Goal: Task Accomplishment & Management: Complete application form

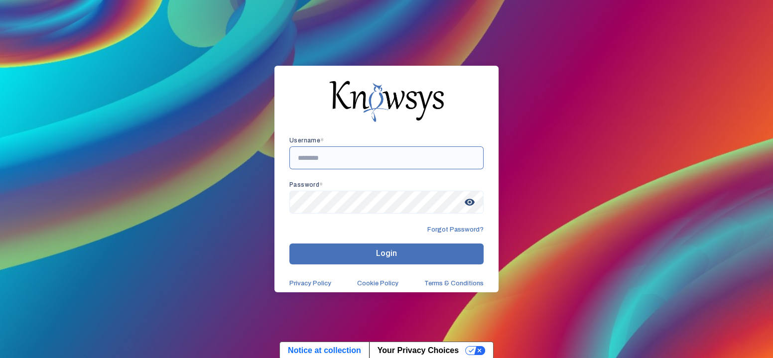
click at [309, 165] on input "text" at bounding box center [386, 157] width 194 height 23
type input "*"
type input "*******"
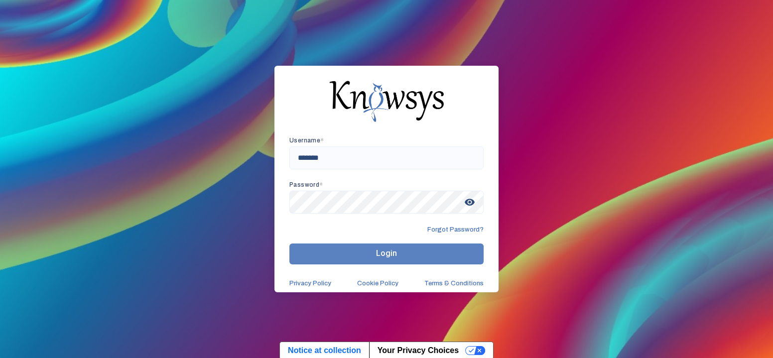
click at [370, 250] on button "Login" at bounding box center [386, 253] width 194 height 21
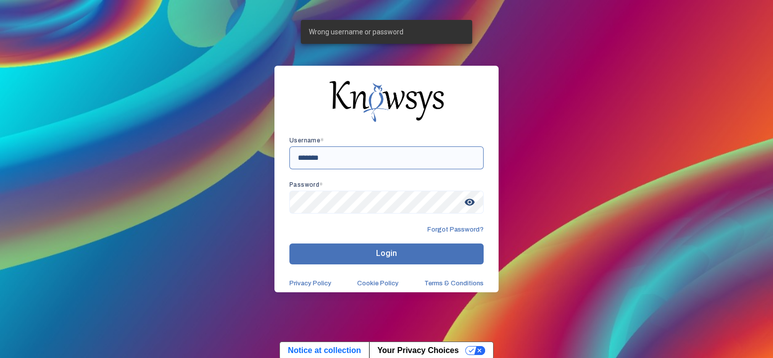
drag, startPoint x: 334, startPoint y: 156, endPoint x: 274, endPoint y: 157, distance: 60.3
click at [274, 157] on div "Username * ******* Password * visibility Forgot Password? Login Privacy Policy …" at bounding box center [386, 179] width 224 height 226
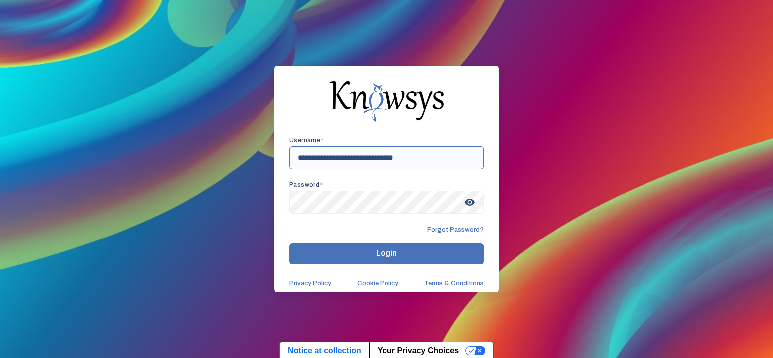
type input "**********"
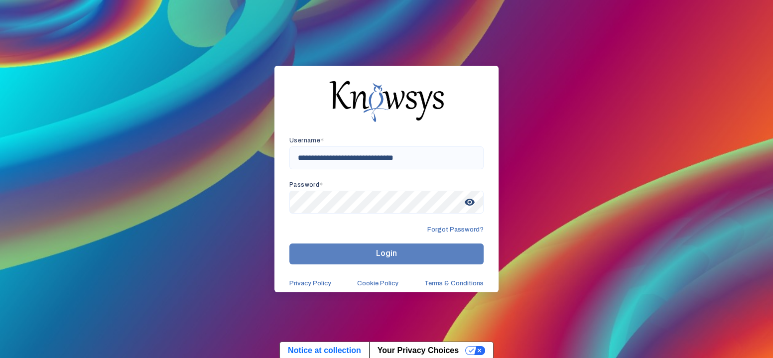
click at [378, 243] on button "Login" at bounding box center [386, 253] width 194 height 21
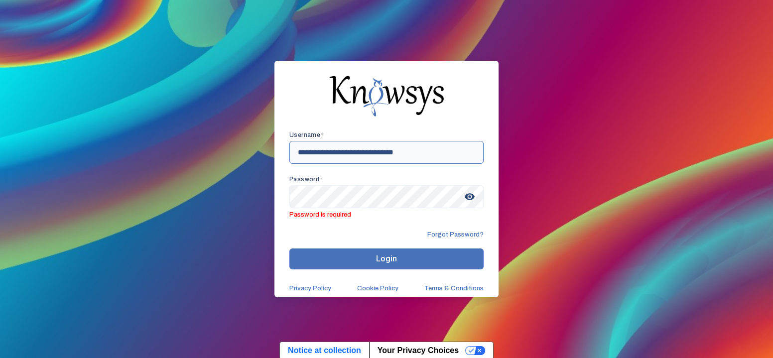
click at [343, 153] on input "**********" at bounding box center [386, 152] width 194 height 23
drag, startPoint x: 437, startPoint y: 147, endPoint x: 256, endPoint y: 148, distance: 180.7
click at [256, 148] on div "**********" at bounding box center [386, 179] width 773 height 358
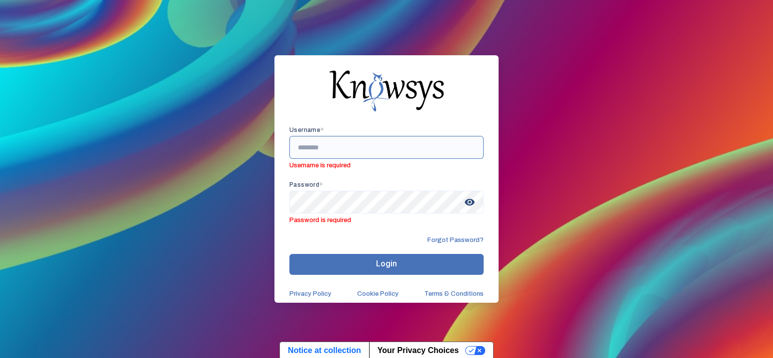
paste input "**********"
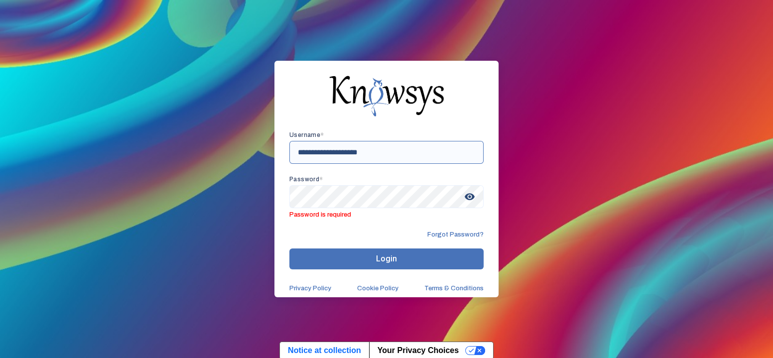
type input "**********"
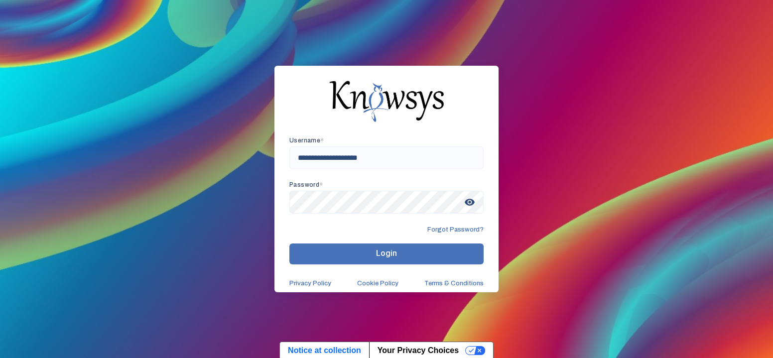
click at [377, 250] on span "Login" at bounding box center [386, 252] width 21 height 9
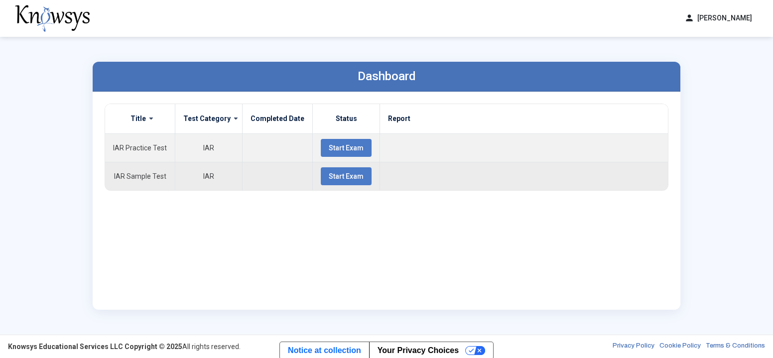
click at [333, 178] on span "Start Exam" at bounding box center [346, 176] width 35 height 8
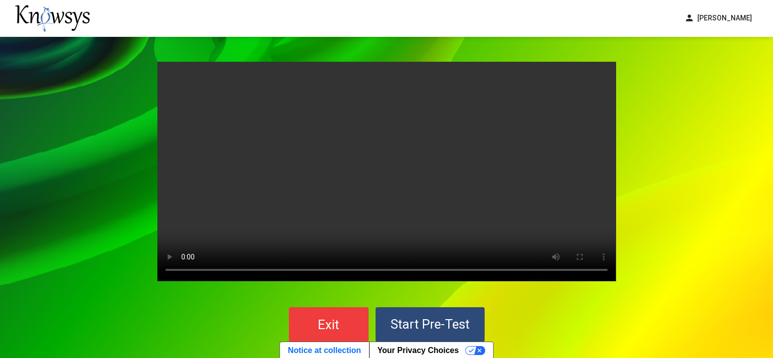
click at [408, 321] on span "Start Pre-Test" at bounding box center [429, 324] width 79 height 15
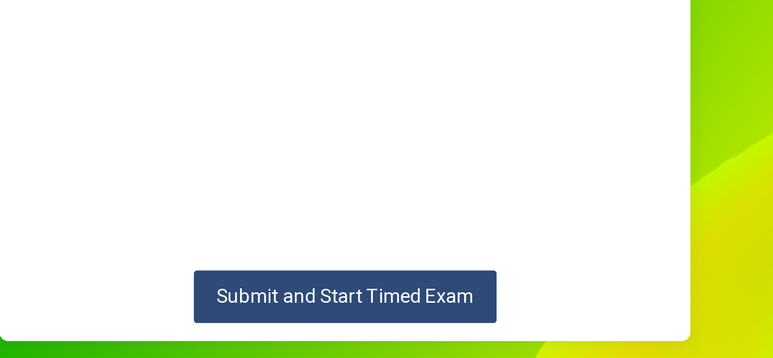
scroll to position [120, 0]
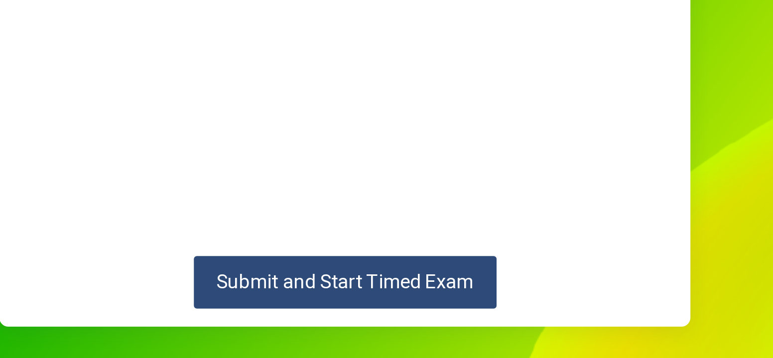
click at [381, 265] on button "Submit and Start Timed Exam" at bounding box center [386, 280] width 201 height 35
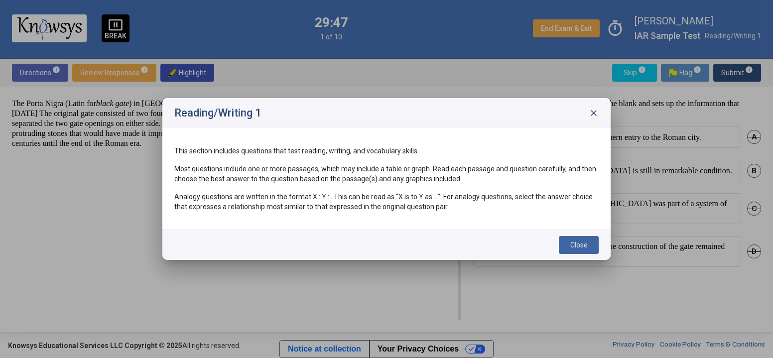
click at [581, 242] on span "Close" at bounding box center [578, 245] width 17 height 8
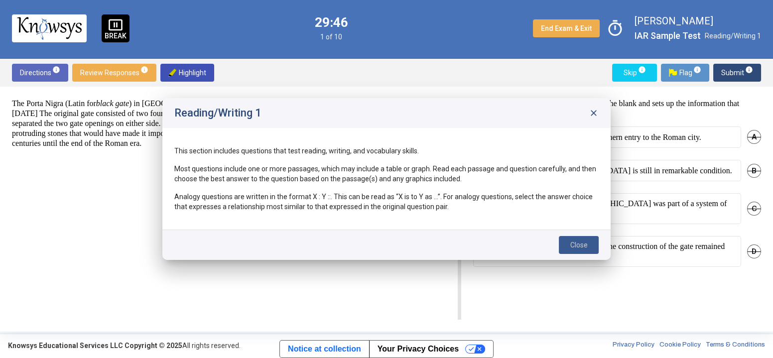
scroll to position [1, 0]
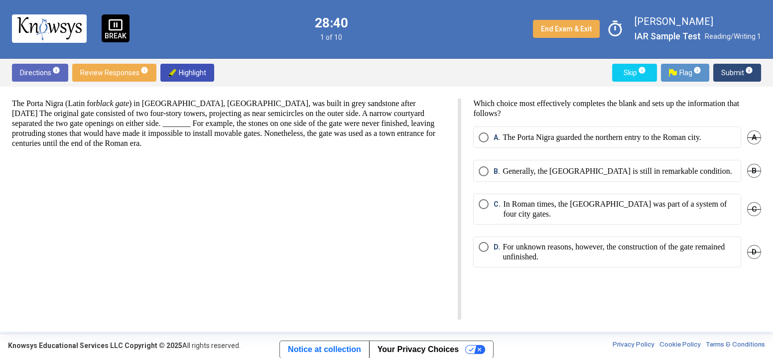
click at [516, 253] on p "For unknown reasons, however, the construction of the gate remained unfinished." at bounding box center [618, 252] width 233 height 20
click at [737, 70] on span "Submit info" at bounding box center [737, 73] width 32 height 18
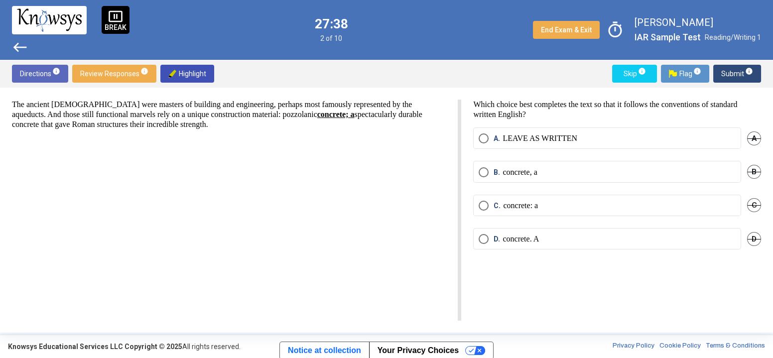
drag, startPoint x: 752, startPoint y: 130, endPoint x: 752, endPoint y: 136, distance: 6.0
click at [752, 136] on span "A" at bounding box center [754, 138] width 14 height 14
click at [616, 28] on span "timer" at bounding box center [614, 29] width 23 height 23
click at [579, 127] on div "A. LEAVE AS WRITTEN Undo" at bounding box center [617, 143] width 288 height 33
click at [748, 134] on span "Undo" at bounding box center [752, 138] width 18 height 8
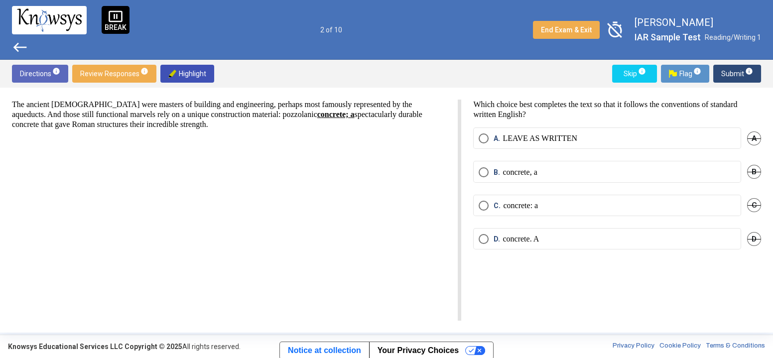
click at [637, 250] on div "D. concrete. A D" at bounding box center [617, 244] width 288 height 33
click at [638, 242] on mat-radio-button "D. concrete. A" at bounding box center [607, 238] width 268 height 21
click at [485, 234] on span "Select an option" at bounding box center [484, 239] width 10 height 10
click at [729, 77] on span "Submit info" at bounding box center [737, 74] width 32 height 18
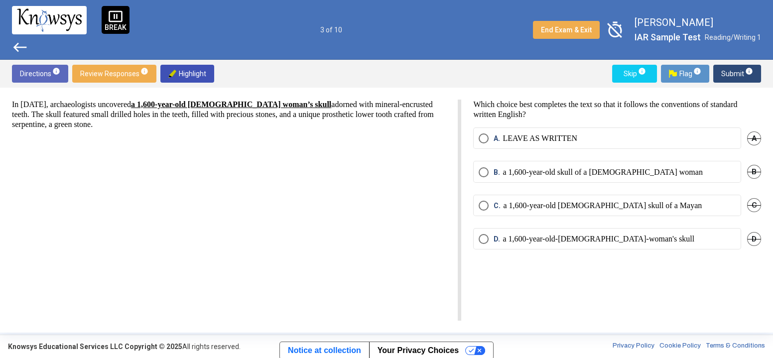
click at [759, 232] on div "D" at bounding box center [754, 238] width 14 height 21
click at [739, 245] on mat-radio-button "D. a 1,600-year-old-[DEMOGRAPHIC_DATA]-woman's skull" at bounding box center [607, 238] width 268 height 21
click at [753, 240] on span "D" at bounding box center [754, 239] width 14 height 14
click at [756, 205] on span "C" at bounding box center [754, 205] width 14 height 14
click at [497, 137] on span "A." at bounding box center [497, 138] width 9 height 10
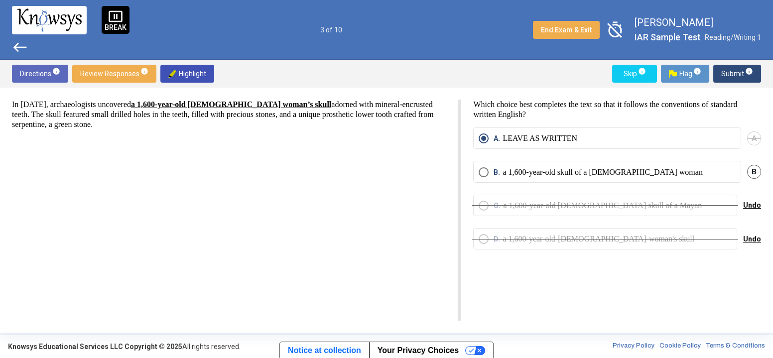
click at [535, 172] on p "a 1,600-year-old skull of a [DEMOGRAPHIC_DATA] woman" at bounding box center [602, 172] width 200 height 10
click at [623, 31] on span "timer_off" at bounding box center [614, 29] width 23 height 23
click at [548, 112] on p "Which choice best completes the text so that it follows the conventions of stan…" at bounding box center [617, 110] width 288 height 20
click at [724, 71] on span "Submit info" at bounding box center [737, 74] width 32 height 18
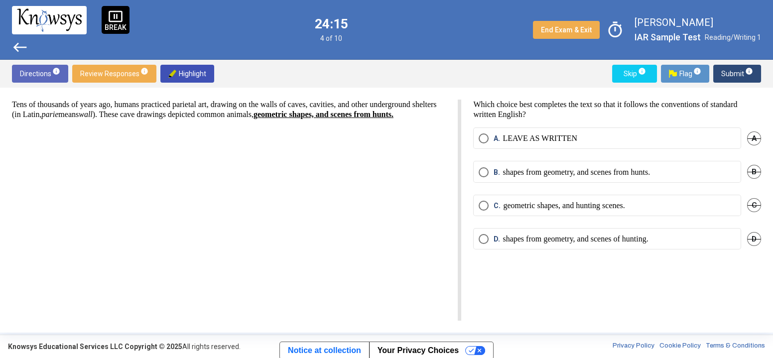
click at [755, 172] on span "B" at bounding box center [754, 172] width 14 height 14
click at [754, 236] on span "D" at bounding box center [754, 239] width 14 height 14
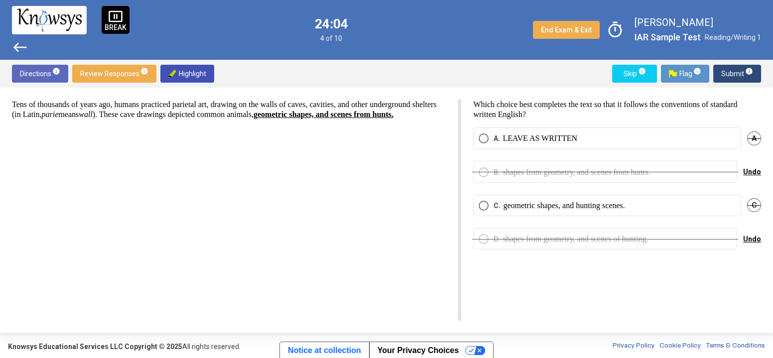
click at [523, 204] on p "geometric shapes, and hunting scenes." at bounding box center [563, 206] width 121 height 10
click at [726, 84] on div "Directions info Review Responses info Highlight Skip info Flag info Submit info" at bounding box center [386, 74] width 773 height 28
click at [721, 73] on button "Submit info" at bounding box center [737, 74] width 48 height 18
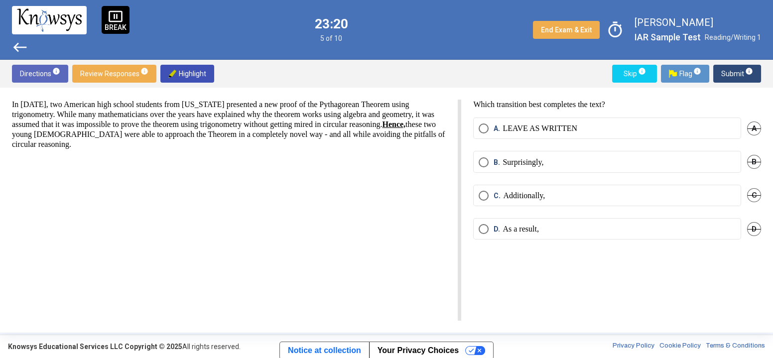
click at [504, 231] on p "As a result," at bounding box center [520, 229] width 36 height 10
click at [726, 81] on span "Submit info" at bounding box center [737, 74] width 32 height 18
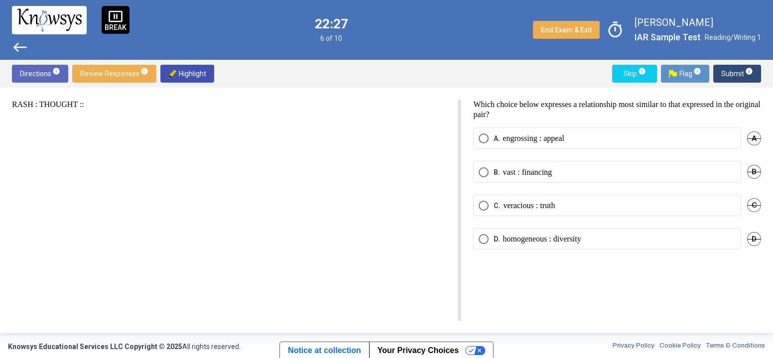
click at [612, 139] on label "A. engrossing : appeal" at bounding box center [607, 138] width 257 height 10
click at [742, 78] on span "Submit info" at bounding box center [737, 74] width 32 height 18
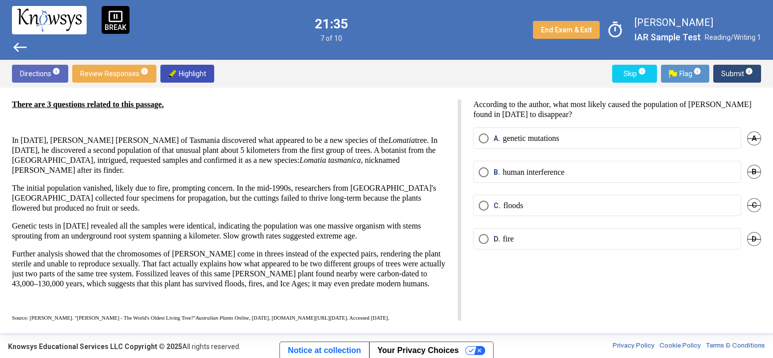
click at [730, 76] on span "Submit info" at bounding box center [737, 74] width 32 height 18
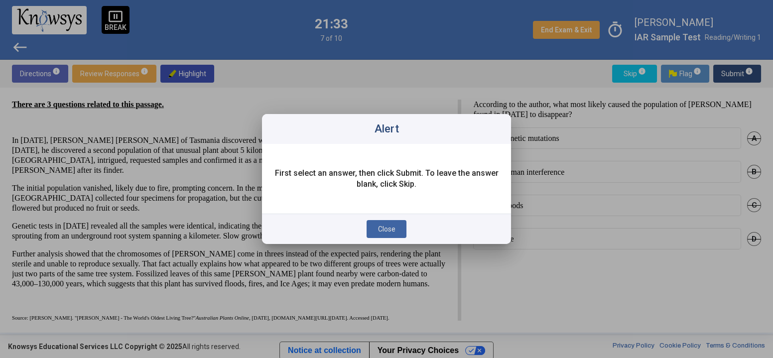
click at [384, 231] on span "Close" at bounding box center [386, 229] width 17 height 8
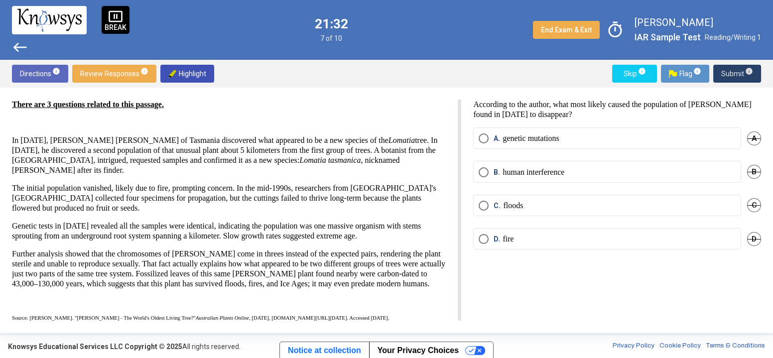
click at [488, 236] on span "D. fire" at bounding box center [500, 239] width 25 height 10
click at [733, 87] on div "Directions info Review Responses info Highlight Skip info Flag info Submit info" at bounding box center [386, 74] width 773 height 28
click at [740, 77] on span "Submit info" at bounding box center [737, 74] width 32 height 18
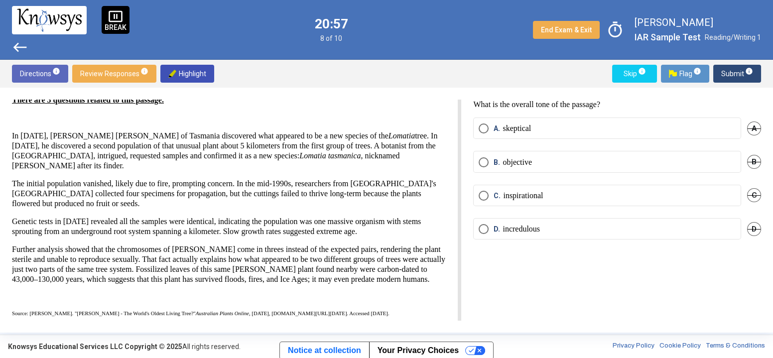
scroll to position [13, 0]
click at [499, 228] on span "D." at bounding box center [497, 229] width 9 height 10
click at [732, 75] on span "Submit info" at bounding box center [737, 74] width 32 height 18
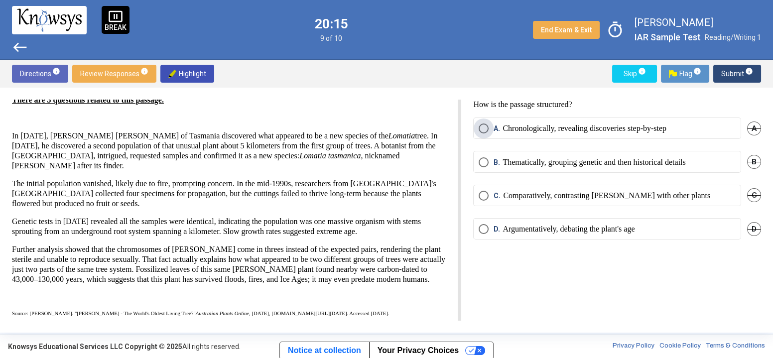
click at [553, 125] on p "Chronologically, revealing discoveries step-by-step" at bounding box center [584, 128] width 164 height 10
click at [736, 76] on span "Submit info" at bounding box center [737, 74] width 32 height 18
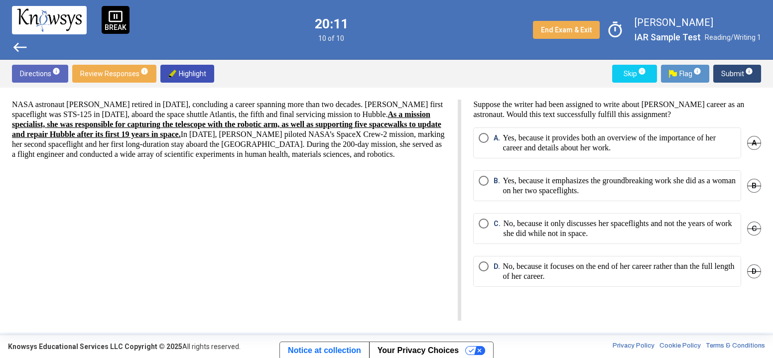
scroll to position [0, 0]
click at [619, 29] on span "timer" at bounding box center [614, 29] width 23 height 23
click at [543, 190] on p "Yes, because it emphasizes the groundbreaking work she did as a woman on her tw…" at bounding box center [618, 186] width 233 height 20
click at [675, 73] on img at bounding box center [673, 74] width 8 height 8
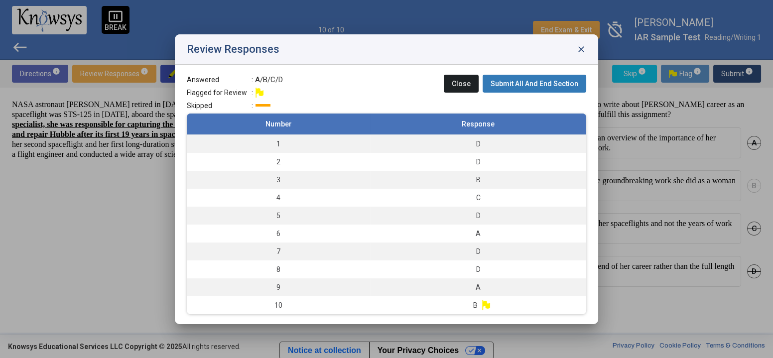
click at [582, 47] on span "close" at bounding box center [581, 49] width 10 height 10
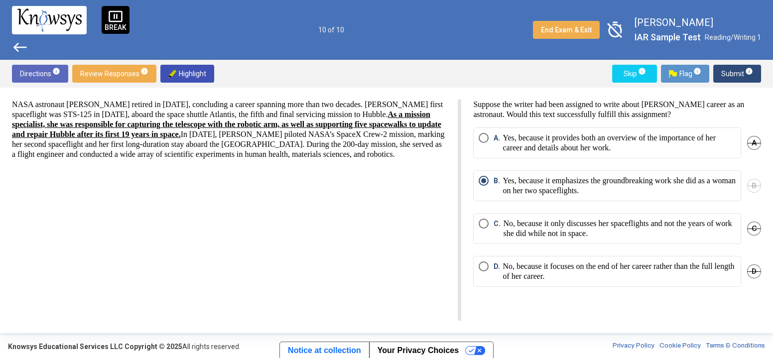
click at [673, 72] on img at bounding box center [673, 74] width 8 height 8
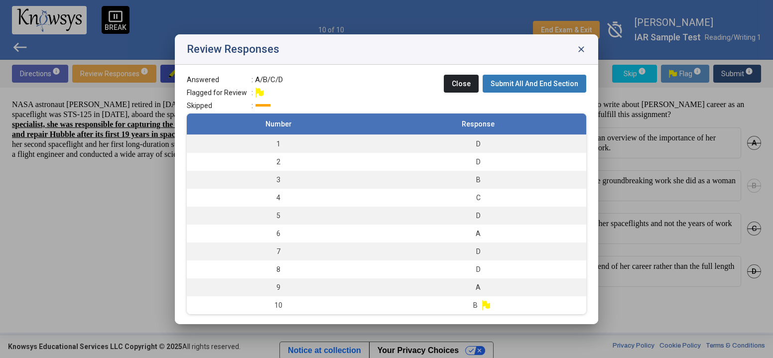
click at [585, 42] on div "Review Responses close" at bounding box center [386, 49] width 423 height 30
click at [578, 47] on span "close" at bounding box center [581, 49] width 10 height 10
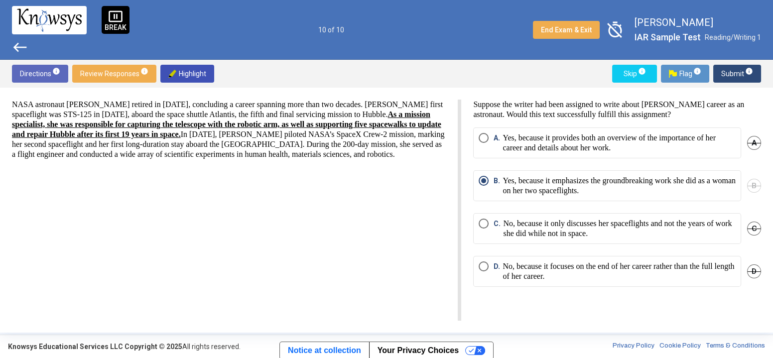
click at [733, 77] on span "Submit info" at bounding box center [737, 74] width 32 height 18
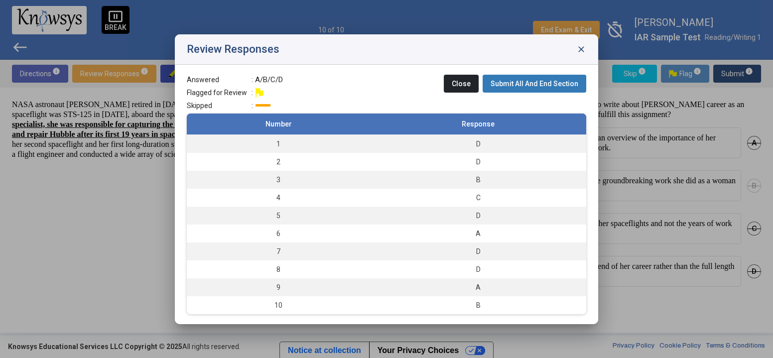
click at [583, 49] on span "close" at bounding box center [581, 49] width 10 height 10
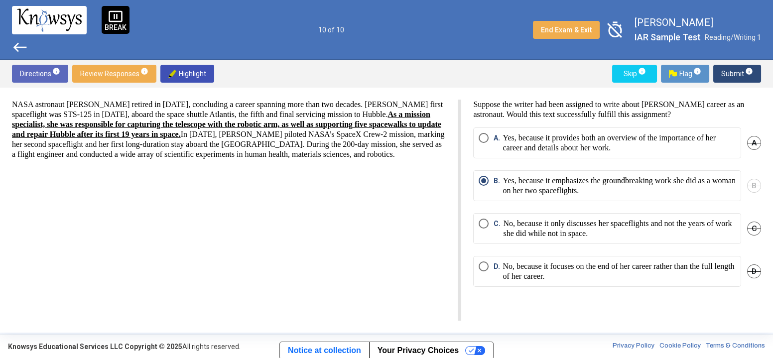
click at [719, 68] on button "Submit info" at bounding box center [737, 74] width 48 height 18
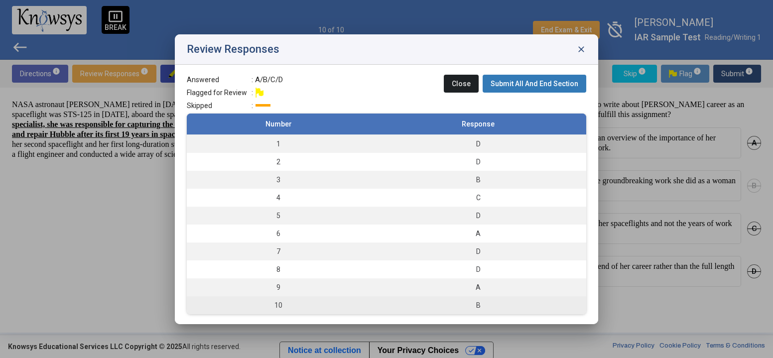
click at [493, 302] on div "B" at bounding box center [478, 305] width 206 height 10
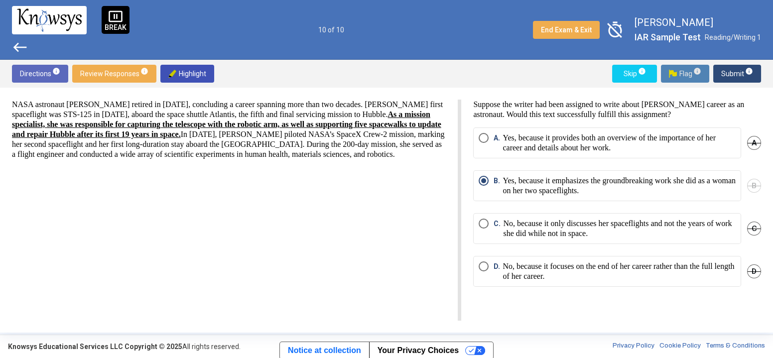
click at [668, 79] on button "Flag info" at bounding box center [685, 74] width 48 height 18
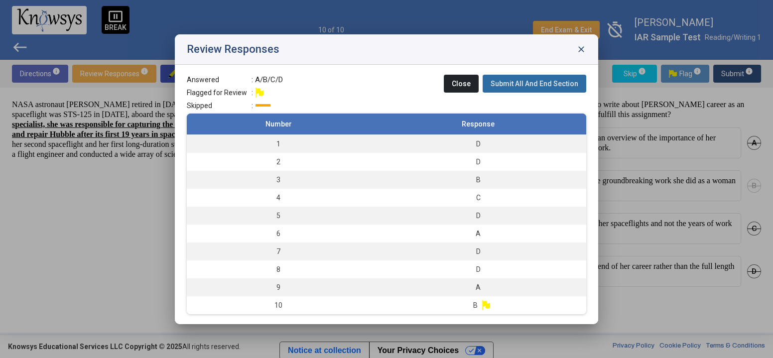
click at [547, 83] on span "Submit All And End Section" at bounding box center [534, 84] width 88 height 8
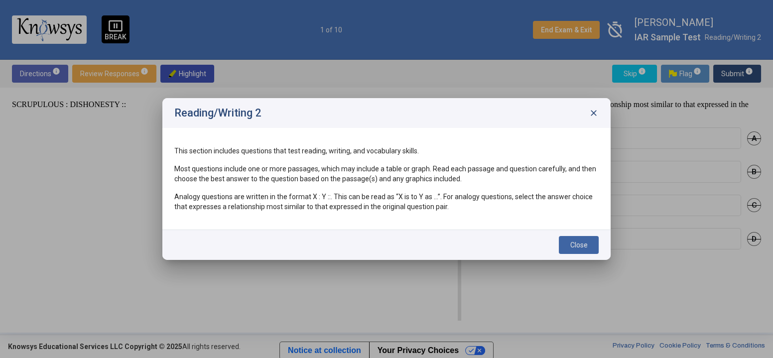
click at [582, 242] on span "Close" at bounding box center [578, 245] width 17 height 8
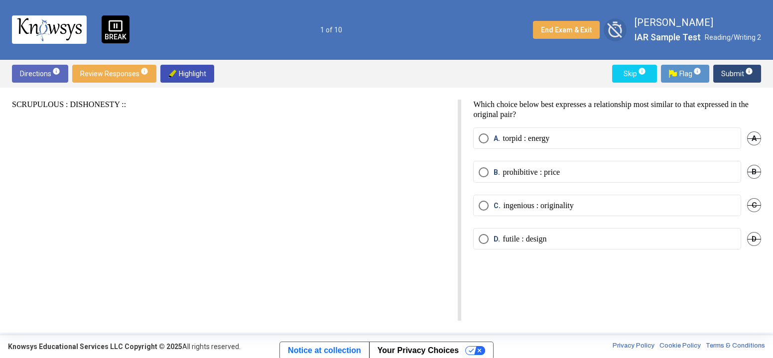
click at [610, 37] on span "timer_off" at bounding box center [614, 29] width 23 height 23
click at [611, 37] on span "timer" at bounding box center [614, 29] width 23 height 23
click at [610, 32] on span "timer_off" at bounding box center [614, 29] width 23 height 23
click at [758, 44] on div "pause_presentation BREAK 28:51 1 of 10 End Exam & Exit timer [PERSON_NAME] IAR …" at bounding box center [386, 30] width 773 height 60
click at [585, 150] on div "A. torpid : energy A" at bounding box center [617, 143] width 288 height 33
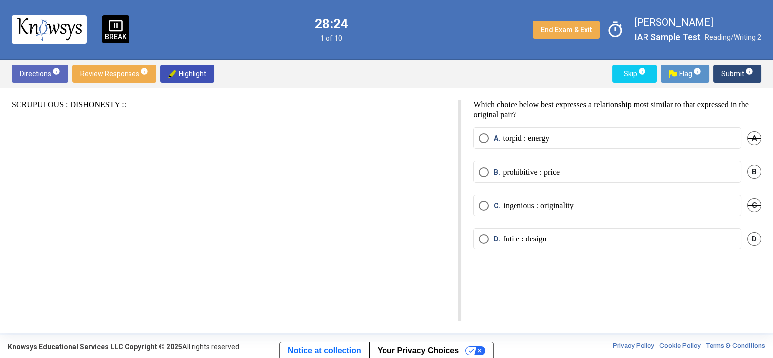
click at [583, 147] on mat-radio-button "A. torpid : energy" at bounding box center [607, 137] width 268 height 21
click at [541, 138] on p "torpid : energy" at bounding box center [525, 138] width 47 height 10
click at [734, 73] on span "Submit info" at bounding box center [737, 74] width 32 height 18
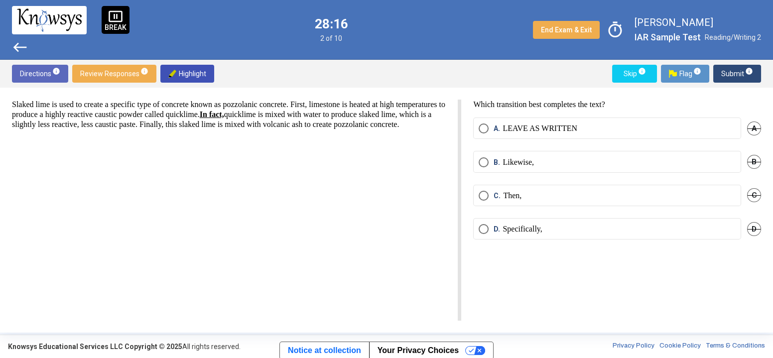
click at [371, 152] on div "Slaked lime is used to create a specific type of concrete known as pozzolanic c…" at bounding box center [236, 210] width 449 height 221
click at [526, 192] on label "C. Then," at bounding box center [607, 196] width 257 height 10
click at [721, 67] on span "Submit info" at bounding box center [737, 74] width 32 height 18
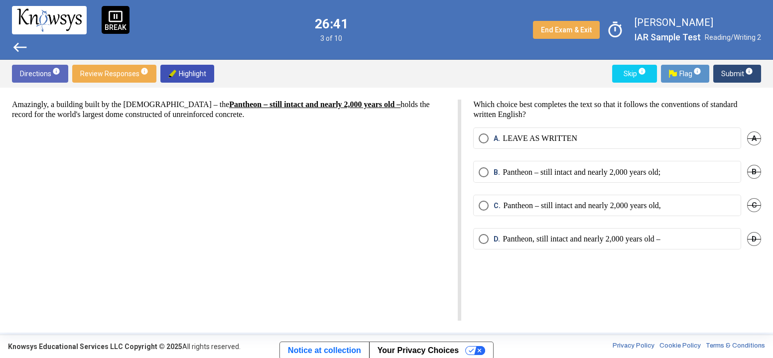
click at [611, 28] on span "timer" at bounding box center [614, 29] width 23 height 23
click at [756, 232] on span "D" at bounding box center [754, 239] width 14 height 14
click at [652, 207] on p "Pantheon – still intact and nearly 2,000 years old," at bounding box center [581, 206] width 157 height 10
click at [738, 73] on span "Submit info" at bounding box center [737, 74] width 32 height 18
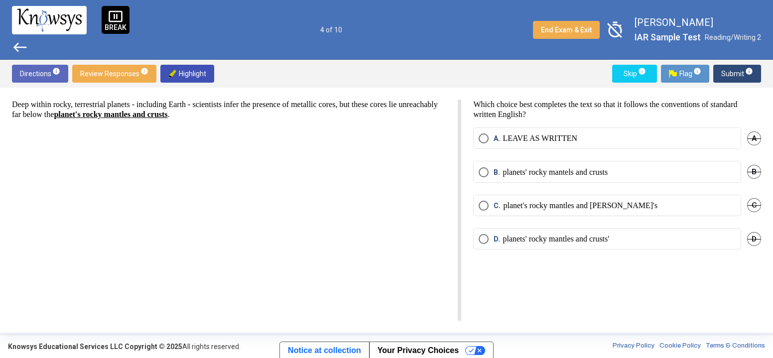
click at [761, 203] on div "Deep within rocky, terrestrial planets - including Earth - scientists infer the…" at bounding box center [386, 210] width 773 height 245
click at [753, 199] on span "C" at bounding box center [754, 205] width 14 height 14
click at [747, 135] on span "A" at bounding box center [754, 138] width 14 height 14
click at [617, 37] on span "timer_off" at bounding box center [614, 29] width 23 height 23
click at [617, 37] on span "timer" at bounding box center [614, 29] width 23 height 23
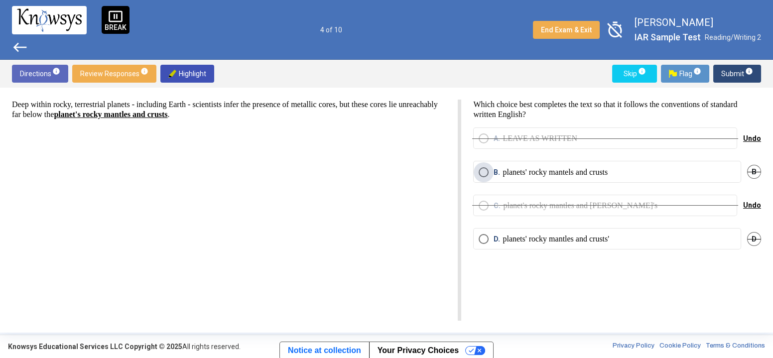
click at [509, 175] on p "planets' rocky mantels and crusts" at bounding box center [554, 172] width 105 height 10
click at [733, 69] on span "Submit info" at bounding box center [737, 74] width 32 height 18
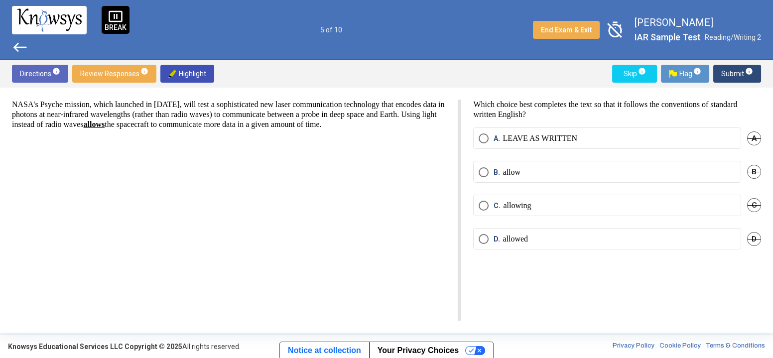
click at [560, 240] on label "D. allowed" at bounding box center [607, 239] width 257 height 10
click at [718, 74] on button "Submit info" at bounding box center [737, 74] width 48 height 18
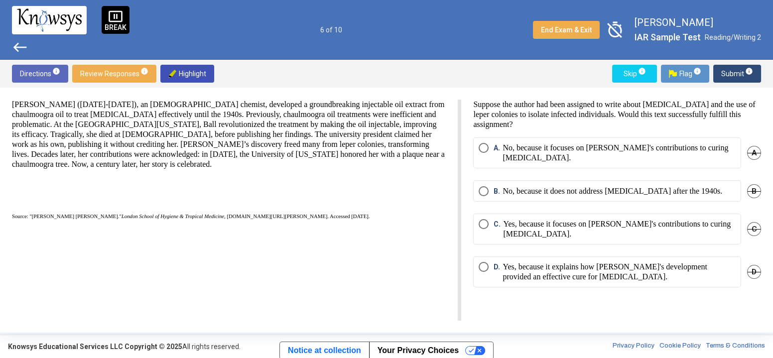
click at [752, 222] on span "C" at bounding box center [754, 229] width 14 height 14
click at [757, 265] on span "D" at bounding box center [754, 272] width 14 height 14
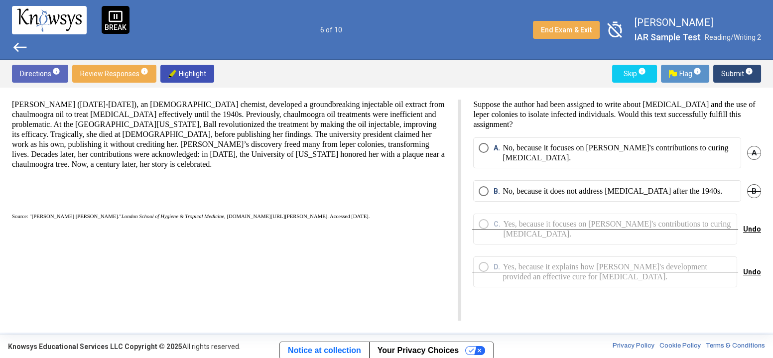
click at [680, 153] on mat-radio-button "A. No, because it focuses on [PERSON_NAME]'s contributions to curing [MEDICAL_D…" at bounding box center [607, 152] width 268 height 31
click at [679, 151] on p "No, because it focuses on [PERSON_NAME]'s contributions to curing [MEDICAL_DATA…" at bounding box center [618, 153] width 233 height 20
click at [738, 79] on span "Submit info" at bounding box center [737, 74] width 32 height 18
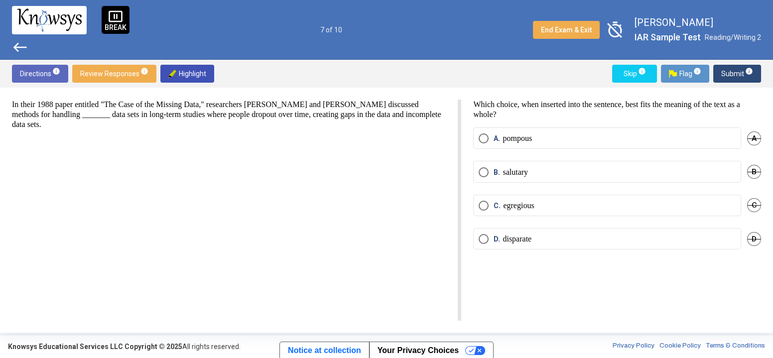
click at [491, 211] on mat-radio-button "C. egregious" at bounding box center [607, 205] width 268 height 21
click at [484, 207] on span "Select an option" at bounding box center [484, 206] width 10 height 10
click at [723, 68] on span "Submit info" at bounding box center [737, 74] width 32 height 18
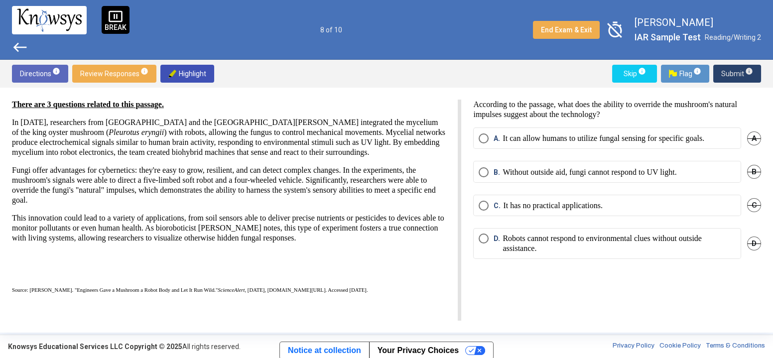
click at [723, 68] on span "Submit info" at bounding box center [737, 74] width 32 height 18
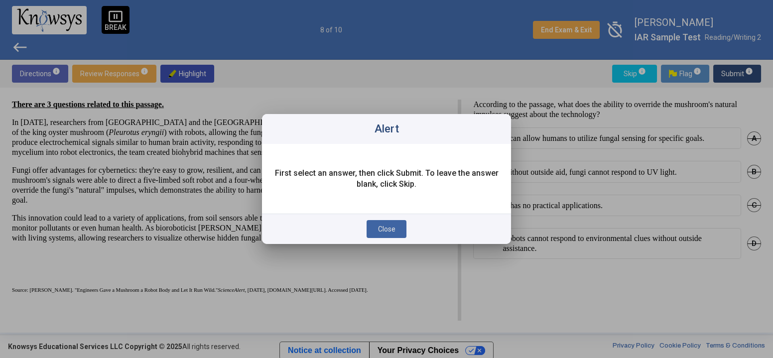
click at [390, 228] on span "Close" at bounding box center [386, 229] width 17 height 8
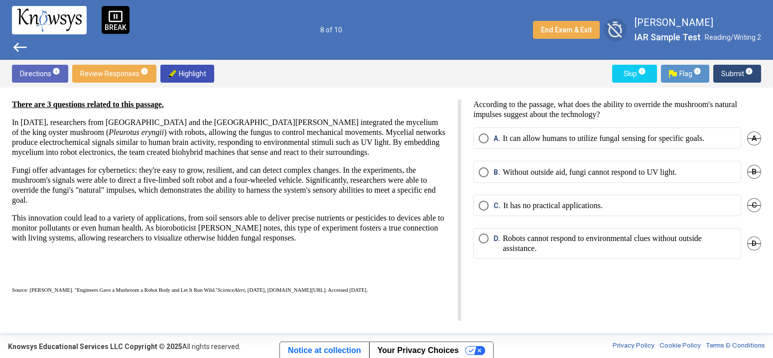
click at [610, 24] on span "timer_off" at bounding box center [614, 29] width 23 height 23
click at [613, 31] on span "timer" at bounding box center [614, 29] width 23 height 23
click at [761, 206] on div "There are 3 questions related to this passage. In [DATE], researchers from [GEO…" at bounding box center [386, 210] width 773 height 245
click at [753, 205] on span "C" at bounding box center [754, 205] width 14 height 14
click at [753, 170] on span "B" at bounding box center [754, 172] width 14 height 14
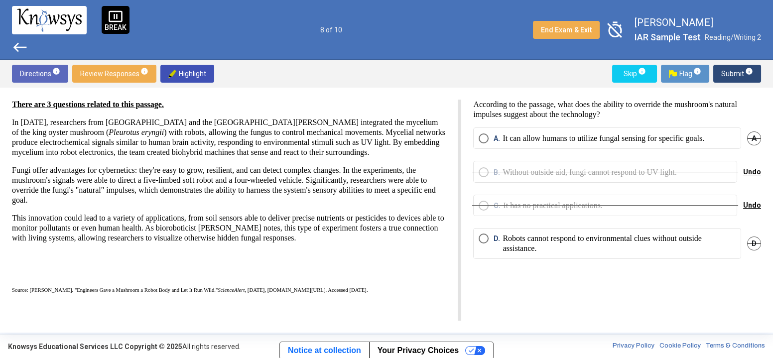
click at [704, 224] on div "C. It has no practical applications. Undo" at bounding box center [617, 211] width 288 height 33
click at [686, 237] on p "Robots cannot respond to environmental clues without outside assistance." at bounding box center [618, 244] width 233 height 20
click at [741, 69] on span "Submit info" at bounding box center [737, 74] width 32 height 18
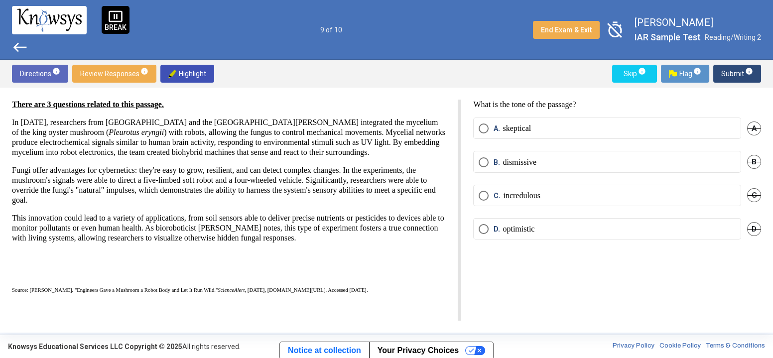
click at [643, 195] on label "C. incredulous" at bounding box center [607, 196] width 257 height 10
click at [551, 220] on mat-radio-button "D. optimistic" at bounding box center [607, 228] width 268 height 21
click at [568, 235] on mat-radio-button "D. optimistic" at bounding box center [607, 228] width 268 height 21
click at [572, 227] on label "D. optimistic" at bounding box center [607, 229] width 257 height 10
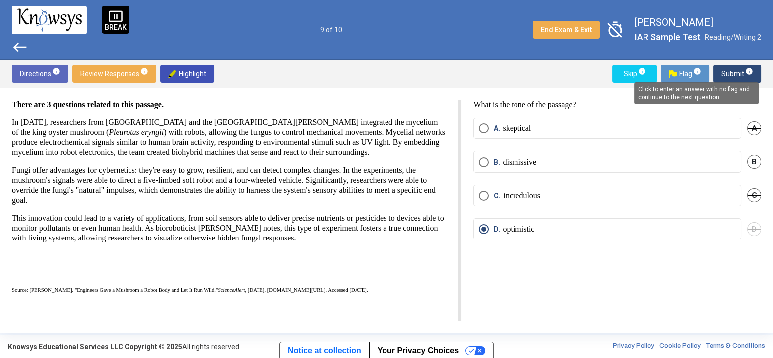
click at [745, 70] on span "info" at bounding box center [749, 71] width 8 height 8
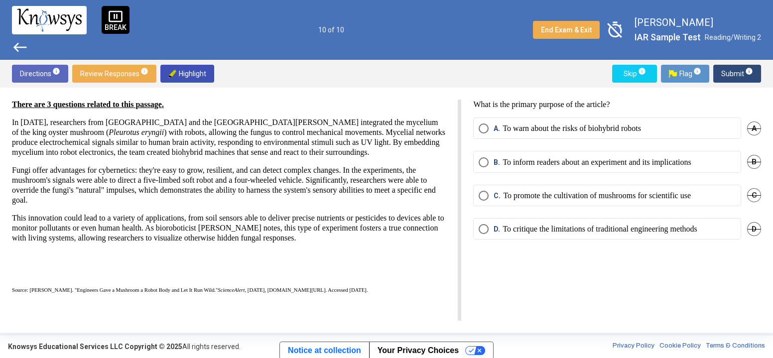
click at [615, 166] on p "To inform readers about an experiment and its implications" at bounding box center [596, 162] width 188 height 10
click at [596, 86] on div "Directions info Review Responses info Highlight Skip info Flag info Submit info" at bounding box center [386, 74] width 773 height 28
click at [114, 78] on span "Review Responses info" at bounding box center [114, 74] width 68 height 18
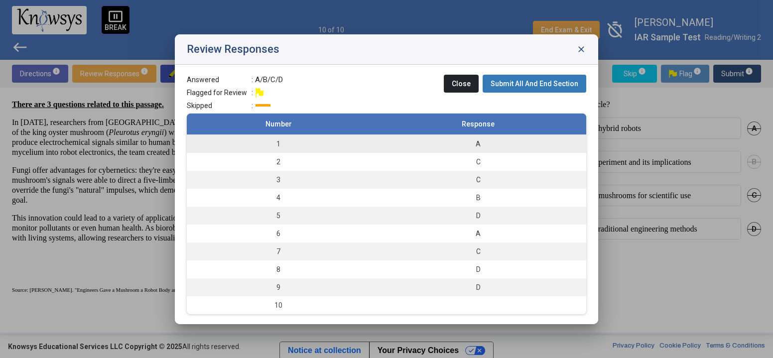
click at [281, 141] on td "1" at bounding box center [278, 143] width 183 height 18
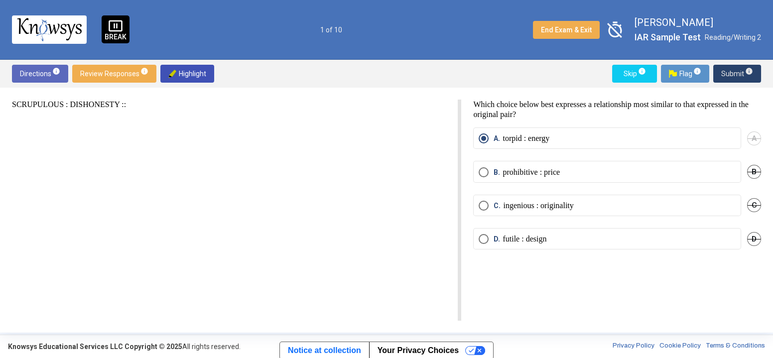
click at [722, 68] on span "Submit info" at bounding box center [737, 74] width 32 height 18
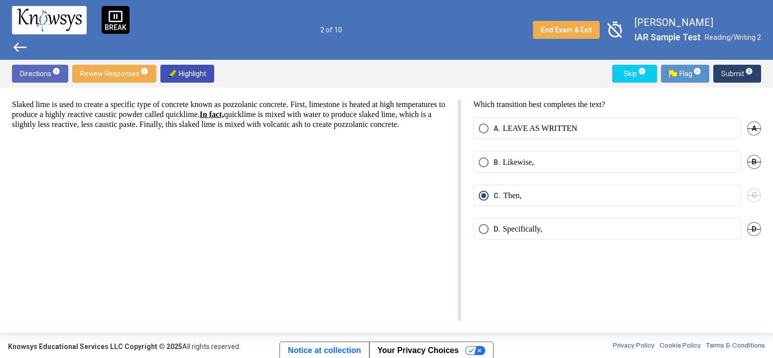
click at [744, 71] on sup "info" at bounding box center [748, 71] width 9 height 8
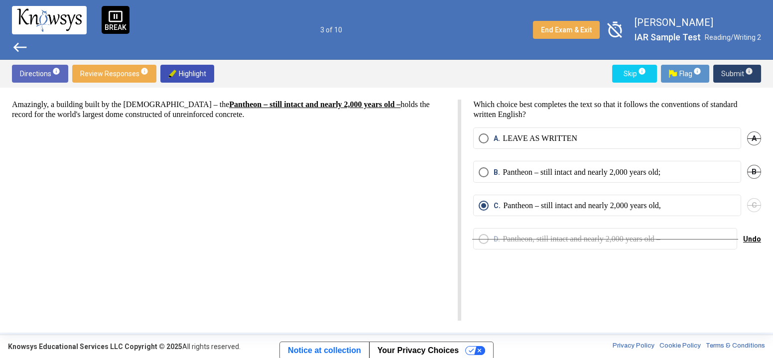
click at [744, 71] on sup "info" at bounding box center [748, 71] width 9 height 8
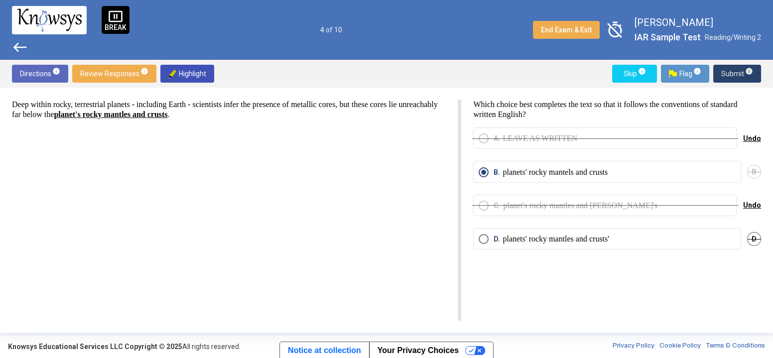
click at [744, 71] on sup "info" at bounding box center [748, 71] width 9 height 8
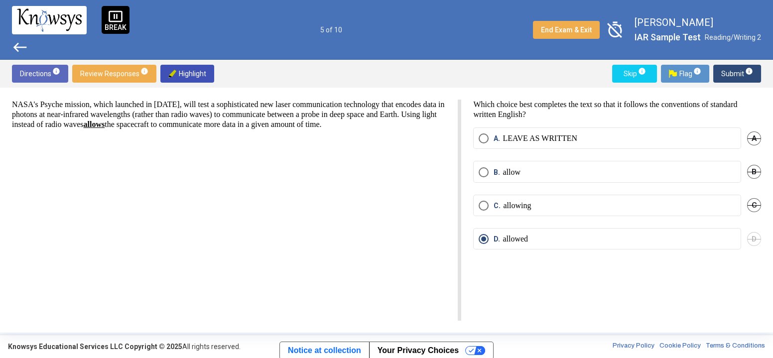
click at [744, 71] on sup "info" at bounding box center [748, 71] width 9 height 8
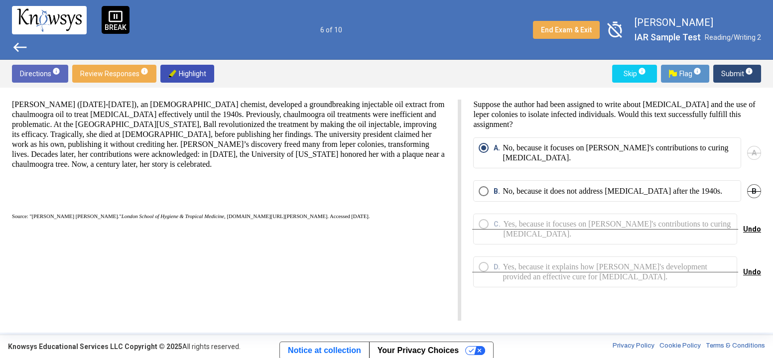
click at [744, 71] on sup "info" at bounding box center [748, 71] width 9 height 8
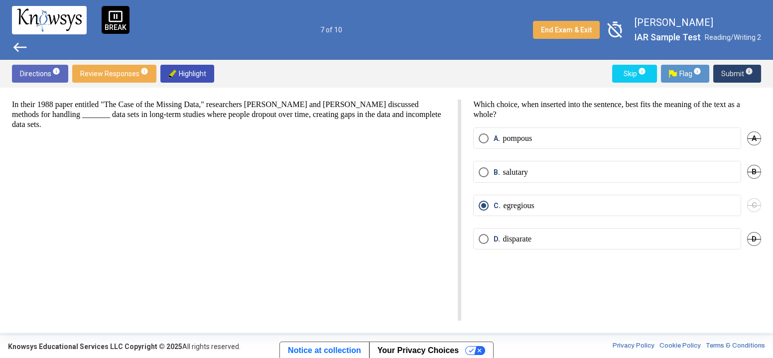
click at [744, 71] on sup "info" at bounding box center [748, 71] width 9 height 8
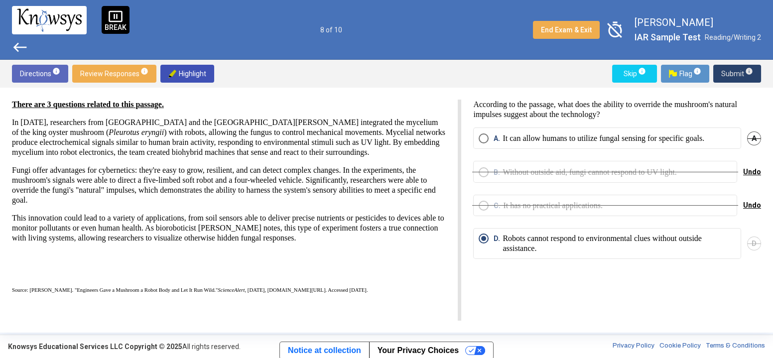
click at [744, 71] on sup "info" at bounding box center [748, 71] width 9 height 8
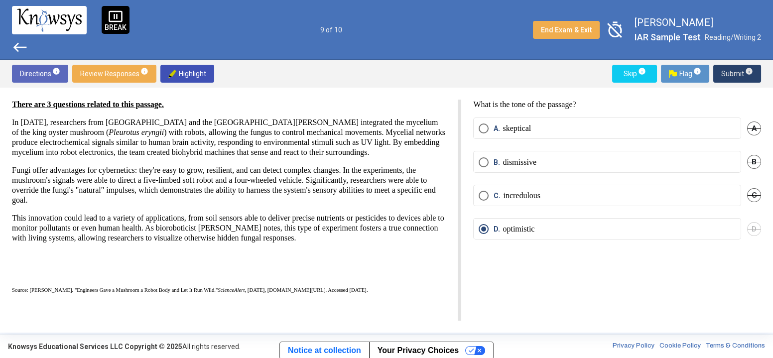
click at [744, 71] on sup "info" at bounding box center [748, 71] width 9 height 8
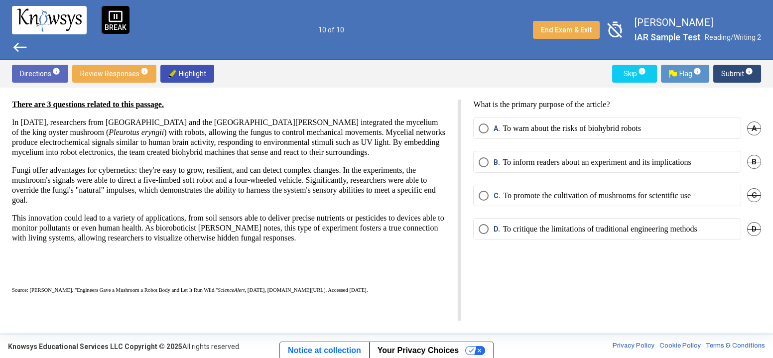
click at [663, 153] on mat-radio-button "B. To inform readers about an experiment and its implications" at bounding box center [607, 161] width 268 height 21
click at [593, 168] on mat-radio-button "B. To inform readers about an experiment and its implications" at bounding box center [607, 161] width 268 height 21
click at [480, 159] on span "Select an option" at bounding box center [484, 162] width 10 height 10
click at [727, 68] on span "Submit info" at bounding box center [737, 74] width 32 height 18
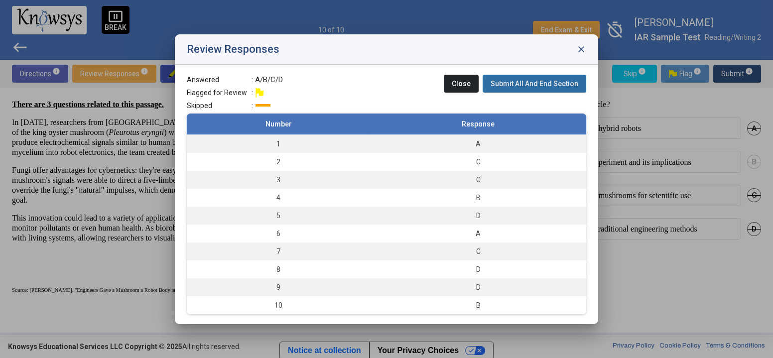
click at [556, 83] on span "Submit All And End Section" at bounding box center [534, 84] width 88 height 8
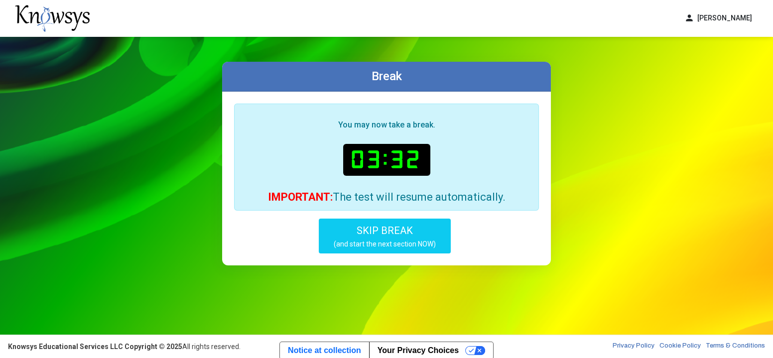
click at [556, 83] on div "Break You may now take a break. 03:32 IMPORTANT: The test will resume automatic…" at bounding box center [386, 163] width 349 height 253
click at [538, 76] on div "Break" at bounding box center [386, 77] width 329 height 30
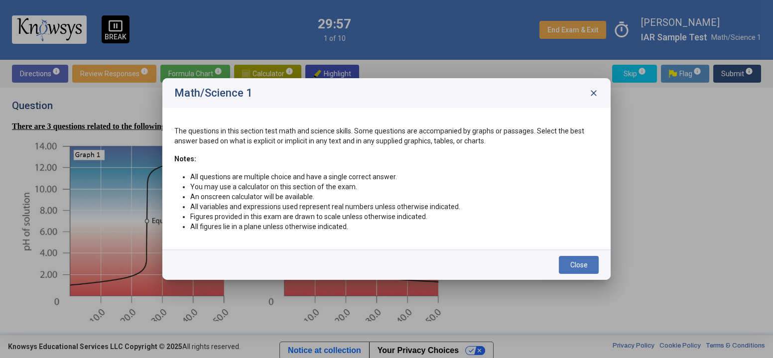
click at [595, 92] on span "close" at bounding box center [594, 93] width 10 height 10
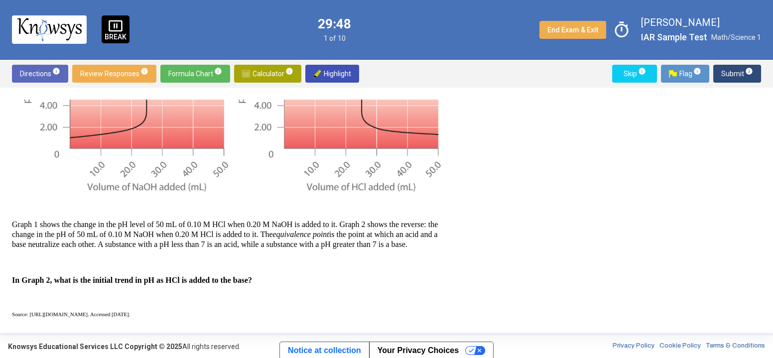
scroll to position [156, 0]
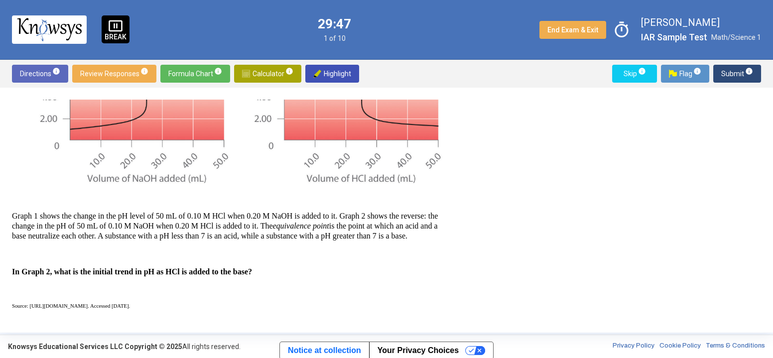
click at [620, 20] on span "timer" at bounding box center [621, 29] width 23 height 23
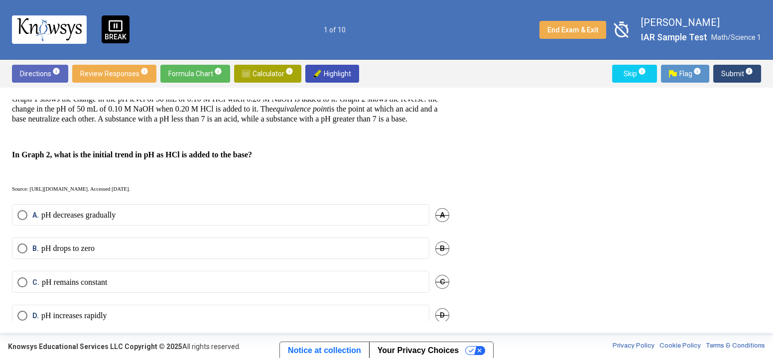
scroll to position [284, 0]
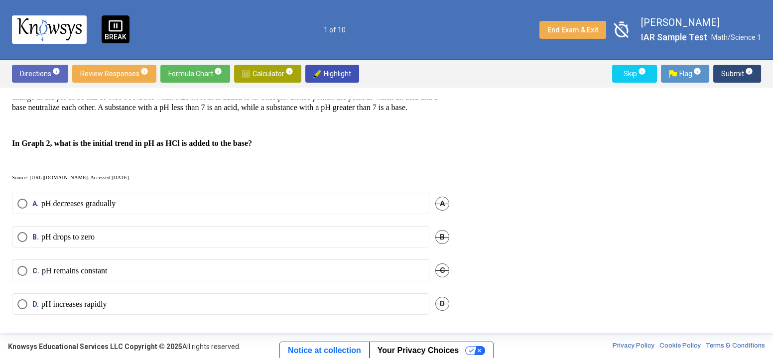
click at [154, 209] on label "A. pH decreases gradually" at bounding box center [220, 204] width 406 height 10
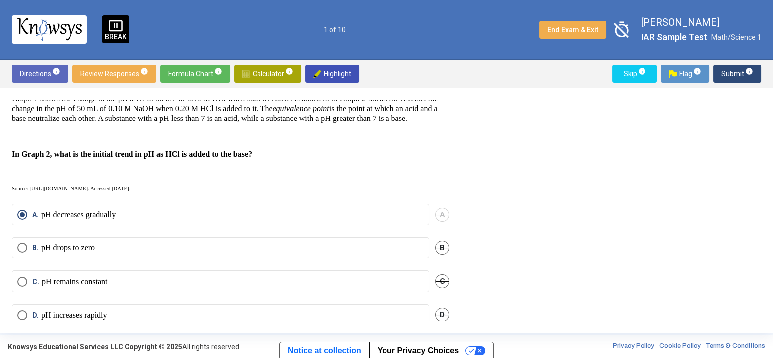
scroll to position [270, 0]
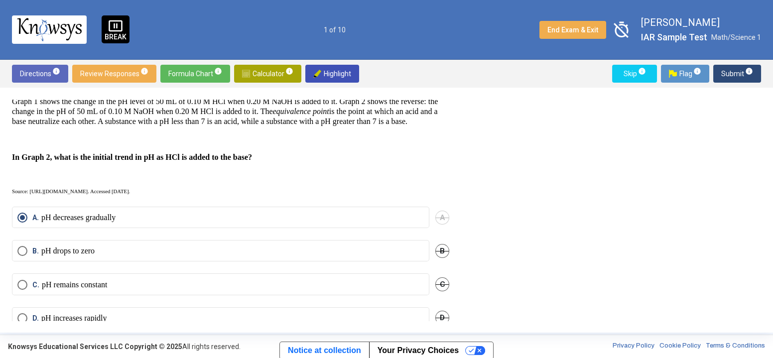
click at [739, 73] on span "Submit info" at bounding box center [737, 74] width 32 height 18
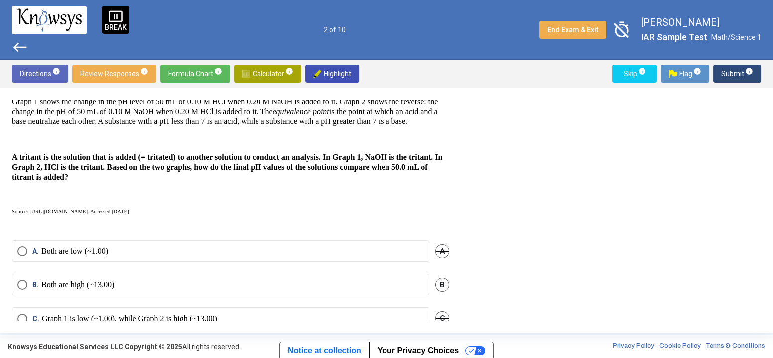
click at [718, 161] on div "Question There are 3 questions related to the following graphs and data. Graph …" at bounding box center [386, 210] width 749 height 221
click at [733, 74] on span "Submit info" at bounding box center [737, 74] width 32 height 18
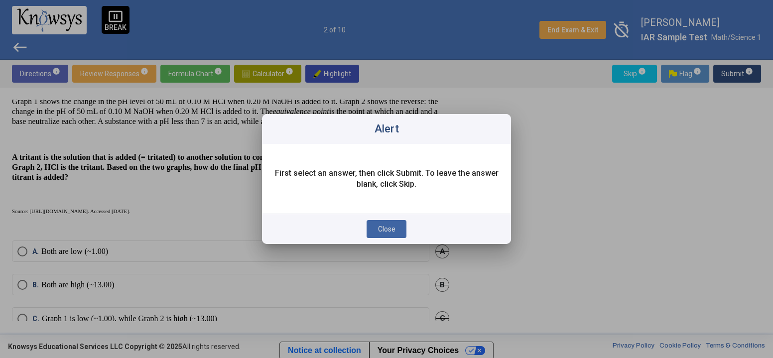
click at [396, 227] on button "Close" at bounding box center [386, 229] width 40 height 18
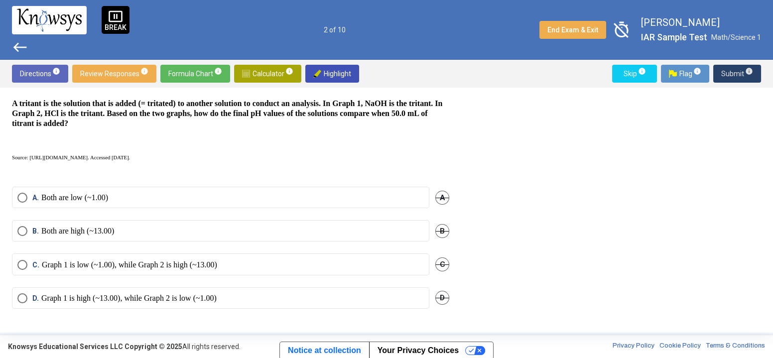
scroll to position [332, 0]
click at [129, 296] on p "Graph 1 is high (~13.00), while Graph 2 is low (~1.00)" at bounding box center [128, 298] width 175 height 10
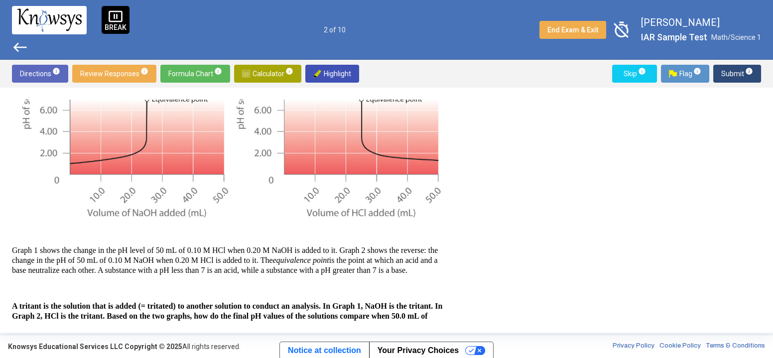
scroll to position [91, 0]
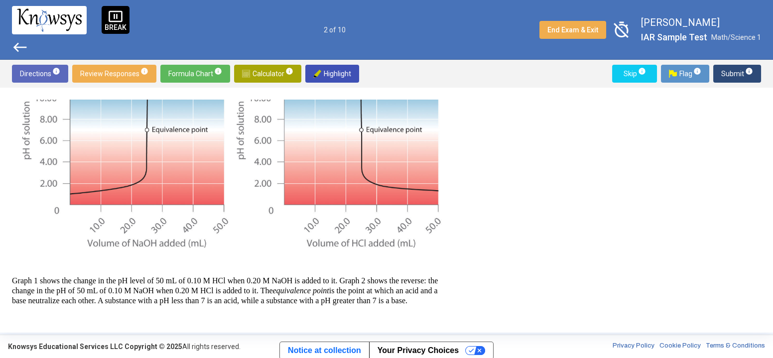
click at [727, 81] on span "Submit info" at bounding box center [737, 74] width 32 height 18
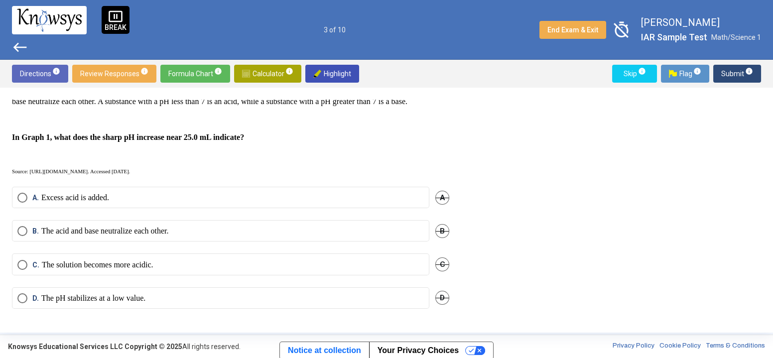
scroll to position [294, 0]
click at [133, 77] on span "Review Responses info" at bounding box center [114, 74] width 68 height 18
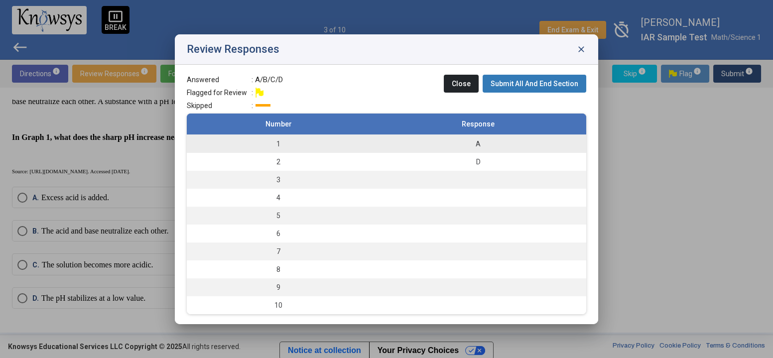
click at [279, 139] on td "1" at bounding box center [278, 143] width 183 height 18
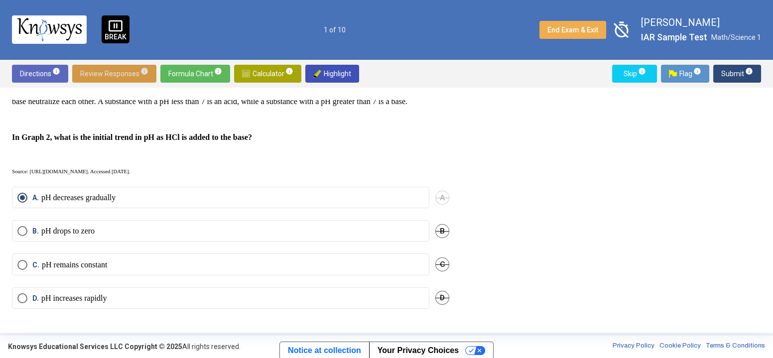
scroll to position [298, 0]
click at [734, 74] on span "Submit info" at bounding box center [737, 74] width 32 height 18
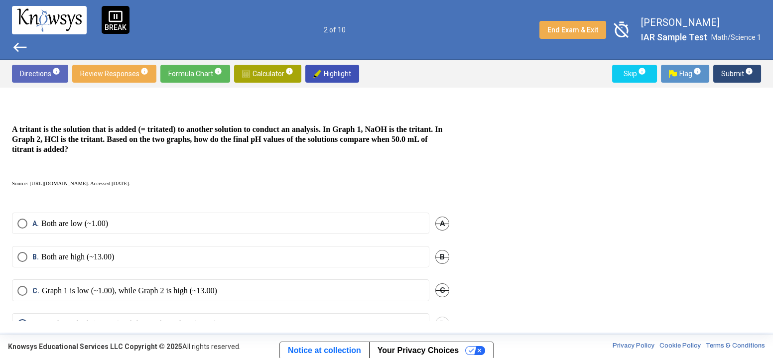
scroll to position [332, 0]
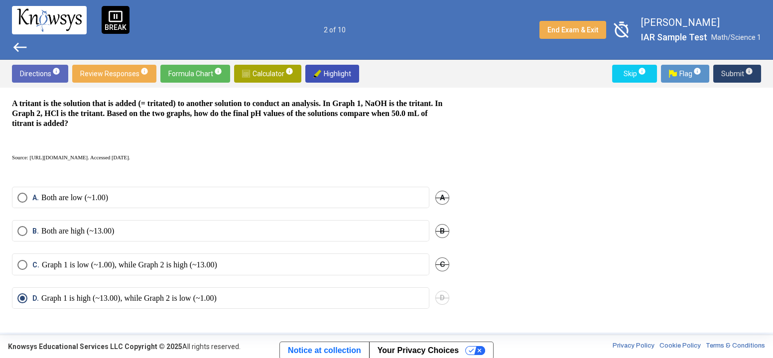
click at [728, 76] on span "Submit info" at bounding box center [737, 74] width 32 height 18
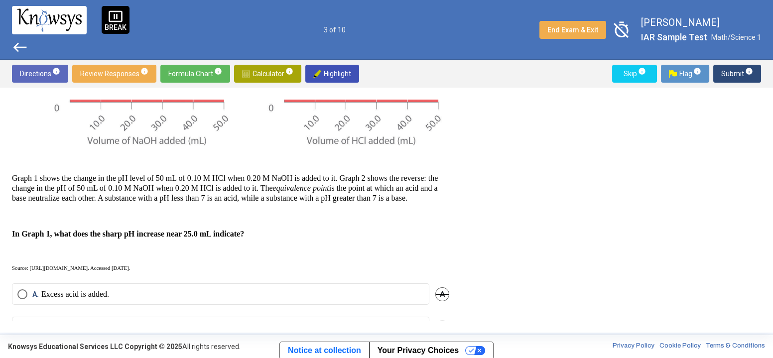
scroll to position [194, 0]
drag, startPoint x: 308, startPoint y: 206, endPoint x: 317, endPoint y: 132, distance: 74.7
click at [317, 132] on div "There are 3 questions related to the following graphs and data. Graph 1 shows t…" at bounding box center [230, 100] width 437 height 344
click at [407, 187] on p "Graph 1 shows the change in the pH level of 50 mL of 0.10 M HCl when 0.20 M NaO…" at bounding box center [230, 188] width 437 height 30
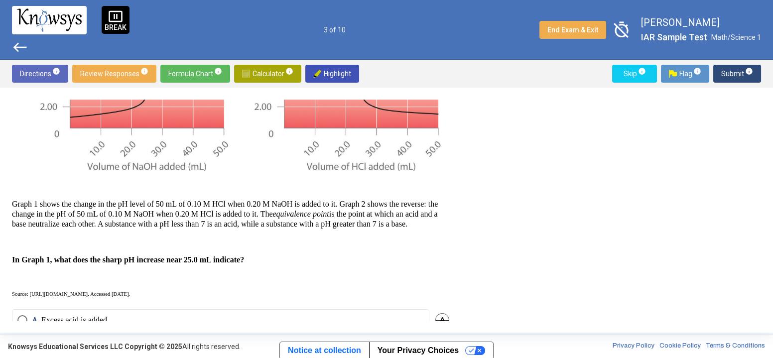
scroll to position [298, 0]
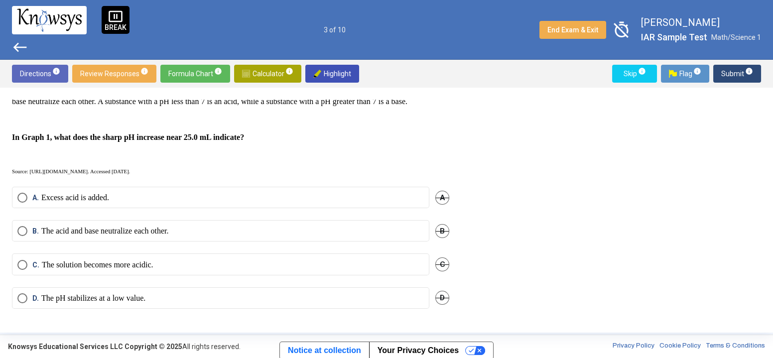
click at [214, 199] on label "A. Excess acid is added." at bounding box center [220, 198] width 406 height 10
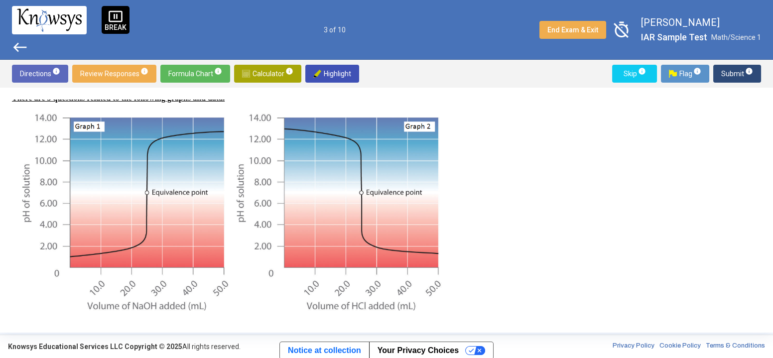
scroll to position [28, 0]
click at [732, 70] on span "Submit info" at bounding box center [737, 74] width 32 height 18
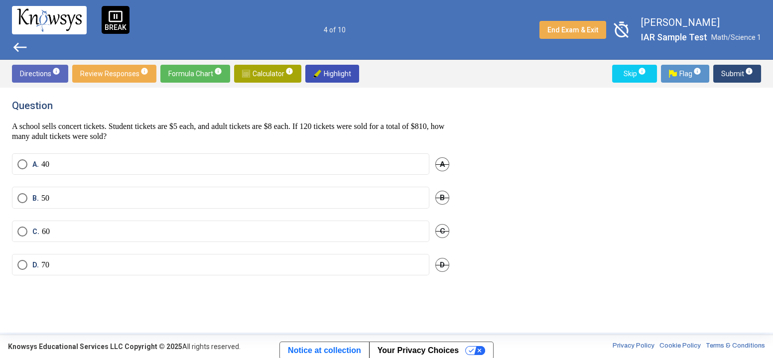
scroll to position [0, 0]
click at [732, 70] on span "Submit info" at bounding box center [737, 74] width 32 height 18
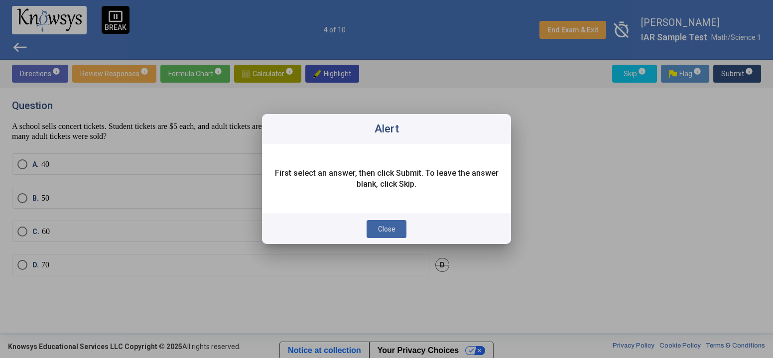
click at [381, 224] on button "Close" at bounding box center [386, 229] width 40 height 18
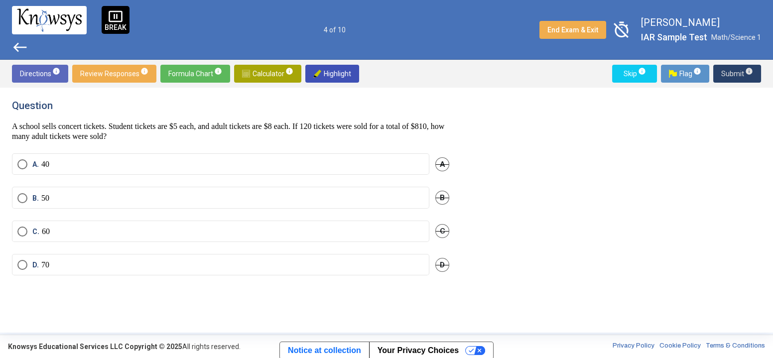
click at [625, 19] on span "timer_off" at bounding box center [621, 29] width 23 height 23
click at [622, 29] on span "timer" at bounding box center [621, 29] width 23 height 23
click at [255, 73] on span "Calculator info" at bounding box center [267, 74] width 51 height 18
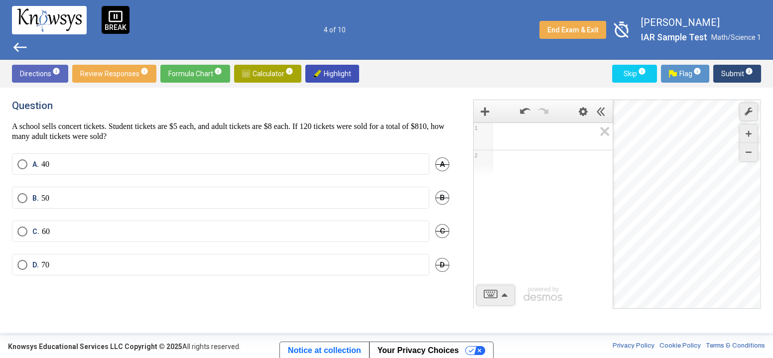
click at [521, 136] on span "Math Input:" at bounding box center [547, 136] width 95 height 12
click at [491, 285] on div "Show Keypad" at bounding box center [495, 295] width 39 height 21
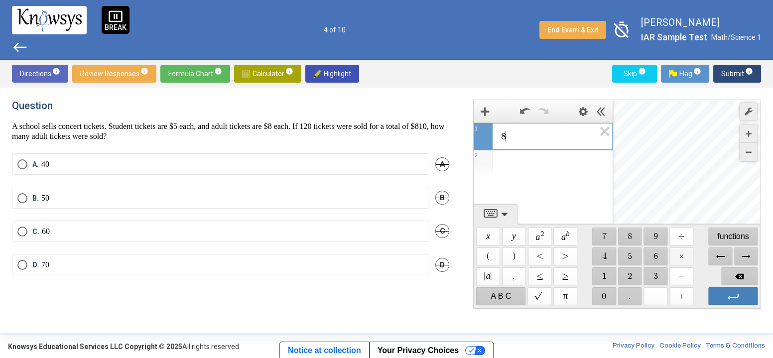
click at [685, 257] on span "$$ ×" at bounding box center [682, 256] width 24 height 18
click at [605, 255] on span "$$ 4" at bounding box center [604, 256] width 24 height 18
click at [659, 297] on span "$$ =" at bounding box center [656, 296] width 24 height 18
click at [563, 179] on div "Expression List" at bounding box center [543, 180] width 139 height 26
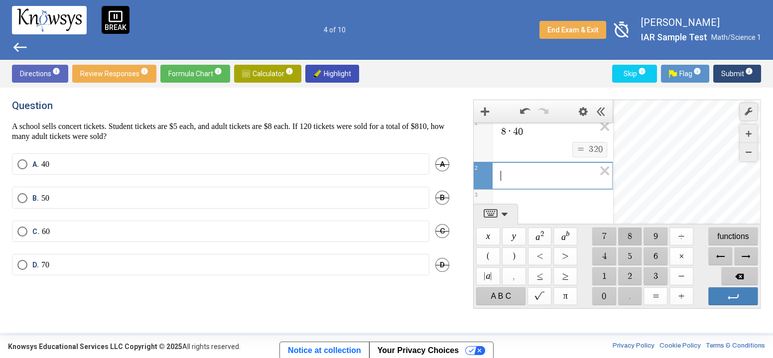
click at [634, 239] on span "$$ 8" at bounding box center [630, 237] width 24 height 18
click at [682, 254] on span "$$ ×" at bounding box center [682, 256] width 24 height 18
click at [610, 233] on span "$$ 7" at bounding box center [604, 237] width 24 height 18
click at [600, 289] on span "$$ 0" at bounding box center [604, 296] width 24 height 18
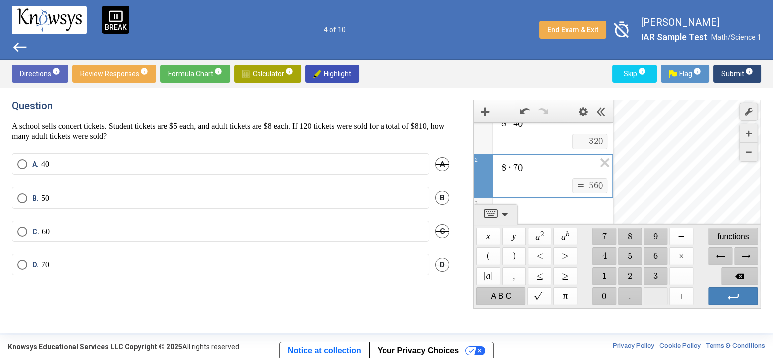
click at [652, 297] on span "$$ =" at bounding box center [656, 296] width 24 height 18
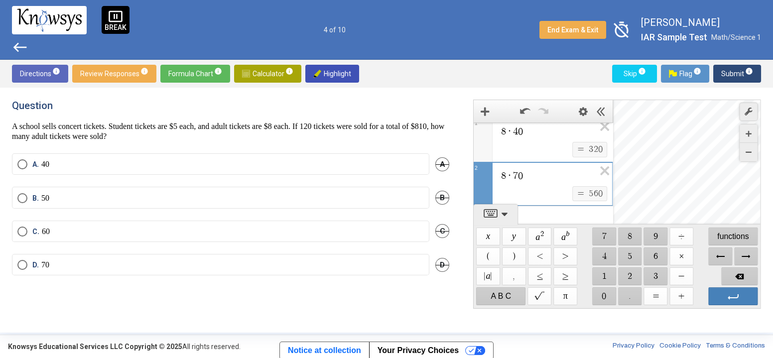
click at [558, 211] on div "Expression List" at bounding box center [543, 219] width 139 height 26
click at [628, 238] on span "$$ 8" at bounding box center [630, 237] width 24 height 18
click at [680, 258] on span "$$ ×" at bounding box center [682, 256] width 24 height 18
click at [655, 258] on span "$$ 6" at bounding box center [656, 256] width 24 height 18
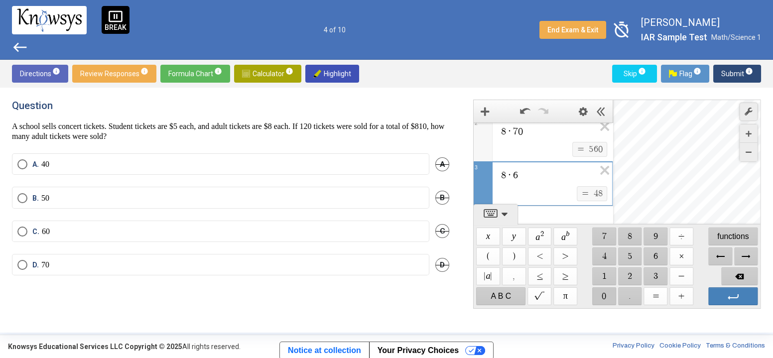
click at [600, 296] on span "$$ 0" at bounding box center [604, 296] width 24 height 18
click at [563, 209] on div "Expression List" at bounding box center [543, 211] width 139 height 26
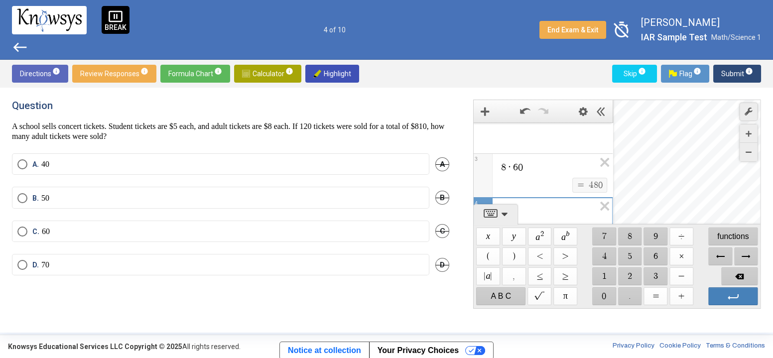
scroll to position [92, 0]
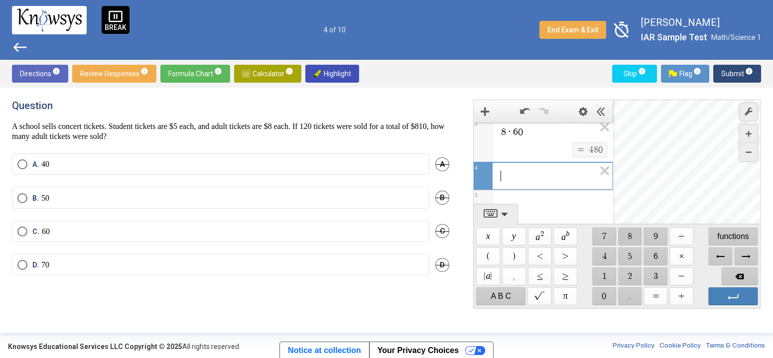
click at [630, 235] on span "$$ 8" at bounding box center [630, 237] width 24 height 18
click at [686, 256] on span "$$ ×" at bounding box center [682, 256] width 24 height 18
click at [632, 255] on span "$$ 5" at bounding box center [630, 256] width 24 height 18
click at [608, 288] on span "$$ 0" at bounding box center [604, 296] width 24 height 18
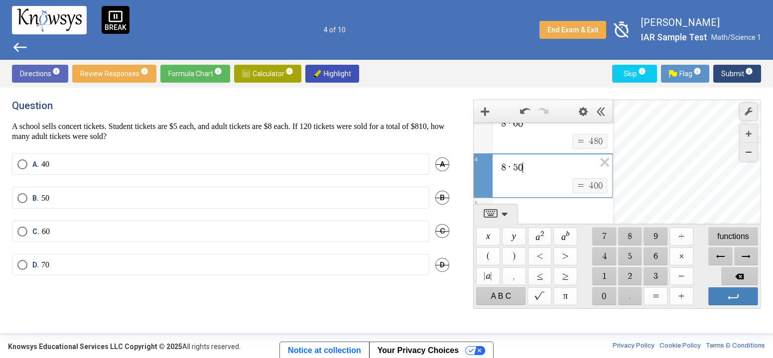
click at [589, 213] on div "Expression List" at bounding box center [543, 211] width 139 height 26
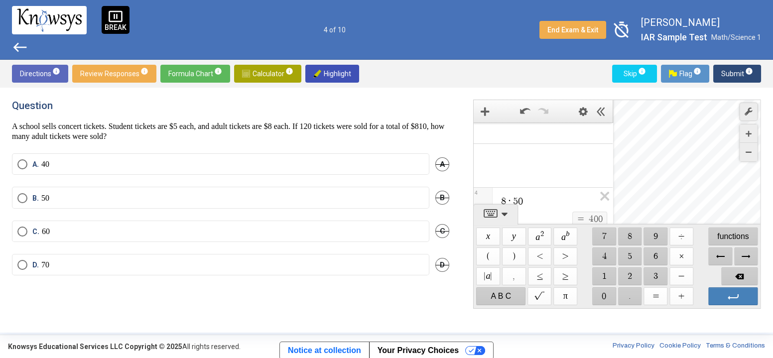
scroll to position [136, 0]
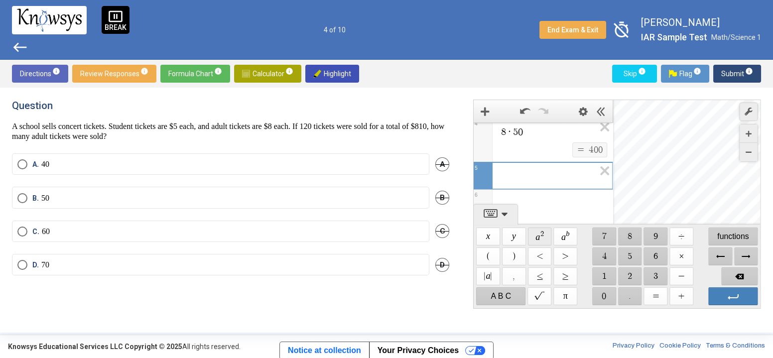
click at [535, 232] on span "$$ a 2" at bounding box center [540, 237] width 24 height 18
click at [630, 258] on span "$$ 5" at bounding box center [630, 256] width 24 height 18
click at [672, 257] on span "$$ ×" at bounding box center [682, 256] width 24 height 18
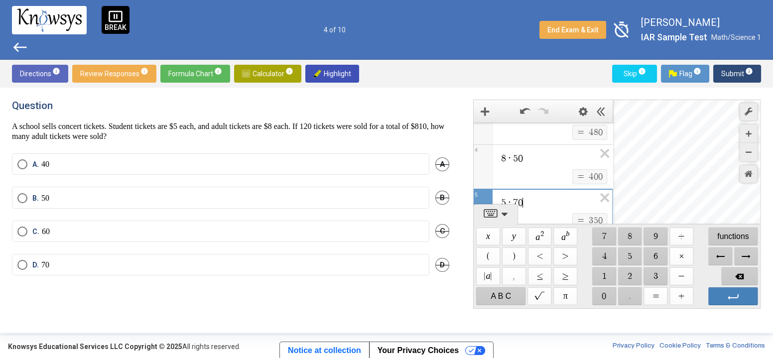
scroll to position [84, 0]
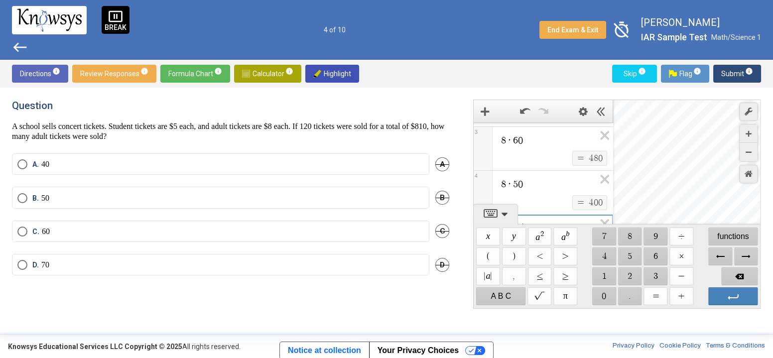
click at [446, 196] on span "B" at bounding box center [442, 198] width 14 height 14
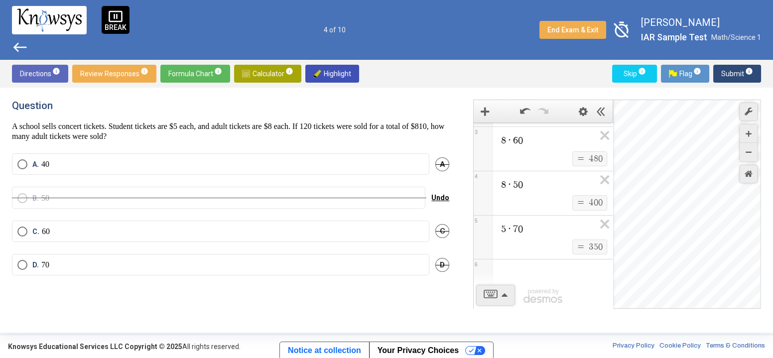
scroll to position [144, 0]
click at [547, 227] on div "8 · 7 0 $$ = $$ 5 6 0 2 8 · 6 0 $$ = $$ 4 8 0 3 8 · 5 0 $$ = $$ 4 0 0 4 5 · 7 0…" at bounding box center [617, 204] width 288 height 209
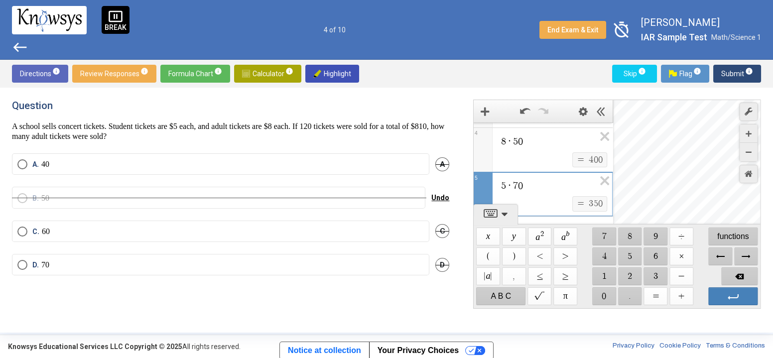
scroll to position [127, 0]
click at [516, 179] on span "5 · 7 0 ​" at bounding box center [547, 185] width 95 height 12
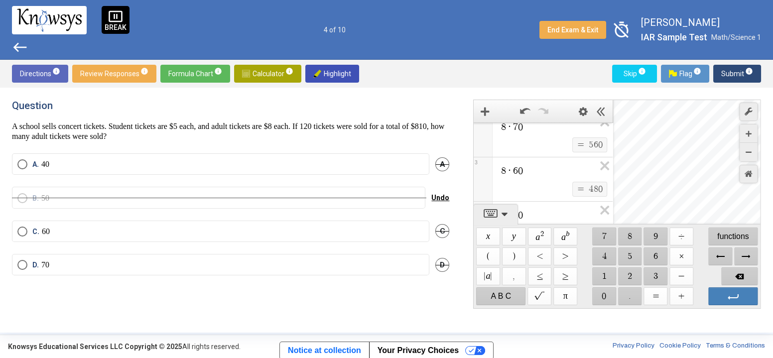
scroll to position [53, 0]
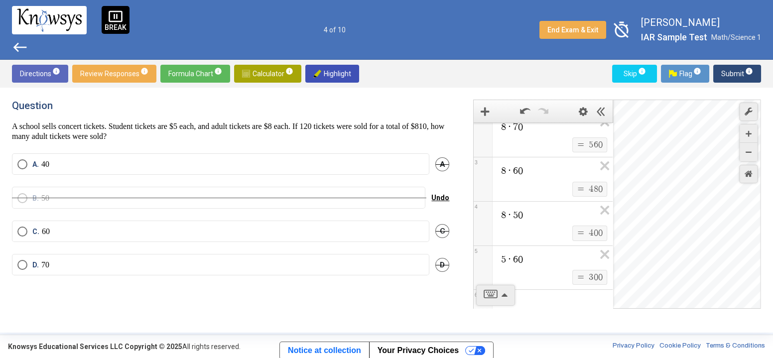
click at [436, 222] on div "C" at bounding box center [442, 231] width 14 height 21
click at [443, 227] on span "C" at bounding box center [442, 231] width 14 height 14
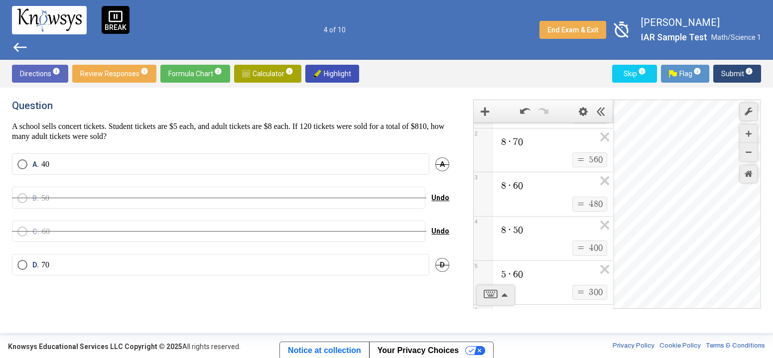
scroll to position [84, 0]
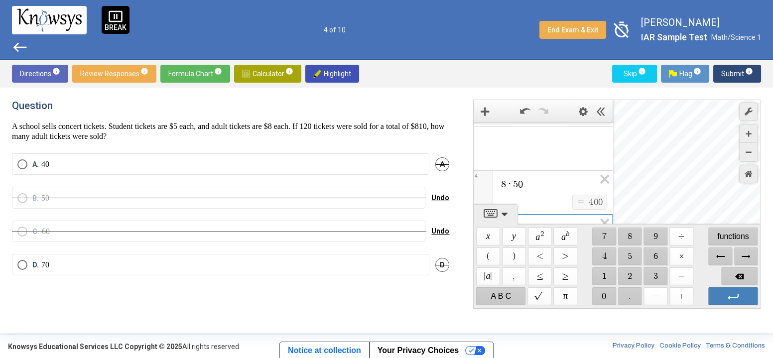
click at [519, 228] on div "8 · 5 0 $$ = $$ 4 0 0 4 5 · 6 ​ 0 $$ = $$ 3 0 0 5 6 powered by powered by $$ x …" at bounding box center [617, 204] width 288 height 209
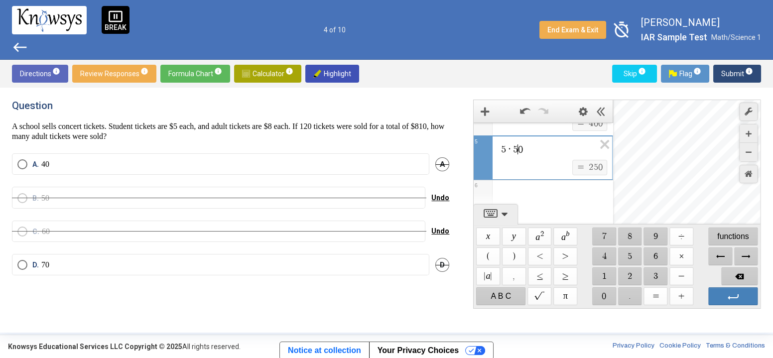
click at [553, 201] on div "Expression List" at bounding box center [543, 193] width 139 height 26
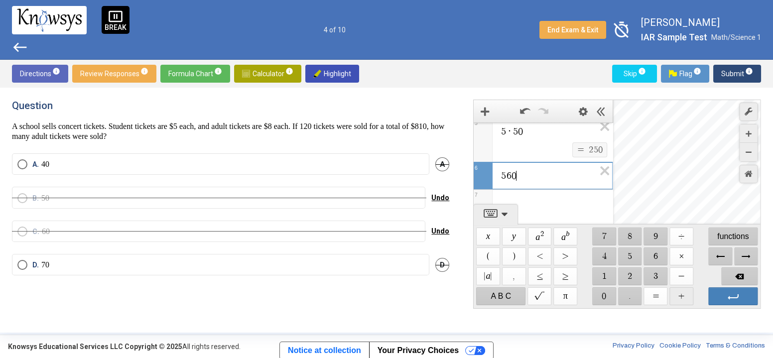
click at [678, 297] on span "$$ +" at bounding box center [682, 296] width 24 height 18
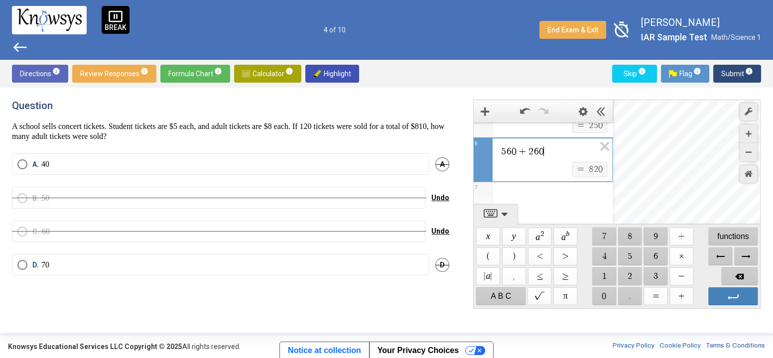
scroll to position [211, 0]
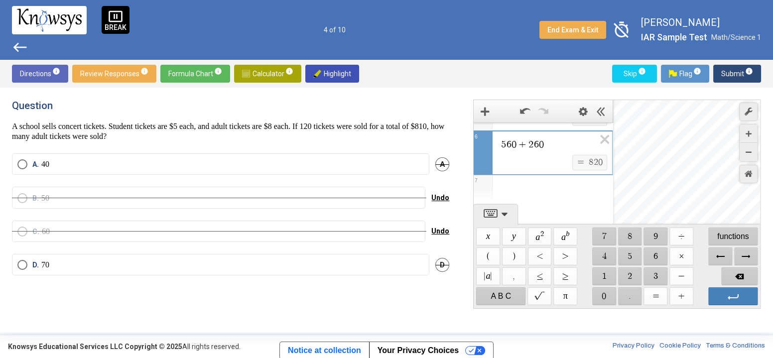
click at [563, 184] on div "Expression List" at bounding box center [543, 188] width 139 height 26
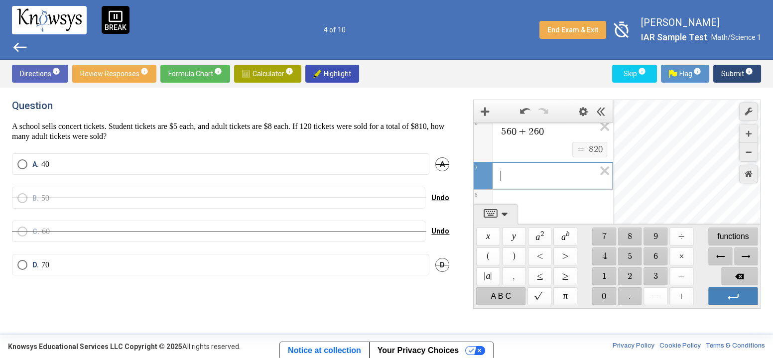
click at [635, 256] on span "$$ 5" at bounding box center [630, 256] width 24 height 18
click at [683, 253] on span "$$ ×" at bounding box center [682, 256] width 24 height 18
click at [634, 238] on span "$$ 8" at bounding box center [630, 237] width 24 height 18
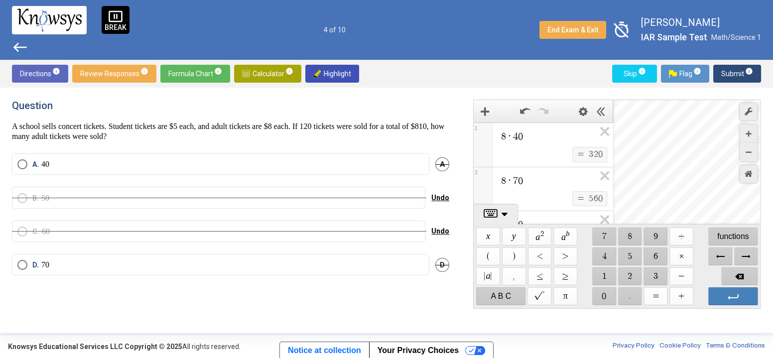
scroll to position [162, 0]
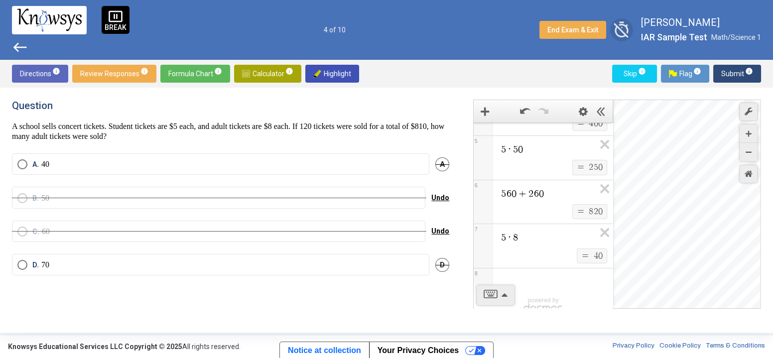
click at [626, 27] on span "timer_off" at bounding box center [621, 29] width 23 height 23
click at [626, 27] on span "timer" at bounding box center [621, 29] width 23 height 23
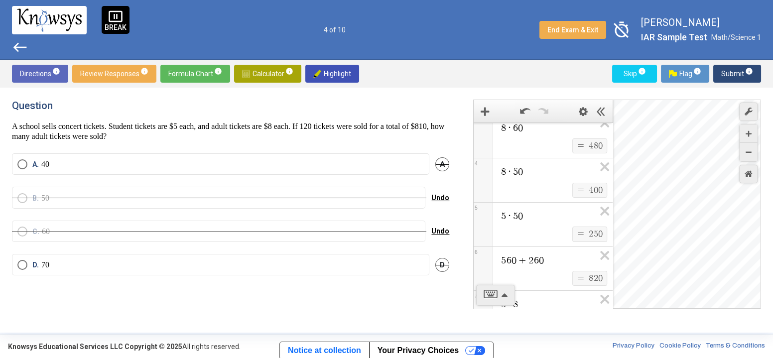
scroll to position [171, 0]
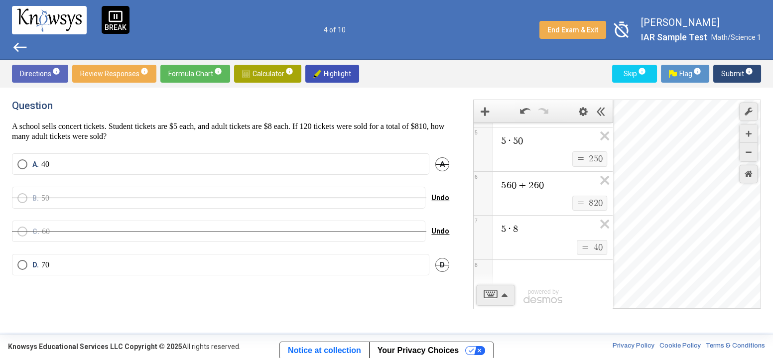
click at [553, 274] on div "Expression List" at bounding box center [543, 273] width 139 height 26
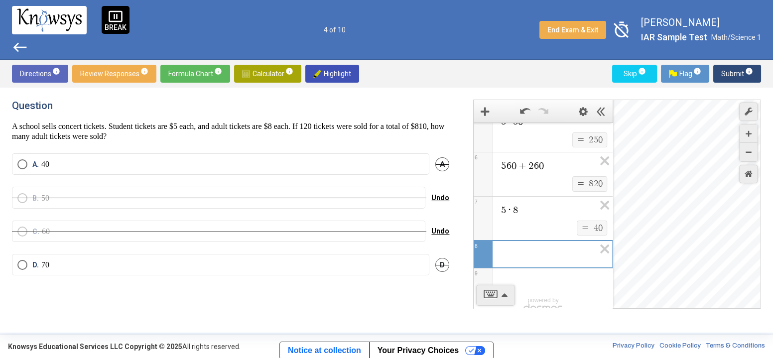
click at [553, 274] on div "Expression List" at bounding box center [543, 281] width 139 height 26
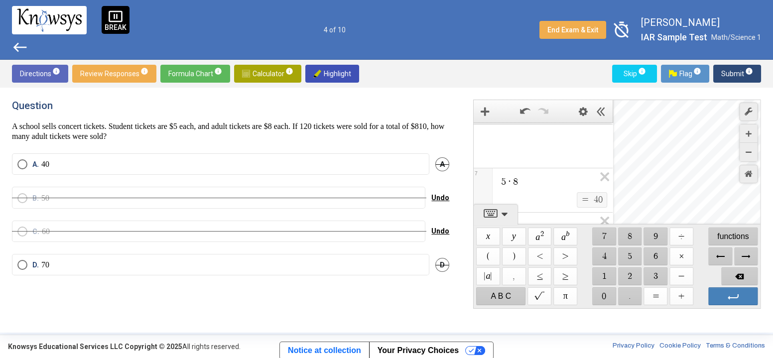
scroll to position [295, 0]
click at [688, 254] on span "$$ ×" at bounding box center [682, 256] width 24 height 18
click at [630, 252] on span "$$ 5" at bounding box center [630, 256] width 24 height 18
click at [593, 297] on span "$$ 0" at bounding box center [604, 296] width 24 height 18
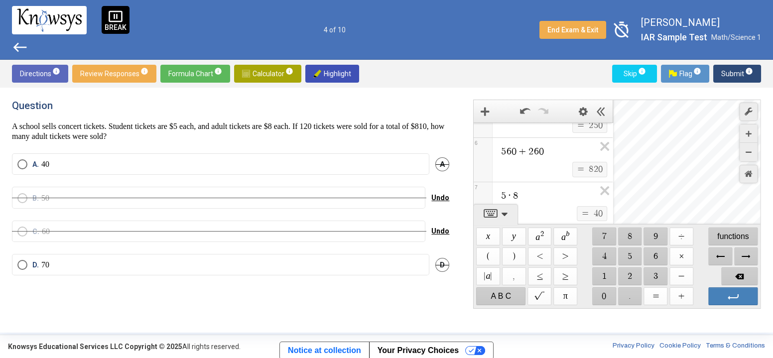
scroll to position [188, 0]
click at [536, 144] on span "5 · 5 0 $$ = $$ 2 5 0 5 5 6 0 + 2 6 0 $$ = $$ 8 2 0 6 5 · 8 $$ = $$ 4 0 7 8 5 ·…" at bounding box center [543, 123] width 139 height 379
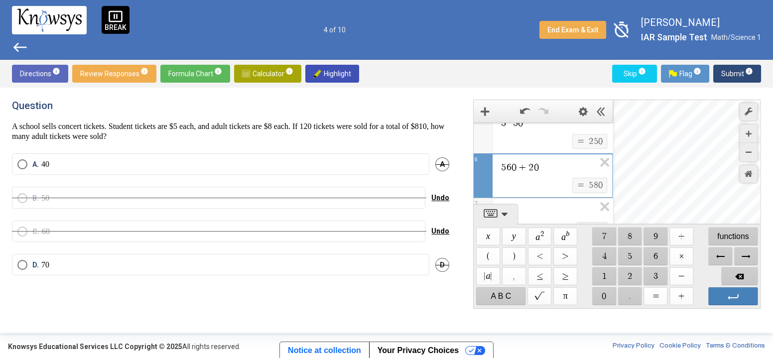
scroll to position [144, 0]
click at [536, 145] on span "8 · 5 0 $$ = $$ 4 0 0 4 5 · 5 0 ​ $$ = $$ 2 5 0 5 5 6 0 + 2 0 $$ = $$ 5 8 0 6" at bounding box center [543, 167] width 139 height 379
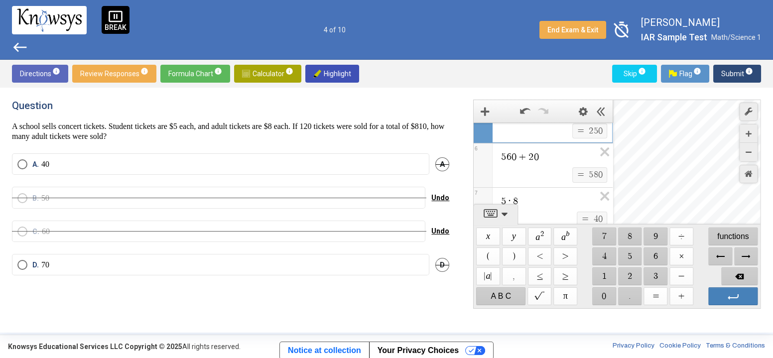
scroll to position [193, 0]
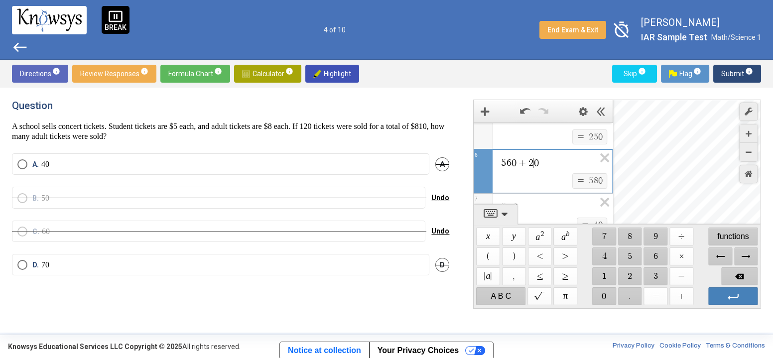
click at [533, 161] on span "2" at bounding box center [531, 163] width 5 height 10
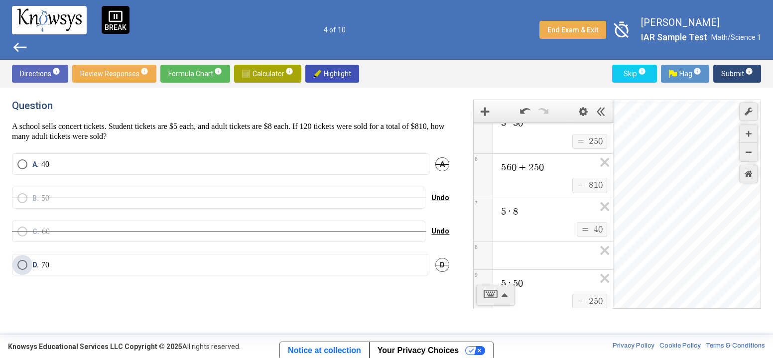
click at [238, 262] on label "D. 70" at bounding box center [220, 265] width 406 height 10
click at [732, 77] on span "Submit info" at bounding box center [737, 74] width 32 height 18
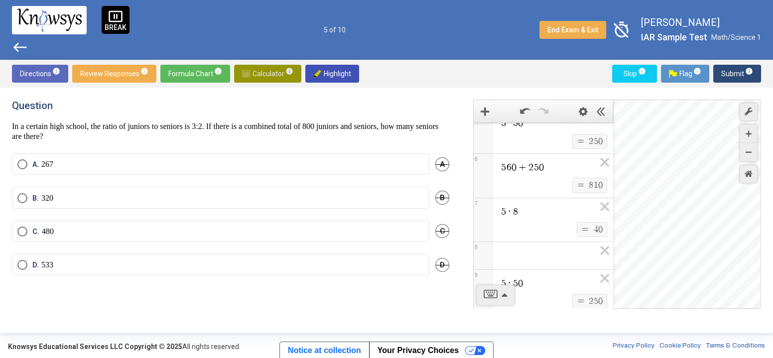
click at [274, 80] on span "Calculator info" at bounding box center [267, 74] width 51 height 18
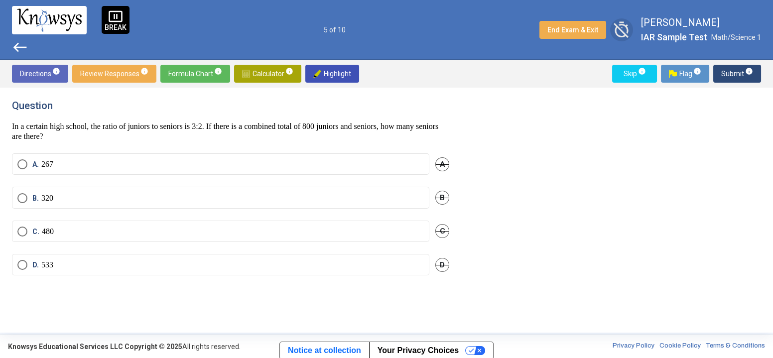
click at [628, 29] on span "timer_off" at bounding box center [621, 29] width 23 height 23
click at [618, 32] on span "timer" at bounding box center [621, 29] width 23 height 23
click at [273, 68] on span "Calculator info" at bounding box center [267, 74] width 51 height 18
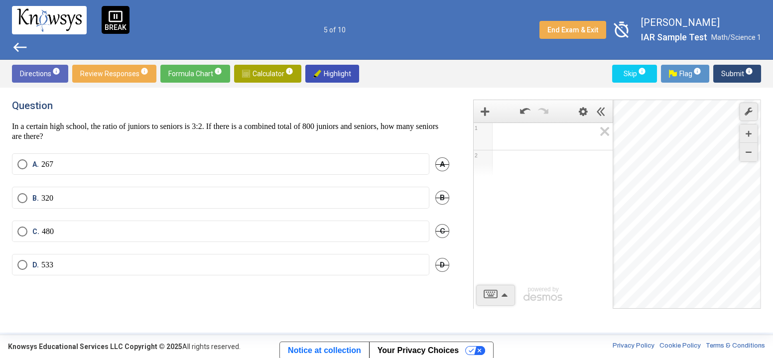
click at [553, 133] on span "Math Input:" at bounding box center [547, 136] width 95 height 12
click at [541, 182] on div "Expression List" at bounding box center [543, 180] width 139 height 26
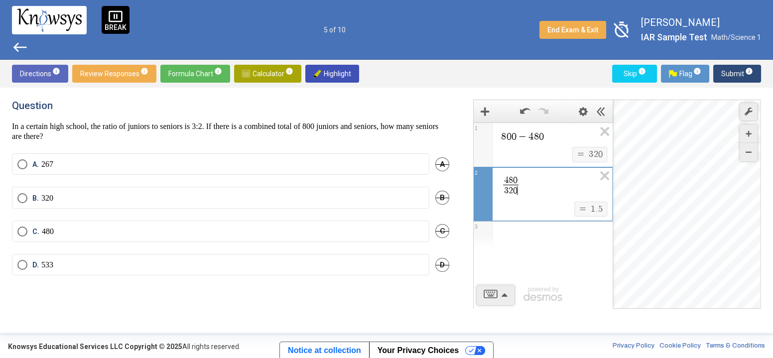
click at [502, 236] on div "Expression List" at bounding box center [543, 235] width 139 height 26
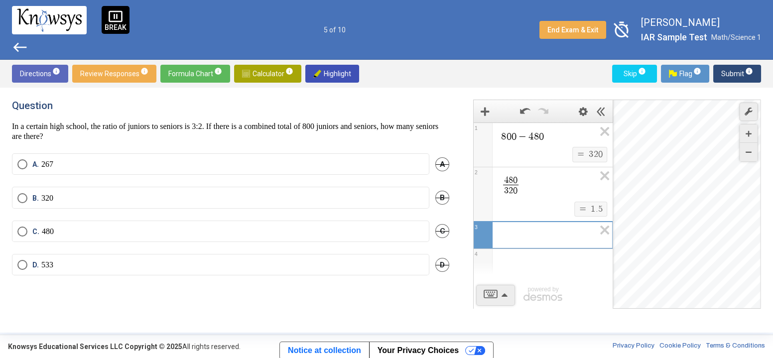
click at [493, 187] on div "4 8 0 3 2 0 ​" at bounding box center [543, 184] width 139 height 34
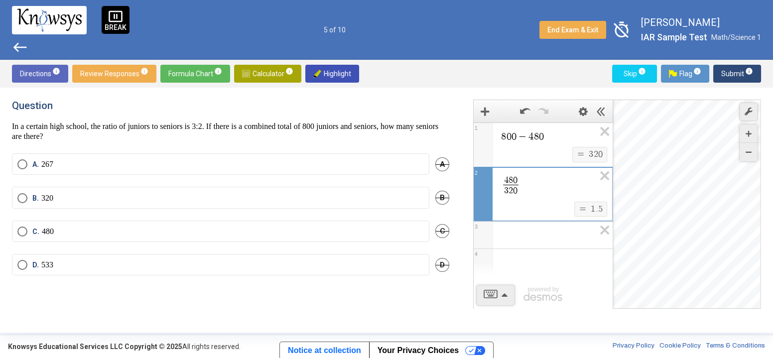
click at [554, 242] on div "Expression List" at bounding box center [543, 234] width 139 height 24
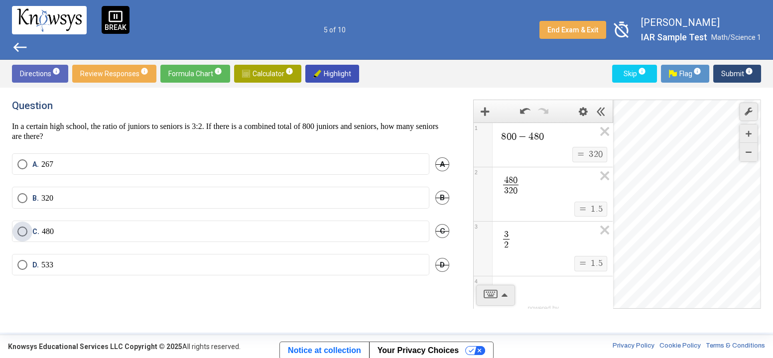
click at [193, 228] on label "C. 480" at bounding box center [220, 232] width 406 height 10
click at [726, 68] on span "Submit info" at bounding box center [737, 74] width 32 height 18
click at [244, 69] on span "Calculator info" at bounding box center [267, 74] width 51 height 18
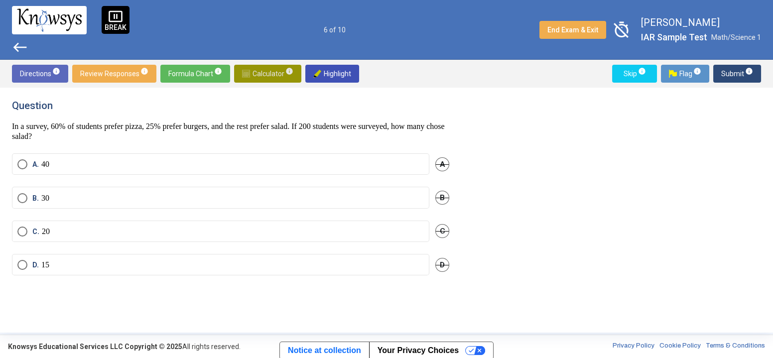
click at [273, 70] on span "Calculator info" at bounding box center [267, 74] width 51 height 18
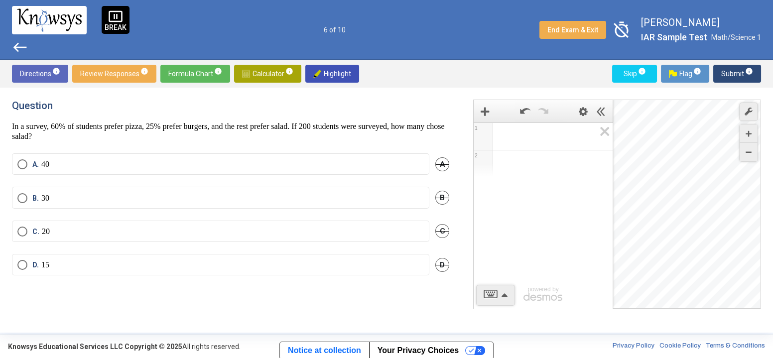
click at [502, 136] on span "Math Input:" at bounding box center [547, 136] width 95 height 12
click at [555, 159] on div "Expression List" at bounding box center [543, 163] width 139 height 26
click at [547, 135] on span "​" at bounding box center [547, 136] width 95 height 12
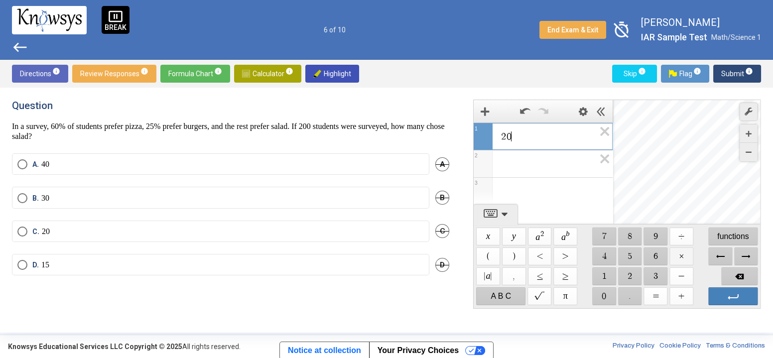
click at [678, 255] on span "$$ ×" at bounding box center [682, 256] width 24 height 18
click at [654, 251] on span "$$ 6" at bounding box center [656, 256] width 24 height 18
click at [130, 203] on mat-radio-button "B. 30" at bounding box center [220, 197] width 417 height 21
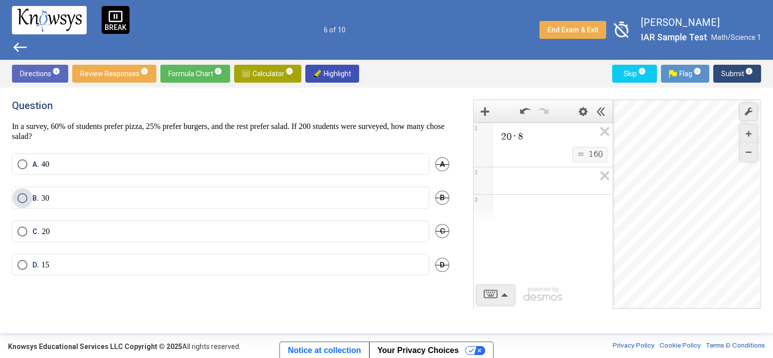
click at [23, 197] on span "Select an option" at bounding box center [22, 198] width 10 height 10
click at [727, 69] on span "Submit info" at bounding box center [737, 74] width 32 height 18
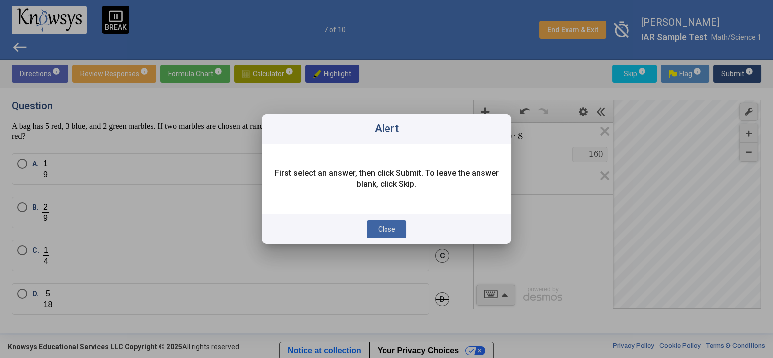
click at [378, 230] on span "Close" at bounding box center [386, 229] width 17 height 8
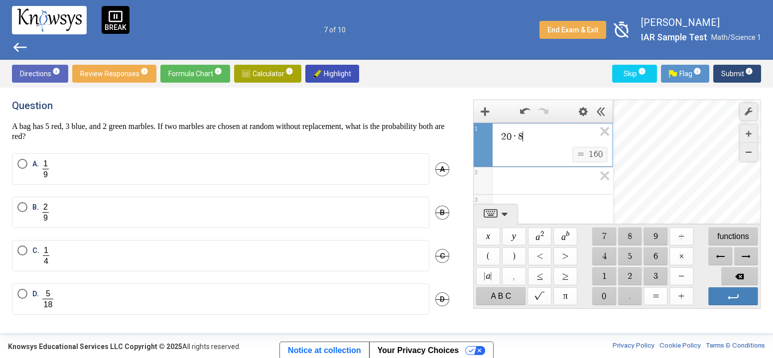
drag, startPoint x: 547, startPoint y: 137, endPoint x: 442, endPoint y: 120, distance: 106.6
click at [442, 120] on div "Question A bag has 5 red, 3 blue, and 2 green marbles. If two marbles are chose…" at bounding box center [386, 210] width 749 height 221
click at [678, 259] on span "$$ ×" at bounding box center [682, 256] width 24 height 18
click at [604, 274] on span "$$ 1" at bounding box center [604, 276] width 24 height 18
click at [635, 270] on span "$$ 2" at bounding box center [630, 276] width 24 height 18
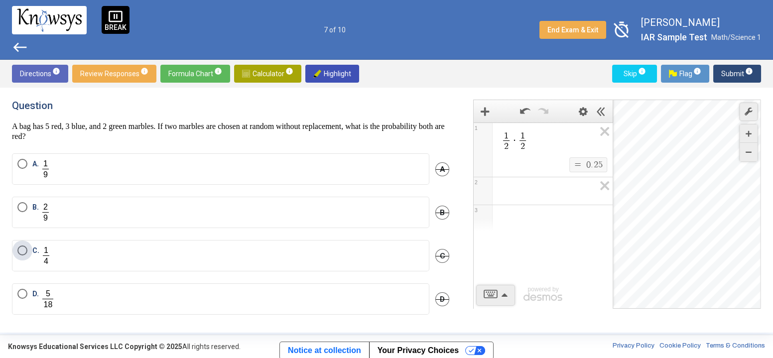
click at [353, 258] on label "C." at bounding box center [220, 255] width 406 height 20
click at [743, 76] on span "Submit info" at bounding box center [737, 74] width 32 height 18
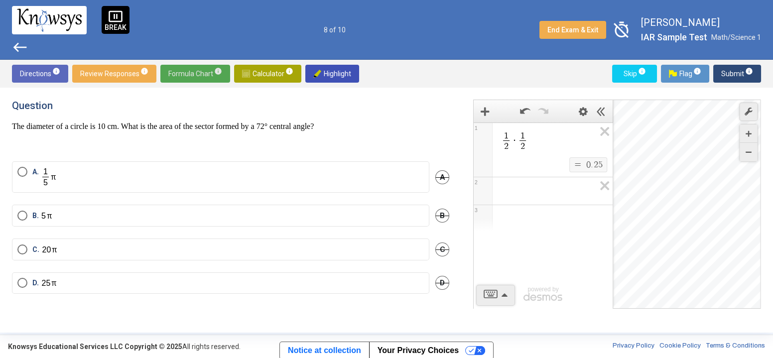
click at [201, 71] on span "Formula Chart info" at bounding box center [195, 74] width 54 height 18
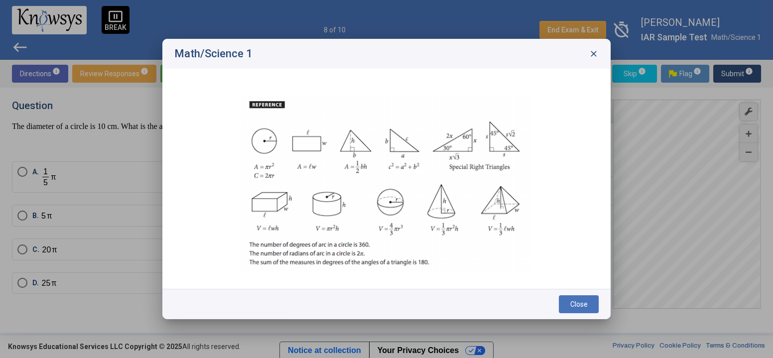
click at [590, 55] on span "close" at bounding box center [594, 54] width 10 height 10
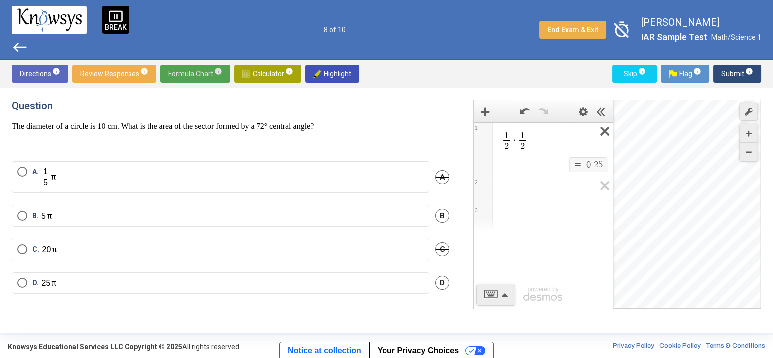
click at [604, 128] on icon "Expression List" at bounding box center [602, 134] width 22 height 23
click at [562, 137] on span "Expression 2:" at bounding box center [547, 136] width 95 height 12
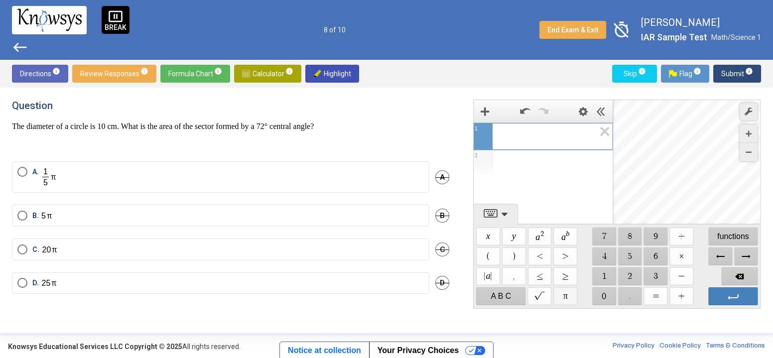
click at [565, 295] on span "$$ π" at bounding box center [566, 296] width 24 height 18
click at [634, 256] on span "$$ 5" at bounding box center [630, 256] width 24 height 18
click at [540, 238] on span "$$ a 2" at bounding box center [540, 237] width 24 height 18
click at [686, 238] on span "$$ ÷" at bounding box center [682, 237] width 24 height 18
click at [561, 301] on span "$$ π" at bounding box center [566, 296] width 24 height 18
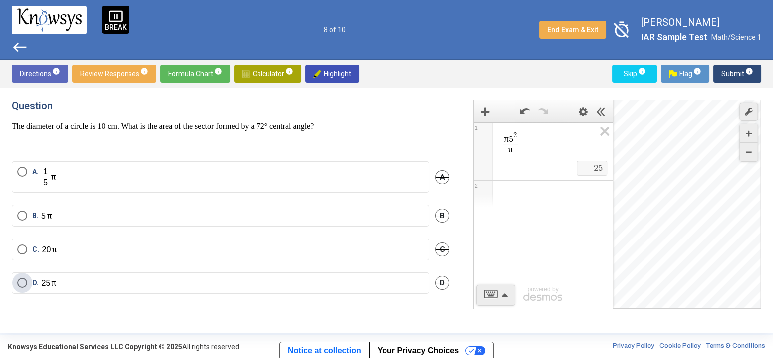
click at [43, 280] on img "Select an option" at bounding box center [48, 283] width 15 height 10
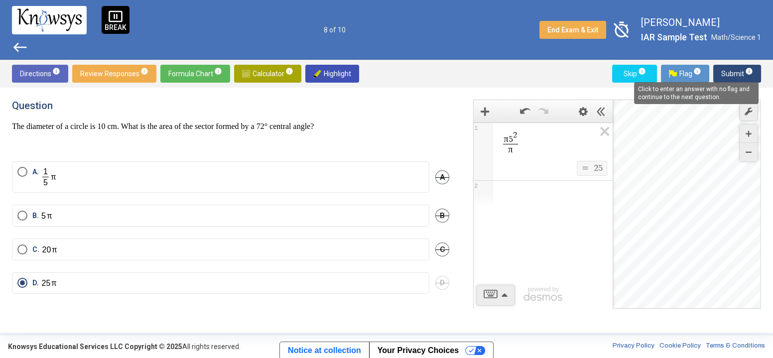
click at [741, 75] on mat-tooltip-component "Click to enter an answer with no flag and continue to the next question." at bounding box center [696, 93] width 138 height 36
click at [736, 70] on span "Submit info" at bounding box center [737, 74] width 32 height 18
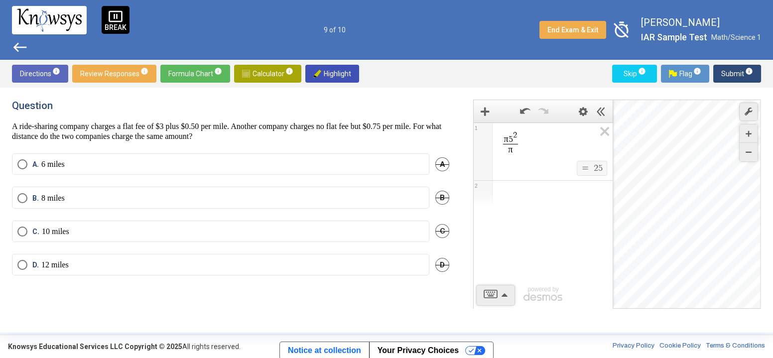
click at [626, 22] on span "timer_off" at bounding box center [621, 29] width 23 height 23
click at [625, 22] on span "timer" at bounding box center [621, 29] width 23 height 23
click at [551, 141] on span "π 5 2 π ​" at bounding box center [547, 143] width 95 height 26
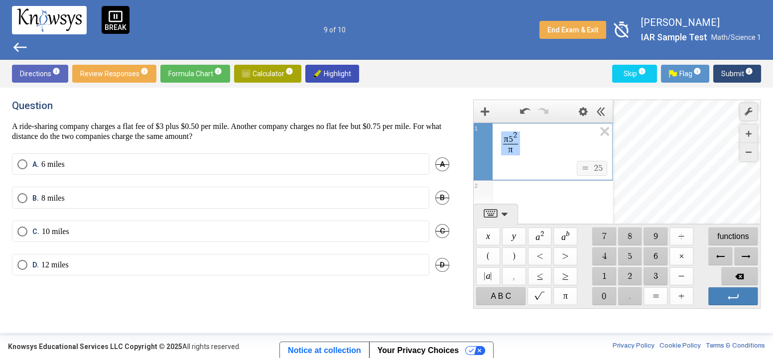
drag, startPoint x: 529, startPoint y: 146, endPoint x: 494, endPoint y: 108, distance: 52.2
click at [493, 109] on div "**********" at bounding box center [543, 162] width 139 height 125
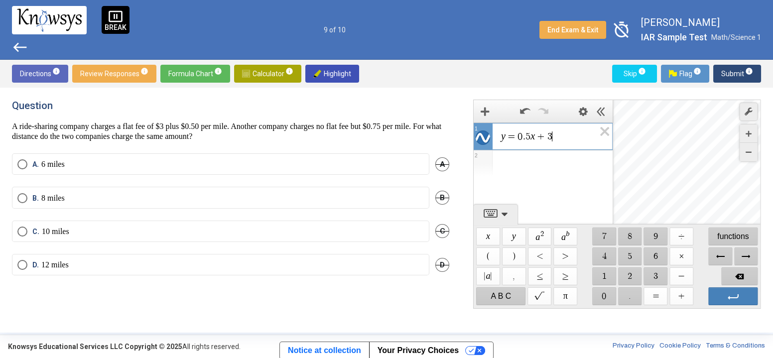
click at [526, 156] on div "Expression List" at bounding box center [543, 163] width 139 height 26
click at [523, 163] on span "7" at bounding box center [525, 164] width 5 height 10
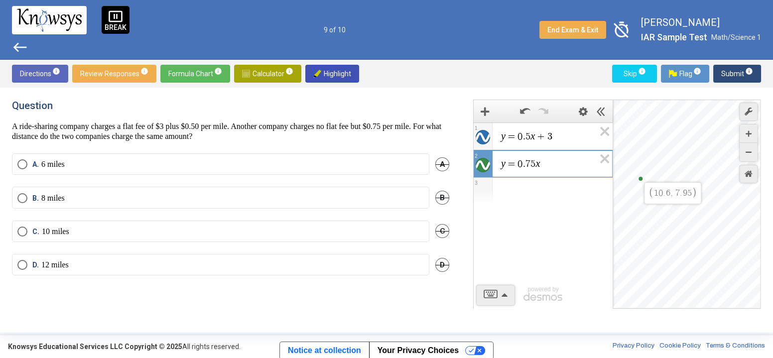
click at [640, 179] on div "$$ 1 0 . 6 , 7 . 9 5" at bounding box center [687, 204] width 148 height 209
click at [17, 265] on span "Select an option" at bounding box center [22, 265] width 10 height 10
click at [736, 74] on span "Submit info" at bounding box center [737, 74] width 32 height 18
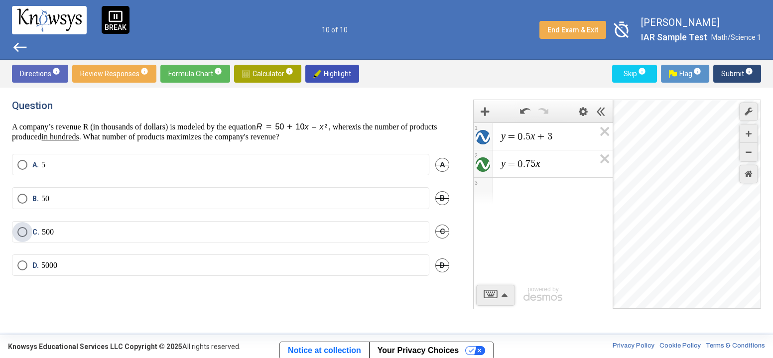
click at [331, 235] on label "C. 500" at bounding box center [220, 232] width 406 height 10
click at [742, 79] on span "Submit info" at bounding box center [737, 74] width 32 height 18
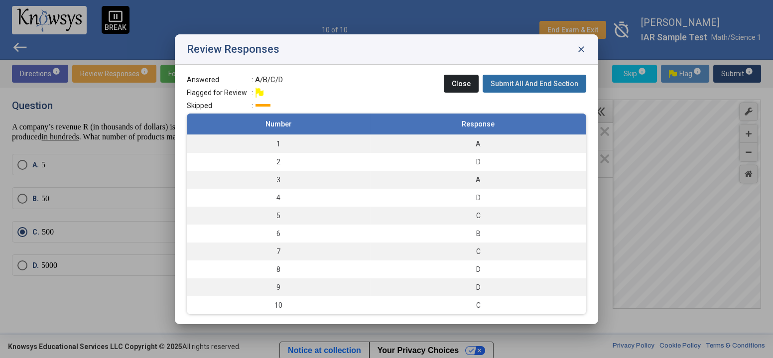
click at [565, 80] on span "Submit All And End Section" at bounding box center [534, 84] width 88 height 8
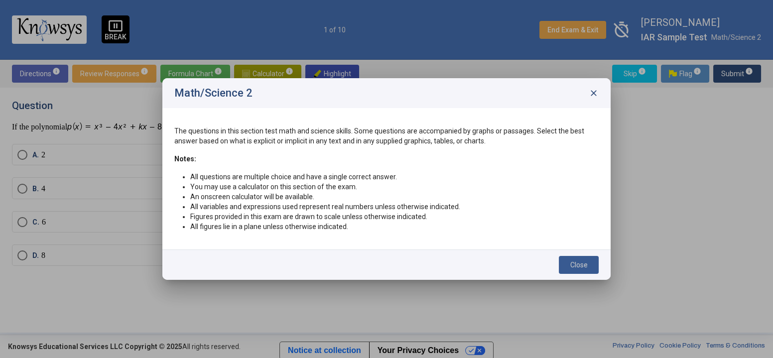
click at [569, 261] on button "Close" at bounding box center [579, 265] width 40 height 18
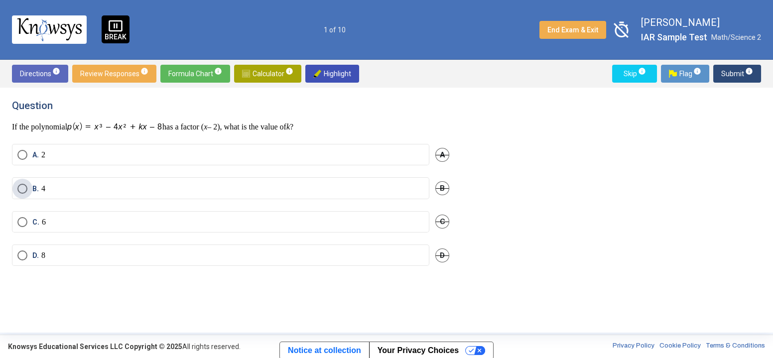
click at [297, 184] on label "B. 4" at bounding box center [220, 189] width 406 height 10
click at [729, 77] on span "Submit info" at bounding box center [737, 74] width 32 height 18
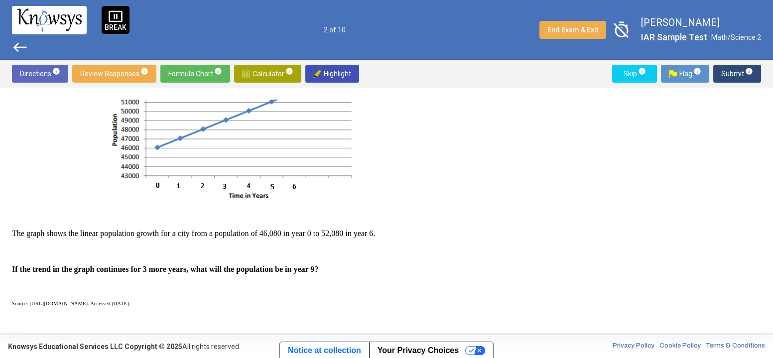
scroll to position [36, 0]
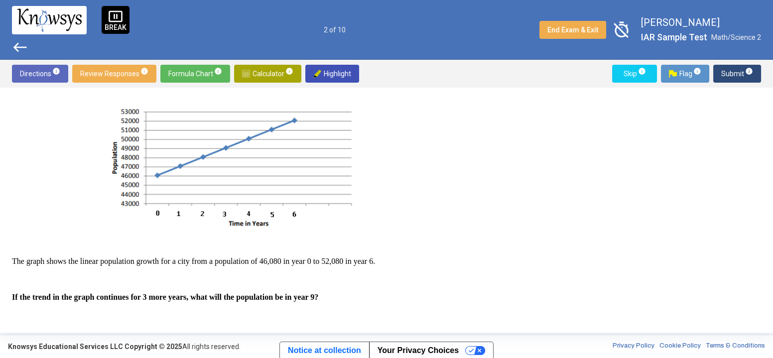
click at [145, 88] on div "Question Graph of Linear Population Growth The graph shows the linear populatio…" at bounding box center [386, 210] width 773 height 245
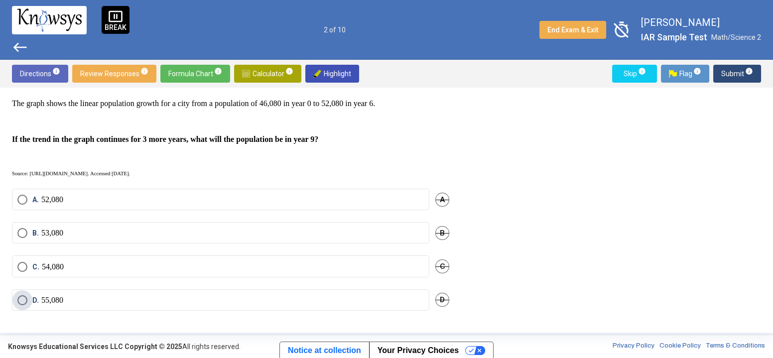
click at [136, 299] on label "D. 55,080" at bounding box center [220, 300] width 406 height 10
click at [736, 78] on span "Submit info" at bounding box center [737, 74] width 32 height 18
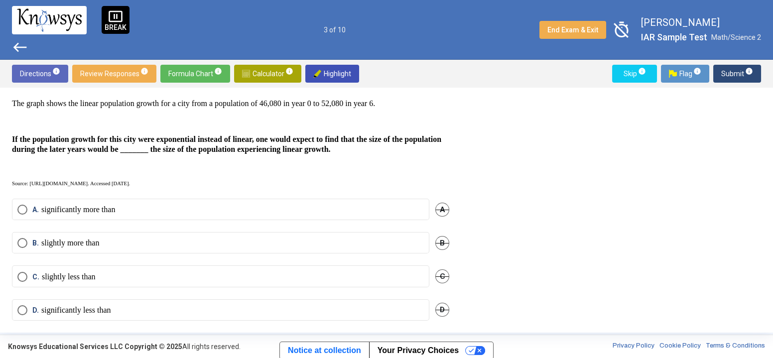
drag, startPoint x: 639, startPoint y: 29, endPoint x: 625, endPoint y: 29, distance: 13.4
click at [625, 29] on div "timer_off" at bounding box center [625, 29] width 31 height 23
click at [625, 29] on span "timer_off" at bounding box center [621, 29] width 23 height 23
click at [625, 29] on span "timer" at bounding box center [621, 29] width 23 height 23
click at [275, 79] on span "Calculator info" at bounding box center [267, 74] width 51 height 18
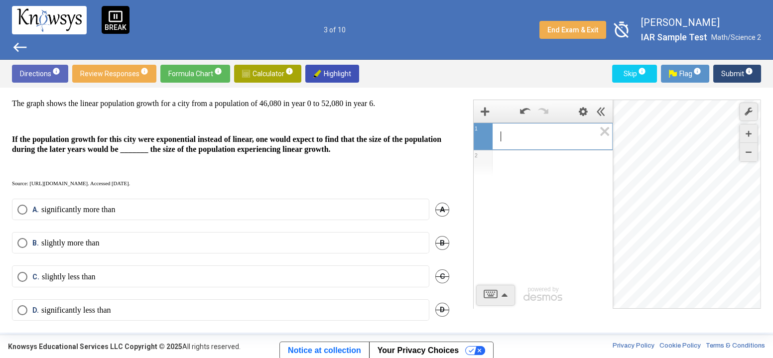
drag, startPoint x: 493, startPoint y: 129, endPoint x: 521, endPoint y: 132, distance: 28.0
click at [521, 132] on div "​" at bounding box center [543, 135] width 138 height 24
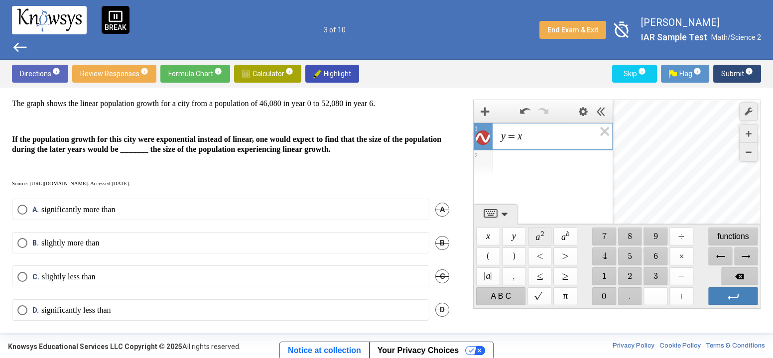
click at [549, 236] on span "$$ a 2" at bounding box center [540, 237] width 24 height 18
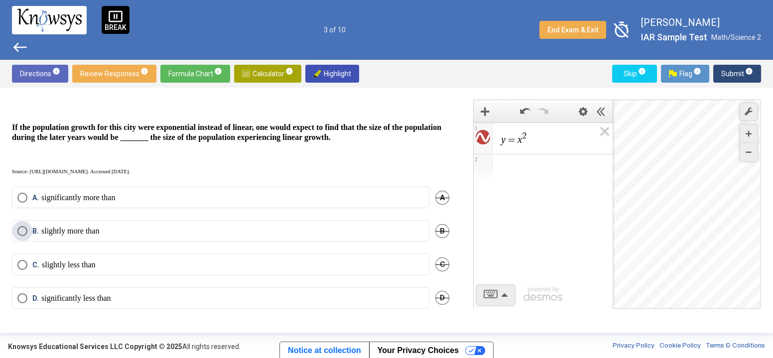
click at [209, 232] on label "B. slightly more than" at bounding box center [220, 231] width 406 height 10
click at [732, 70] on span "Submit info" at bounding box center [737, 74] width 32 height 18
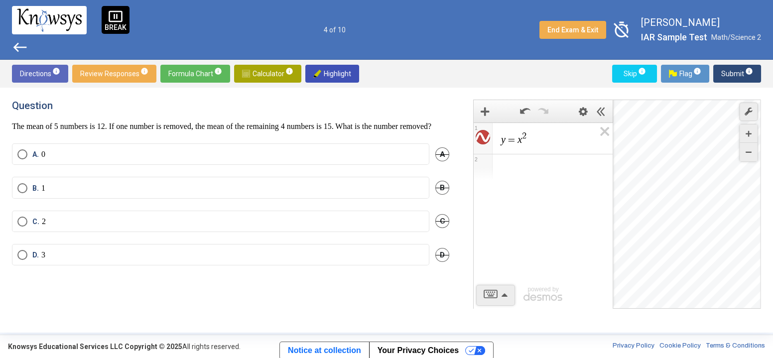
click at [547, 140] on span "y = x 2" at bounding box center [547, 138] width 95 height 16
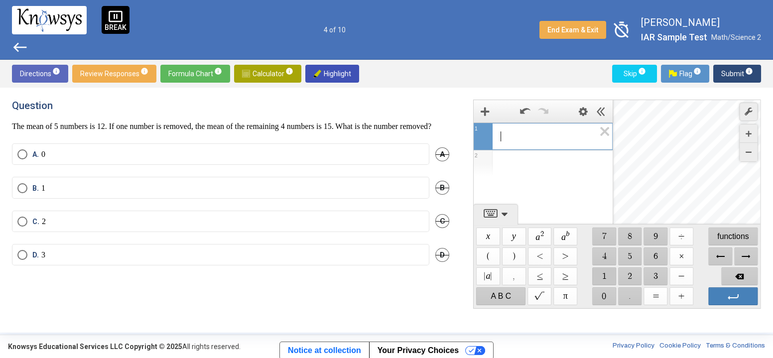
click at [610, 271] on span "$$ 1" at bounding box center [604, 276] width 24 height 18
click at [630, 273] on span "$$ 2" at bounding box center [630, 276] width 24 height 18
click at [680, 262] on span "$$ ×" at bounding box center [682, 256] width 24 height 18
click at [632, 254] on span "$$ 5" at bounding box center [630, 256] width 24 height 18
click at [661, 292] on span "$$ =" at bounding box center [656, 296] width 24 height 18
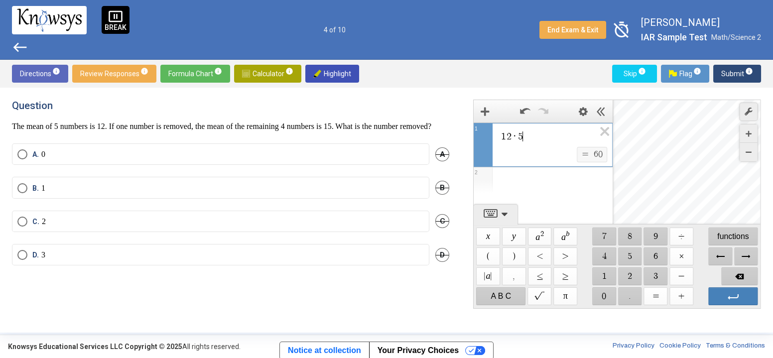
click at [555, 171] on div "Expression List" at bounding box center [543, 180] width 139 height 26
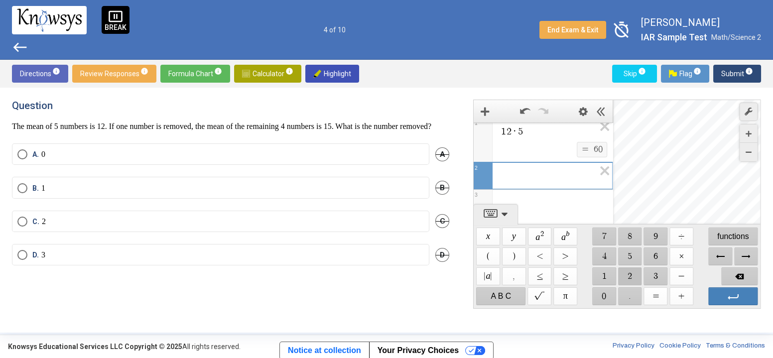
click at [618, 279] on span "$$ 2" at bounding box center [630, 276] width 24 height 18
click at [606, 290] on span "$$ 0" at bounding box center [604, 296] width 24 height 18
click at [677, 298] on span "$$ +" at bounding box center [682, 296] width 24 height 18
click at [605, 272] on span "$$ 1" at bounding box center [604, 276] width 24 height 18
click at [612, 291] on span "$$ 0" at bounding box center [604, 296] width 24 height 18
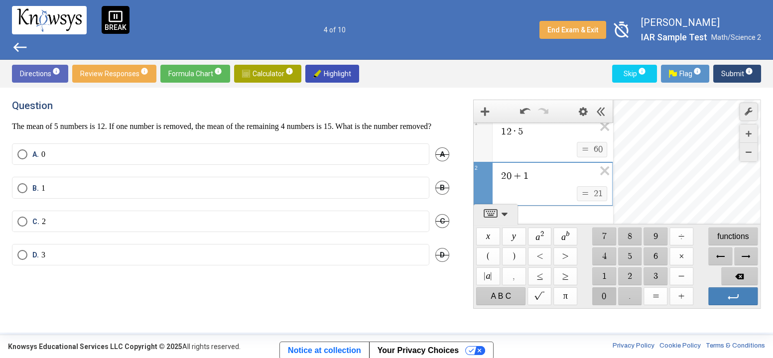
scroll to position [13, 0]
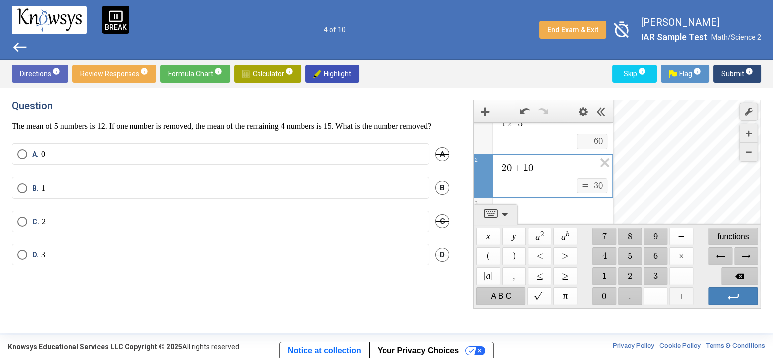
click at [676, 290] on span "$$ +" at bounding box center [682, 296] width 24 height 18
drag, startPoint x: 606, startPoint y: 268, endPoint x: 632, endPoint y: 246, distance: 33.2
click at [632, 246] on div "$$ x $$ y $$ a 2 $$ a b $$ 7 $$ 8 $$ 9 $$ ÷ functions $$ ( $$ ) $$ < $$ > $$ 4 …" at bounding box center [617, 267] width 287 height 84
click at [635, 236] on span "$$ 8" at bounding box center [630, 237] width 24 height 18
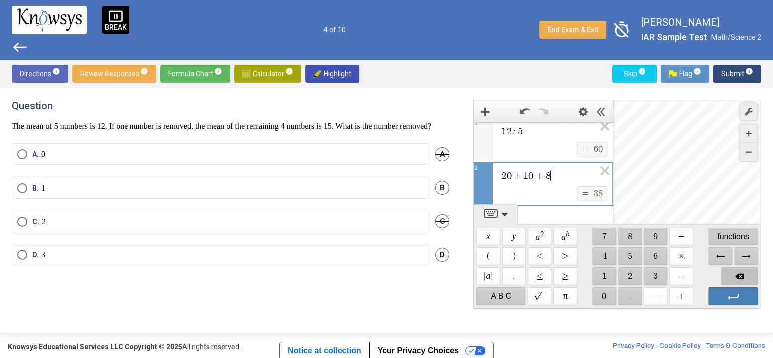
click at [728, 275] on span "Backspace" at bounding box center [739, 276] width 37 height 18
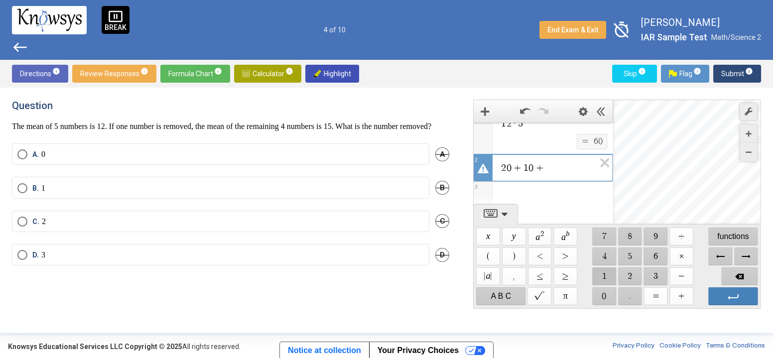
click at [592, 274] on span "$$ 1" at bounding box center [604, 276] width 24 height 18
click at [631, 232] on span "$$ 8" at bounding box center [630, 237] width 24 height 18
click at [681, 294] on span "$$ +" at bounding box center [682, 296] width 24 height 18
click at [604, 274] on span "$$ 1" at bounding box center [604, 276] width 24 height 18
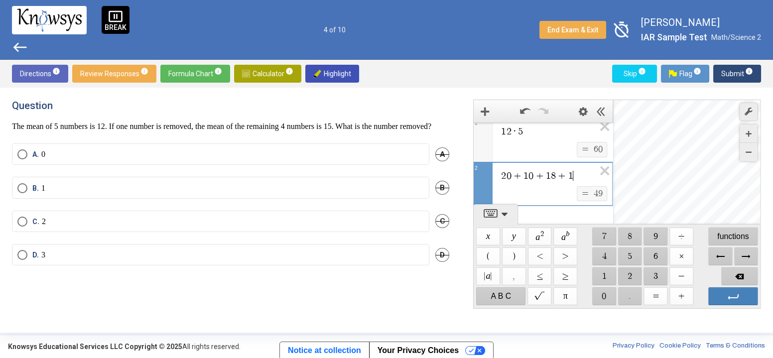
click at [630, 274] on span "$$ 2" at bounding box center [630, 276] width 24 height 18
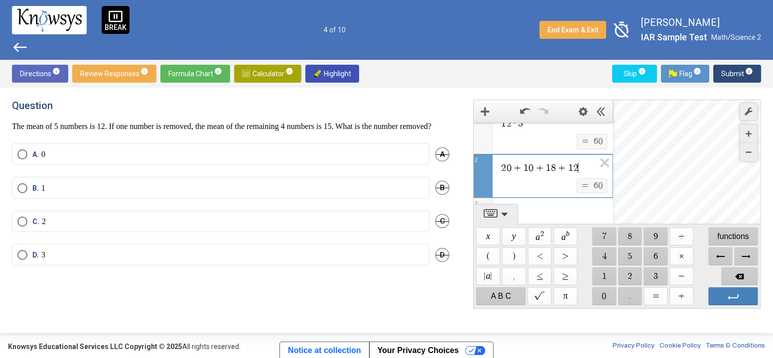
click at [580, 212] on div "Expression List" at bounding box center [543, 211] width 139 height 26
click at [579, 126] on span "1 2 · 5 $$ = $$ 6 0 1 2 0 + 1 0 + 1 8 + 1 2 ​ $$ = $$ 6 0 2 3" at bounding box center [543, 168] width 139 height 117
click at [508, 163] on span "0" at bounding box center [508, 168] width 5 height 10
click at [545, 187] on div "$$ = $$ 6 0" at bounding box center [555, 186] width 110 height 16
click at [571, 213] on div "1 2 · 5 $$ = $$ 6 0 1 1 4 + ​ 6 + 1 0 + 1 8 + 1 2 $$ = $$ 6 0 2 3 4 powered by" at bounding box center [543, 194] width 139 height 168
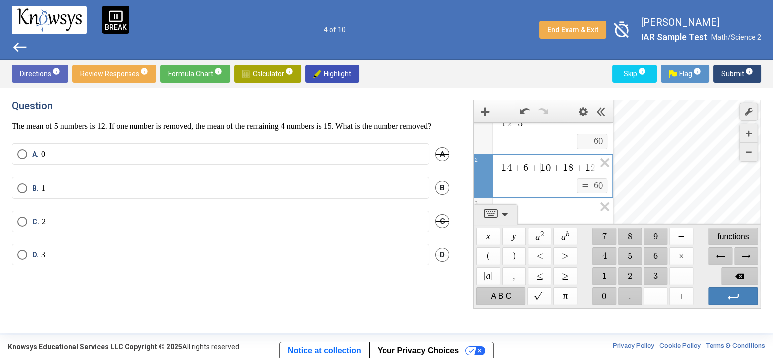
click at [540, 175] on div "1 4 + 6 + ​ 1 0 + 1 8 + 1 2" at bounding box center [543, 166] width 138 height 24
click at [444, 262] on span "D" at bounding box center [442, 255] width 14 height 14
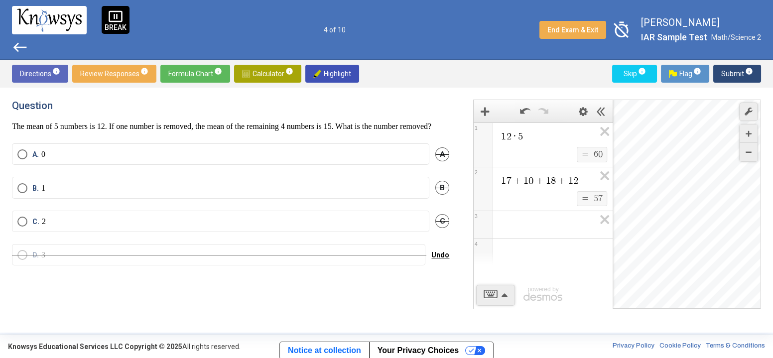
click at [513, 179] on div "1 7 + 1 0 + 1 8 + 1 2 $$ = $$ 5 7" at bounding box center [543, 189] width 139 height 44
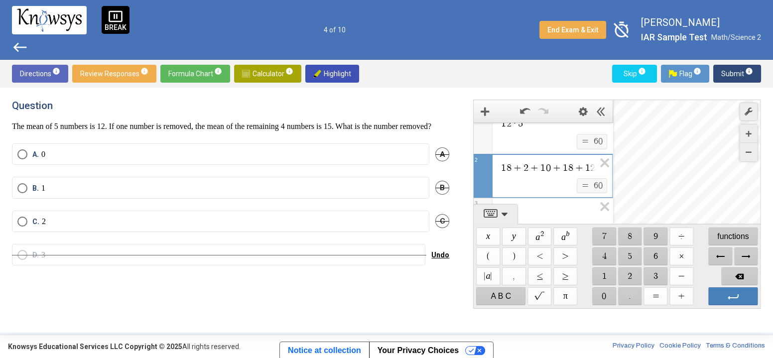
click at [531, 162] on span "1 8 ​ + 2 + 1 0 + 1 8 + 1 2" at bounding box center [547, 168] width 95 height 12
click at [557, 206] on div "1 8 + 1 0 + 1 8 + 1 2 $$ = $$ 5 8 2 ​ 3 4 powered by" at bounding box center [543, 193] width 139 height 167
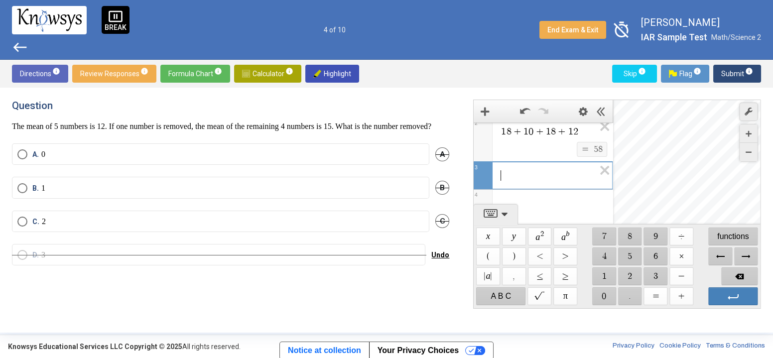
click at [634, 255] on span "$$ 5" at bounding box center [630, 256] width 24 height 18
click at [632, 244] on span "$$ 8" at bounding box center [630, 237] width 24 height 18
click at [685, 242] on span "$$ ÷" at bounding box center [682, 237] width 24 height 18
click at [614, 254] on span "$$ 4" at bounding box center [604, 256] width 24 height 18
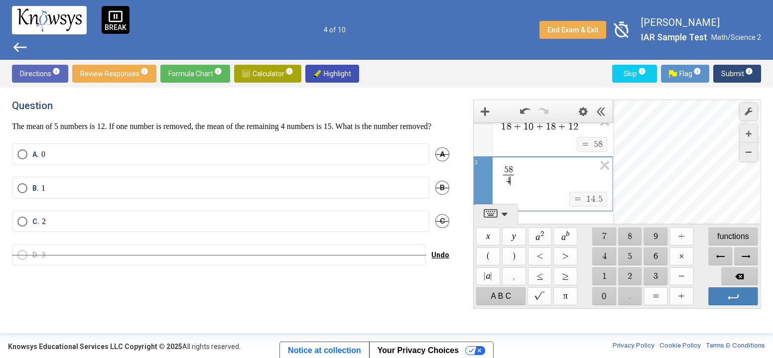
click at [552, 212] on div "Expression List" at bounding box center [543, 225] width 139 height 26
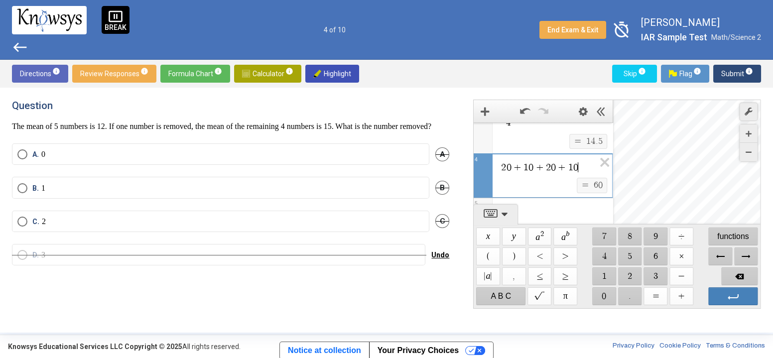
scroll to position [0, 0]
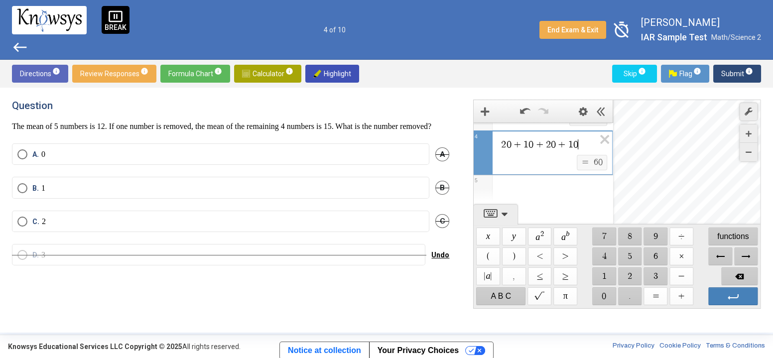
click at [541, 188] on div "Expression List" at bounding box center [543, 188] width 139 height 26
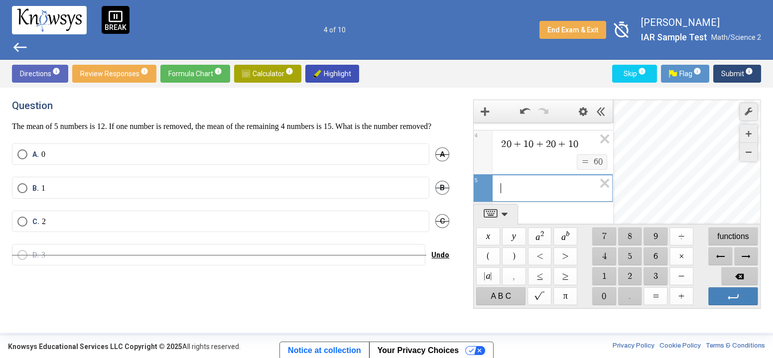
scroll to position [146, 0]
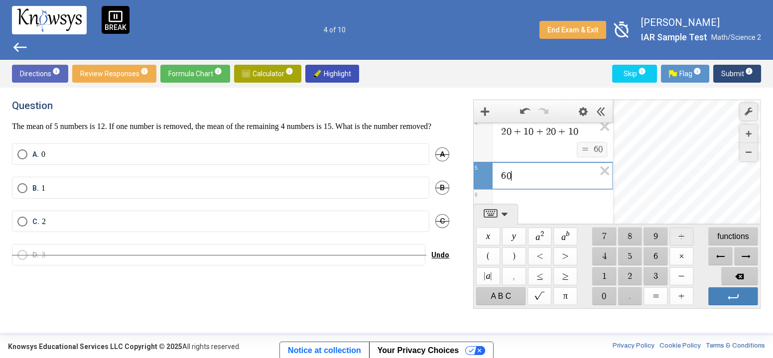
click at [672, 233] on span "$$ ÷" at bounding box center [682, 237] width 24 height 18
click at [603, 249] on span "$$ 4" at bounding box center [604, 256] width 24 height 18
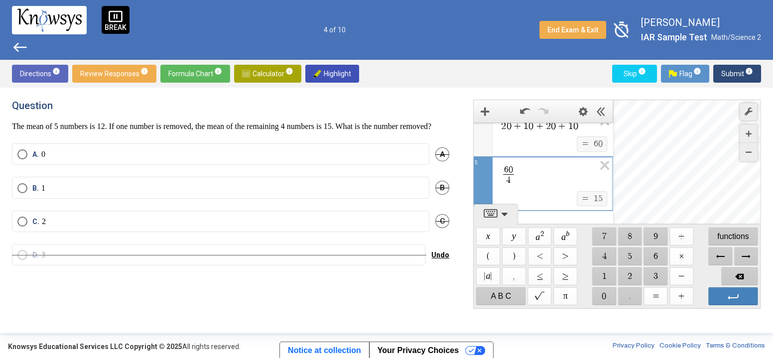
click at [224, 159] on label "A. 0" at bounding box center [220, 154] width 406 height 10
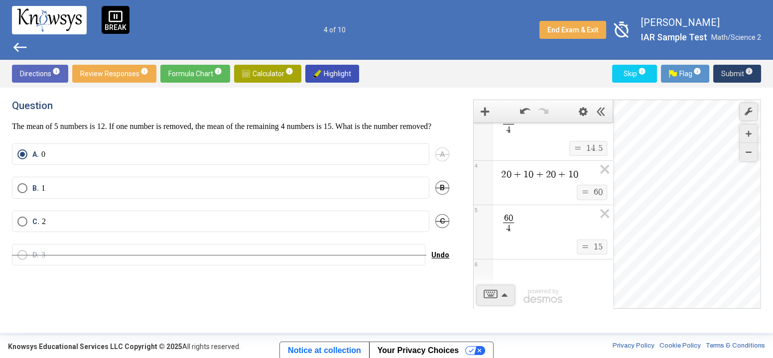
click at [729, 74] on span "Submit info" at bounding box center [737, 74] width 32 height 18
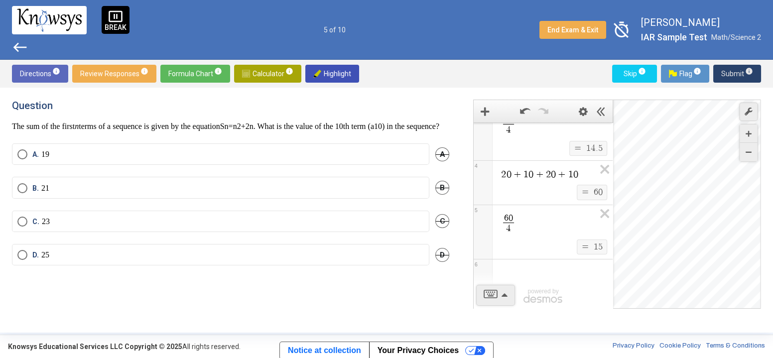
click at [725, 77] on span "Submit info" at bounding box center [737, 74] width 32 height 18
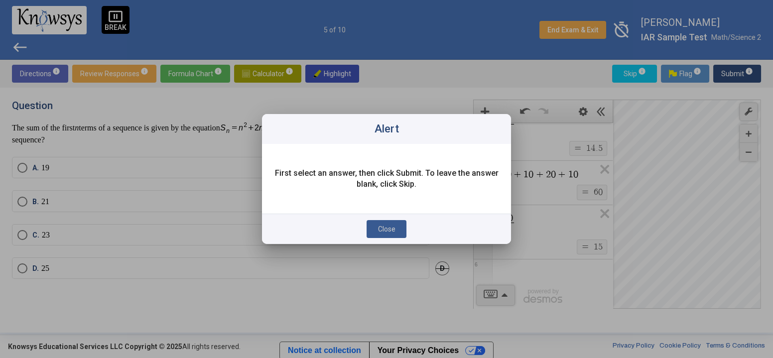
click at [390, 229] on span "Close" at bounding box center [386, 229] width 17 height 8
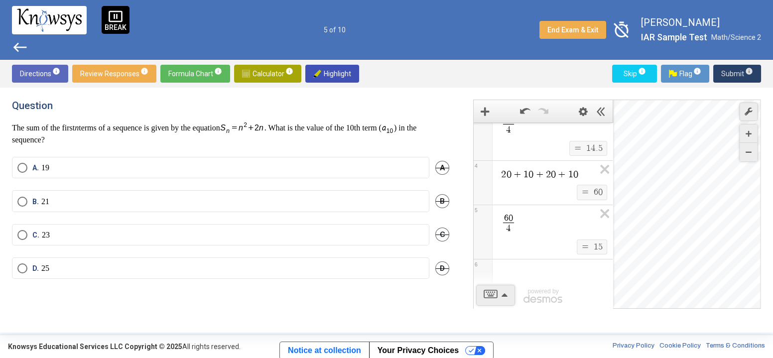
click at [272, 73] on span "Calculator info" at bounding box center [267, 74] width 51 height 18
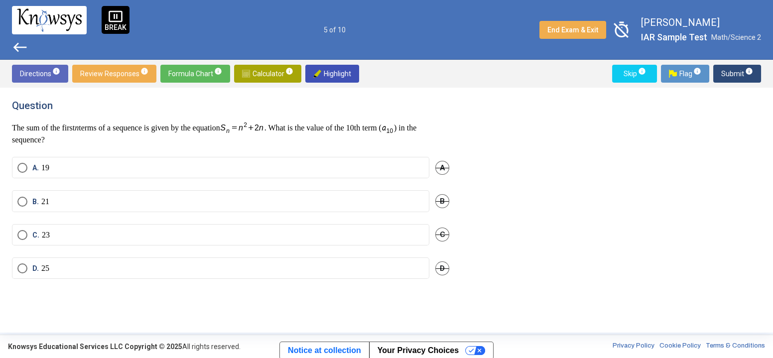
click at [614, 27] on span "timer_off" at bounding box center [621, 29] width 23 height 23
click at [615, 29] on span "timer" at bounding box center [621, 29] width 23 height 23
click at [380, 238] on label "C. 23" at bounding box center [220, 235] width 406 height 10
click at [730, 75] on span "Submit info" at bounding box center [737, 74] width 32 height 18
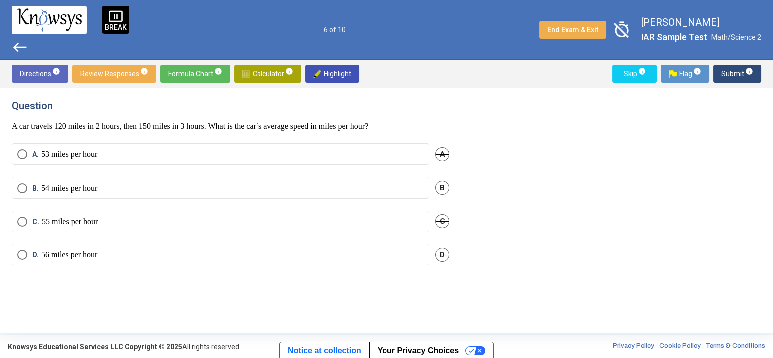
click at [265, 76] on span "Calculator info" at bounding box center [267, 74] width 51 height 18
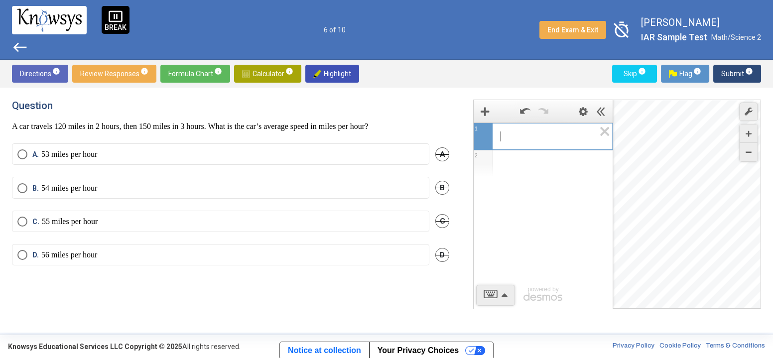
click at [518, 140] on span "​" at bounding box center [547, 136] width 95 height 12
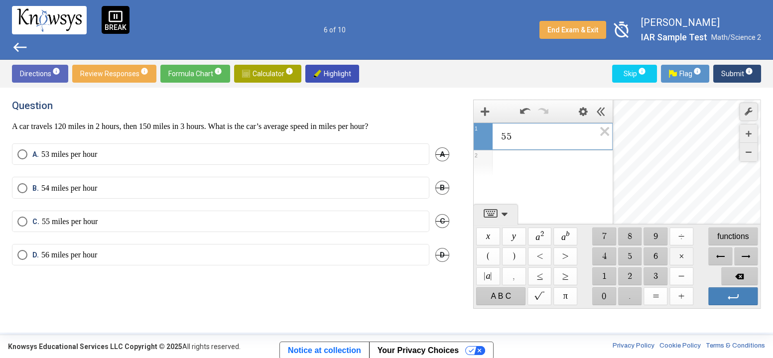
click at [679, 253] on span "$$ ×" at bounding box center [682, 256] width 24 height 18
click at [637, 276] on span "$$ 2" at bounding box center [630, 276] width 24 height 18
click at [193, 226] on mat-radio-button "C. 55 miles per hour" at bounding box center [220, 221] width 417 height 21
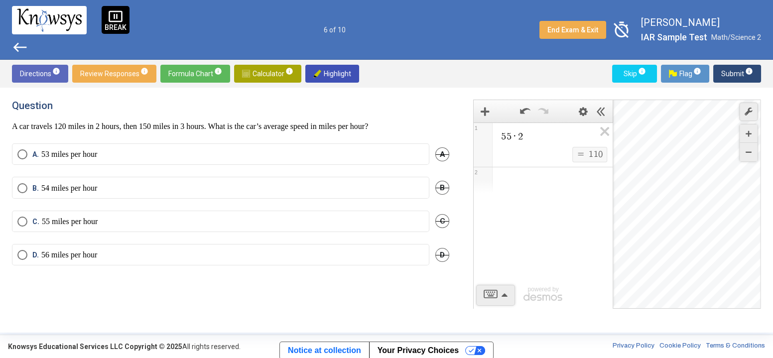
click at [261, 202] on div "B. 54 miles per hour B" at bounding box center [230, 193] width 437 height 33
click at [262, 207] on div "B. 54 miles per hour B" at bounding box center [230, 193] width 437 height 33
click at [71, 220] on p "55 miles per hour" at bounding box center [70, 222] width 56 height 10
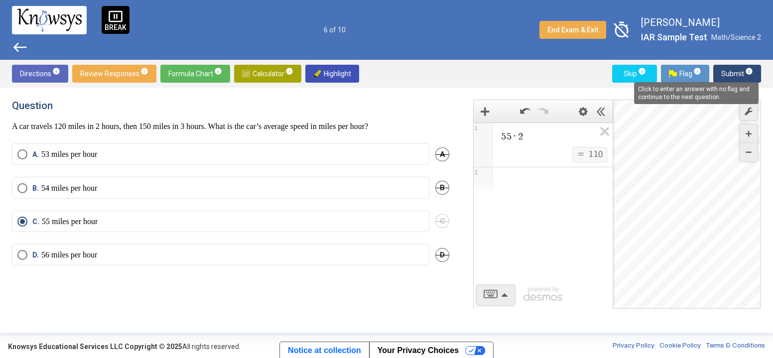
click at [737, 79] on mat-tooltip-component "Click to enter an answer with no flag and continue to the next question." at bounding box center [696, 93] width 138 height 36
click at [739, 73] on span "Submit info" at bounding box center [737, 74] width 32 height 18
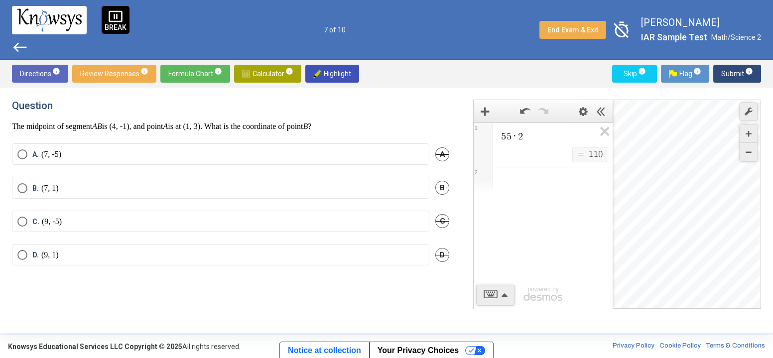
click at [510, 88] on div "Question The midpoint of segment AB is (4, -1), and point A is at (1, 3). What …" at bounding box center [386, 210] width 773 height 245
click at [565, 147] on div "$$ = $$ 1 1 0" at bounding box center [555, 155] width 110 height 16
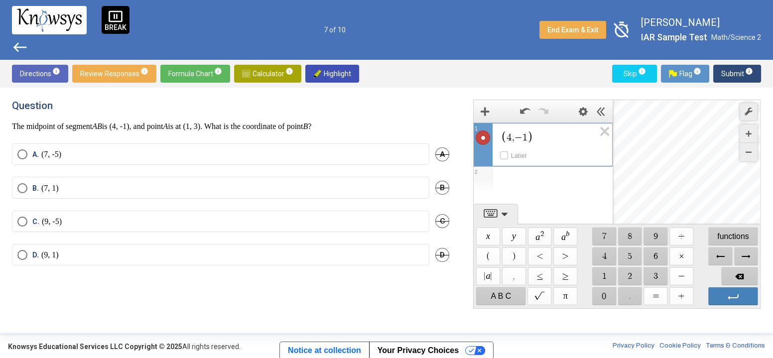
click at [539, 184] on div "Expression List" at bounding box center [543, 180] width 139 height 26
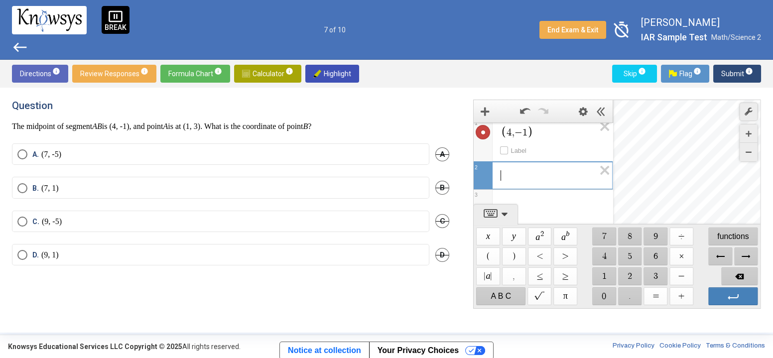
scroll to position [6, 0]
click at [642, 181] on div "Desmos Graphing Calculator" at bounding box center [687, 204] width 148 height 209
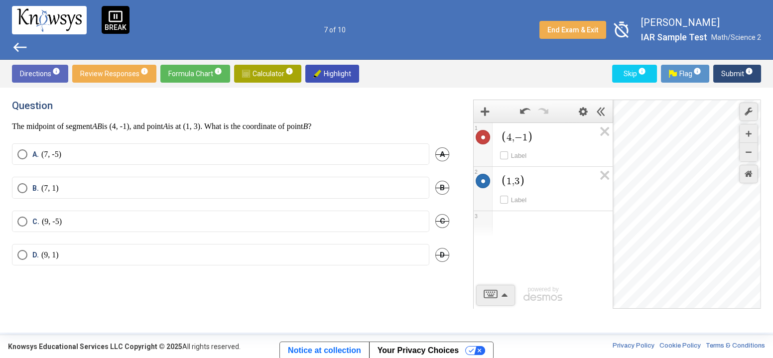
click at [692, 233] on div "Desmos Graphing Calculator" at bounding box center [687, 204] width 148 height 209
click at [257, 148] on mat-radio-button "A. (7, -5)" at bounding box center [220, 153] width 417 height 21
click at [268, 158] on label "A. (7, -5)" at bounding box center [220, 154] width 406 height 10
drag, startPoint x: 638, startPoint y: 172, endPoint x: 650, endPoint y: 187, distance: 19.4
click at [650, 187] on div "$$ 1 , 3" at bounding box center [687, 204] width 148 height 209
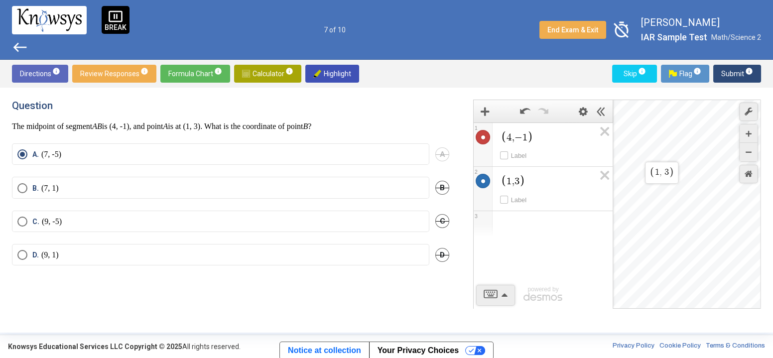
click at [676, 222] on div "$$ 1 , 3" at bounding box center [687, 204] width 148 height 209
click at [723, 202] on div "$$ 4 , − 1 $$ 1 , 3" at bounding box center [687, 204] width 148 height 209
click at [561, 227] on div "Expression List" at bounding box center [543, 224] width 139 height 26
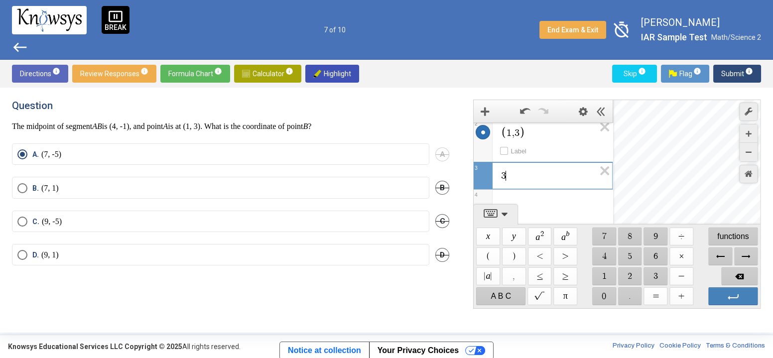
scroll to position [54, 0]
click at [514, 167] on span "3 ​ ​" at bounding box center [547, 175] width 95 height 22
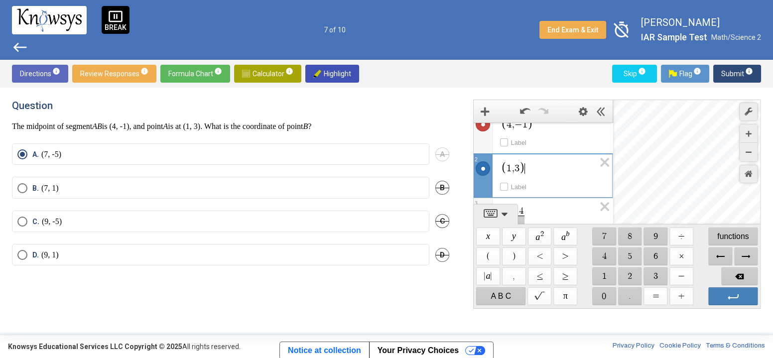
click at [530, 219] on div "4 , − 1 Label 1 1 , 3 ​ Label 2 3 − 4 ​ 3 4 powered by" at bounding box center [543, 199] width 139 height 178
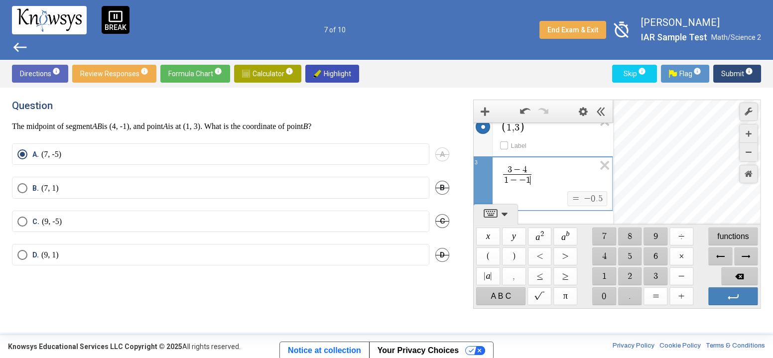
scroll to position [0, 0]
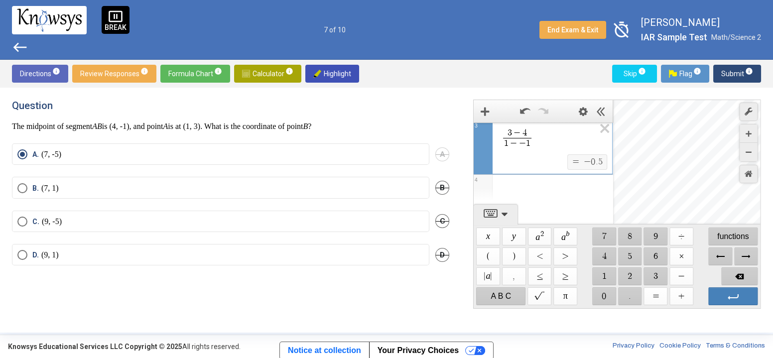
click at [554, 190] on div "Expression List" at bounding box center [543, 188] width 139 height 26
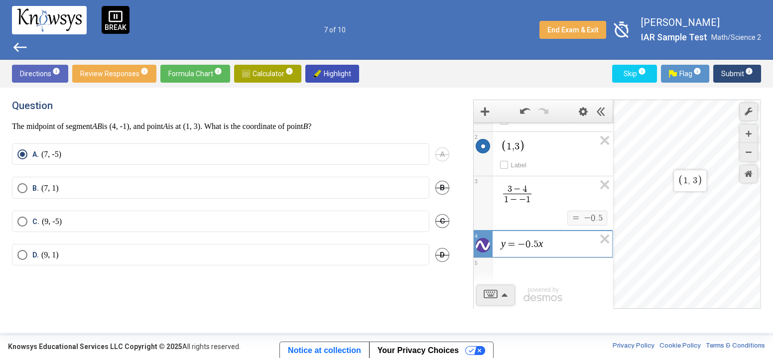
scroll to position [33, 0]
click at [674, 168] on div "$$ 1 , 3" at bounding box center [687, 204] width 148 height 209
click at [717, 218] on div "Desmos Graphing Calculator" at bounding box center [687, 204] width 148 height 209
click at [731, 76] on span "Submit info" at bounding box center [737, 74] width 32 height 18
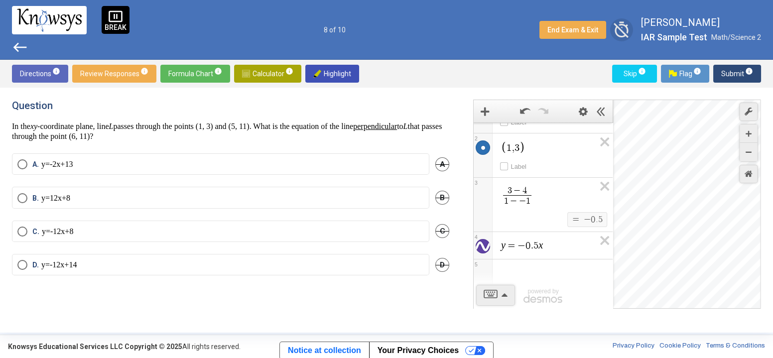
click at [620, 27] on span "timer_off" at bounding box center [621, 29] width 23 height 23
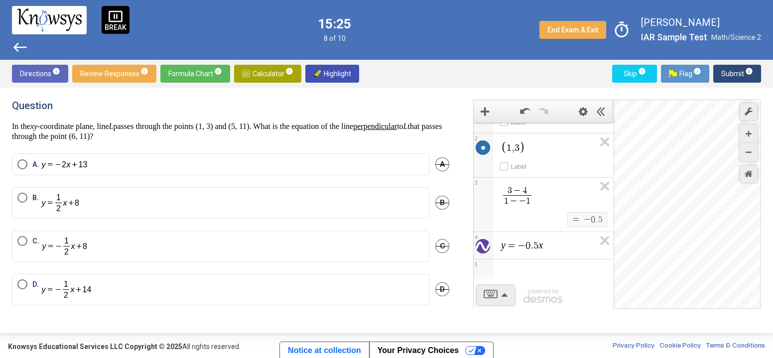
click at [608, 50] on div "pause_presentation BREAK west 15:25 8 of 10 End Exam & Exit timer [PERSON_NAME]…" at bounding box center [386, 30] width 773 height 60
click at [600, 143] on icon "Expression List" at bounding box center [602, 144] width 22 height 23
click at [600, 143] on span "4 , − 1 Label 1 1 , 3 Label 2 3 − 4 1 − − 1 ​ $$ = $$ − 0 . 5 3 y = − 0 . 5 x 4" at bounding box center [543, 174] width 139 height 170
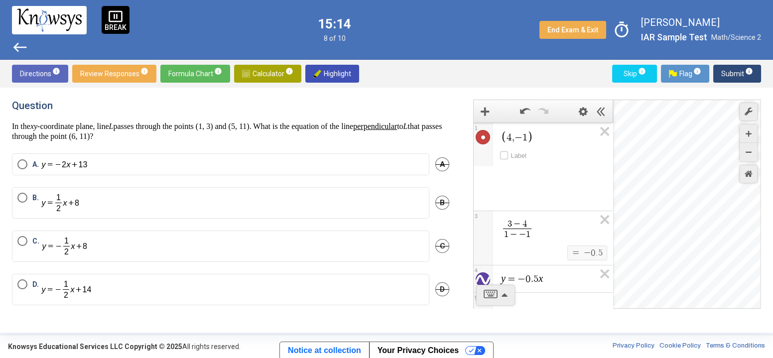
click at [600, 143] on icon "Expression List" at bounding box center [602, 134] width 22 height 23
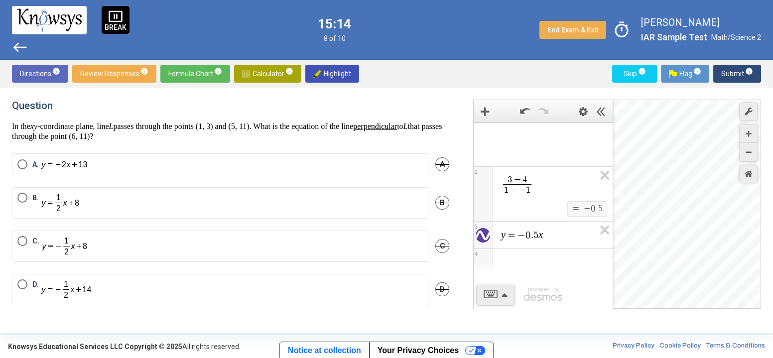
click at [600, 143] on span "4 , − 1 Label 1 3 − 4 1 − − 1 ​ $$ = $$ − 0 . 5 2 y = − 0 . 5 x 3" at bounding box center [543, 185] width 139 height 126
click at [600, 143] on icon "Expression List" at bounding box center [602, 134] width 22 height 23
click at [600, 143] on span "3 − 4 1 − − 1 ​ $$ = $$ − 0 . 5 1 y = − 0 . 5 x 2" at bounding box center [543, 163] width 139 height 83
click at [600, 143] on icon "Expression List" at bounding box center [602, 134] width 22 height 23
click at [600, 143] on span "y = − 0 . 5 x 1" at bounding box center [543, 136] width 139 height 28
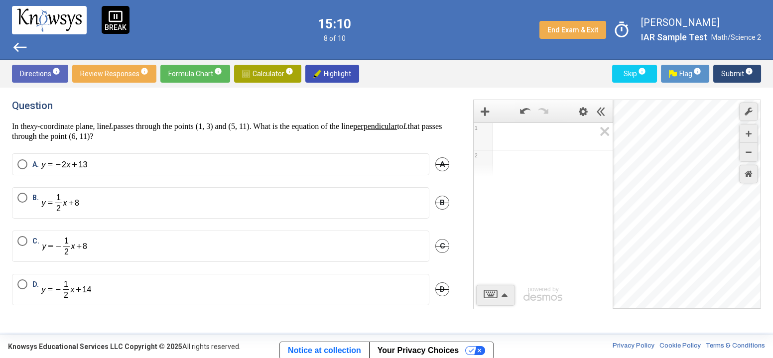
click at [549, 158] on div "Expression List" at bounding box center [543, 163] width 139 height 26
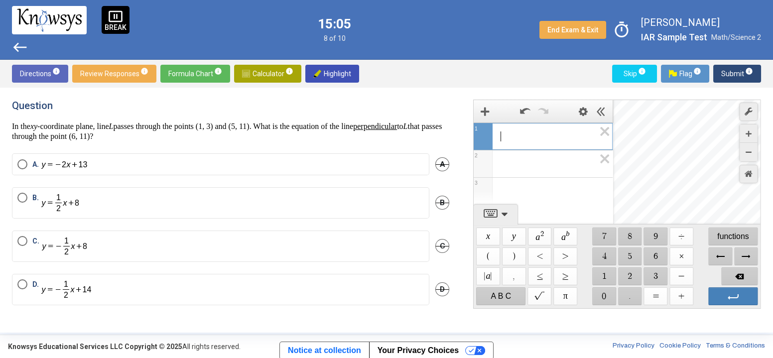
click at [537, 137] on span "​" at bounding box center [547, 136] width 95 height 12
click at [534, 191] on div "1 , 3 ​ Label 1 2 3 powered by" at bounding box center [543, 183] width 139 height 123
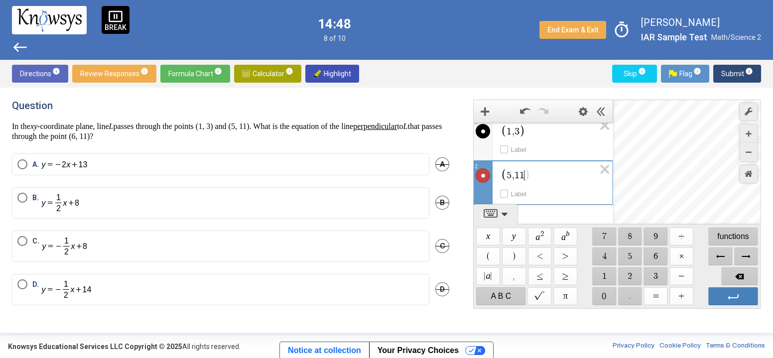
scroll to position [13, 0]
click at [536, 210] on div "Expression List" at bounding box center [543, 211] width 139 height 26
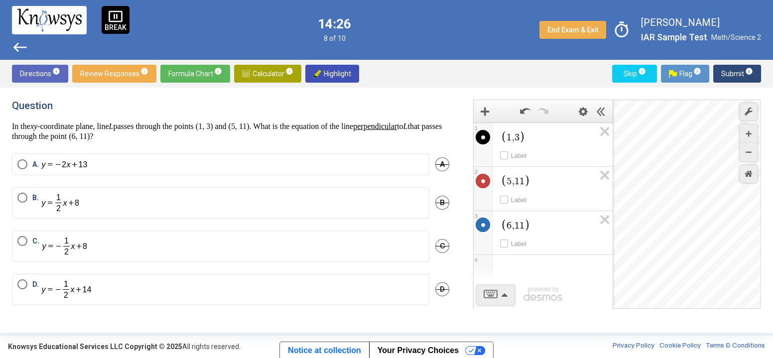
click at [722, 140] on div "Desmos Graphing Calculator" at bounding box center [687, 204] width 148 height 209
click at [548, 263] on div "Expression List" at bounding box center [543, 268] width 139 height 26
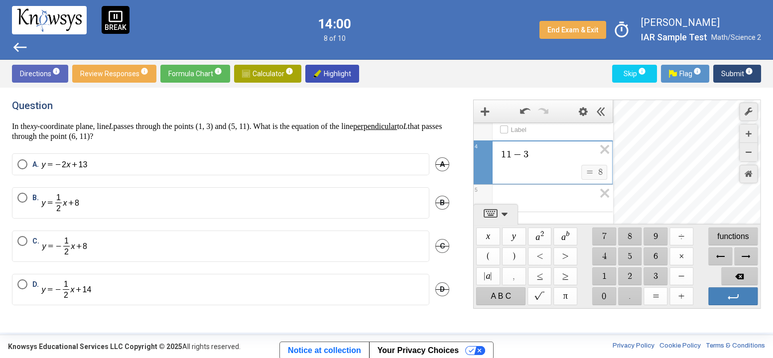
scroll to position [115, 0]
drag, startPoint x: 549, startPoint y: 147, endPoint x: 480, endPoint y: 154, distance: 69.1
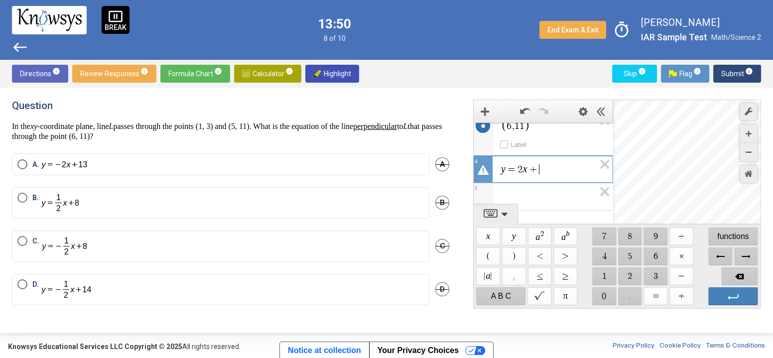
scroll to position [92, 0]
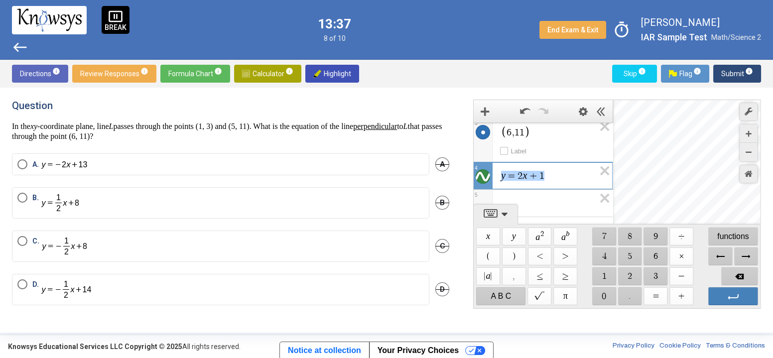
drag, startPoint x: 551, startPoint y: 173, endPoint x: 496, endPoint y: 187, distance: 56.4
click at [496, 187] on div "****** y = 2 x + 1" at bounding box center [543, 175] width 138 height 27
click at [521, 111] on icon "Undo" at bounding box center [525, 111] width 10 height 10
click at [553, 210] on span "6 , 1 1 Label 3 y = 2 x + 1 ​ 4 5" at bounding box center [543, 123] width 139 height 187
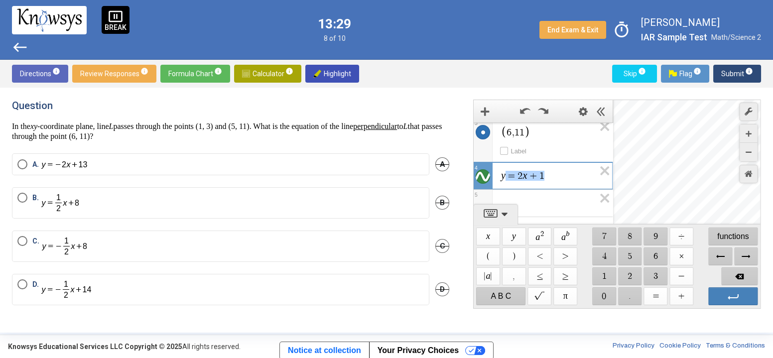
drag, startPoint x: 555, startPoint y: 174, endPoint x: 484, endPoint y: 158, distance: 72.5
click at [484, 158] on span "6 , 1 1 Label 3 ****** y = 2 x + 1 4 5" at bounding box center [543, 123] width 139 height 187
click at [525, 196] on div "6 , 1 1 Label 3 y = 2 x + 1 4 5 6 powered by" at bounding box center [543, 149] width 139 height 238
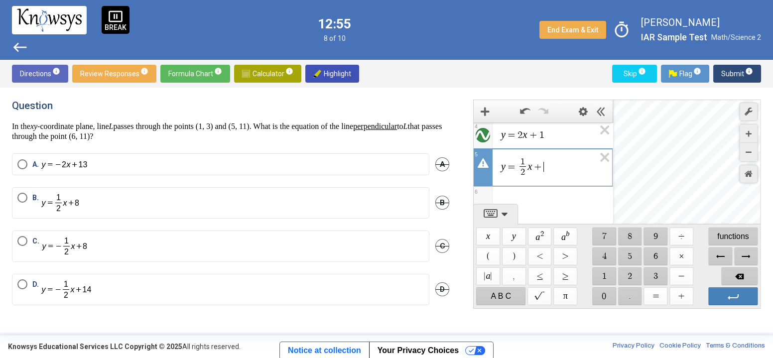
scroll to position [124, 0]
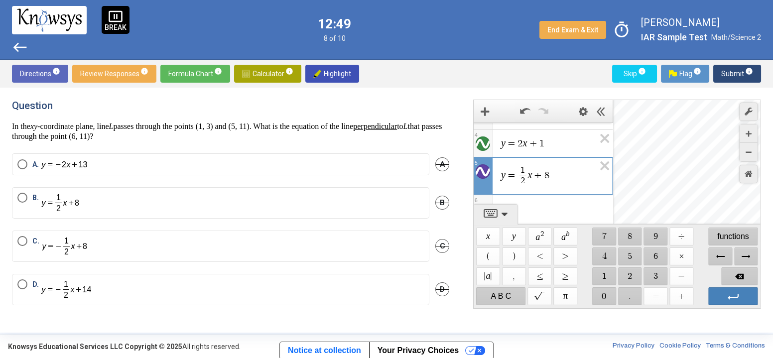
click at [516, 170] on span "=" at bounding box center [511, 175] width 12 height 10
click at [565, 169] on span "y = − ​ 1 2 ​ x + 8" at bounding box center [547, 176] width 95 height 22
click at [60, 286] on img "Select an option" at bounding box center [66, 289] width 50 height 20
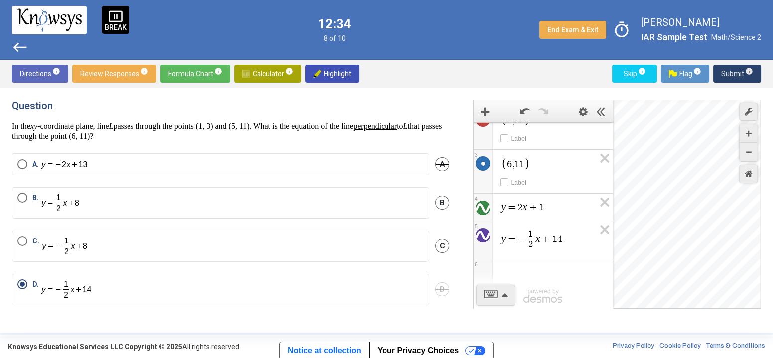
click at [740, 75] on span "Submit info" at bounding box center [737, 74] width 32 height 18
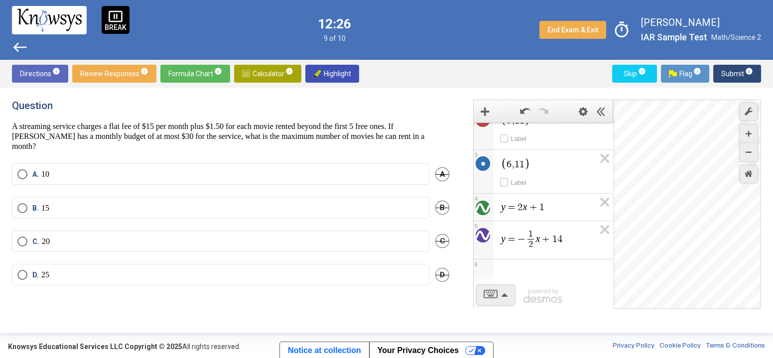
click at [291, 66] on button "Calculator info" at bounding box center [267, 74] width 67 height 18
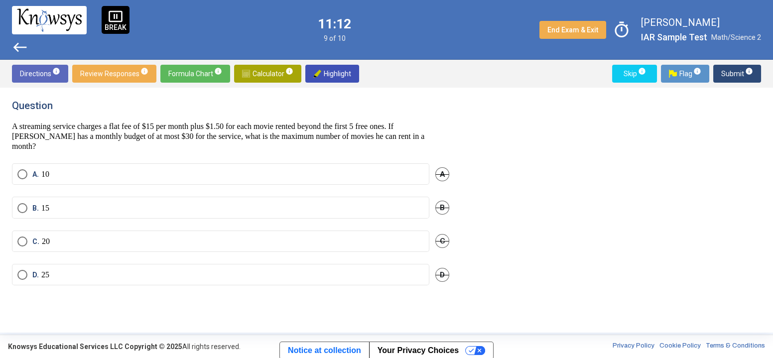
click at [274, 67] on span "Calculator info" at bounding box center [267, 74] width 51 height 18
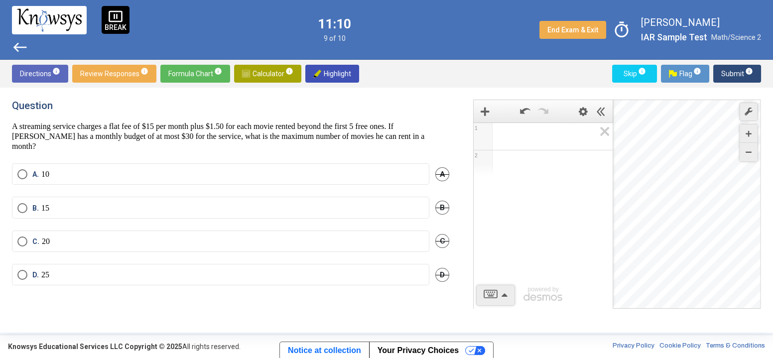
click at [530, 142] on div "Expression List" at bounding box center [543, 135] width 139 height 24
click at [20, 197] on mat-radio-button "B. 15" at bounding box center [220, 207] width 417 height 21
click at [28, 203] on span "B. 15" at bounding box center [38, 208] width 22 height 10
click at [723, 65] on span "Submit info" at bounding box center [737, 74] width 32 height 18
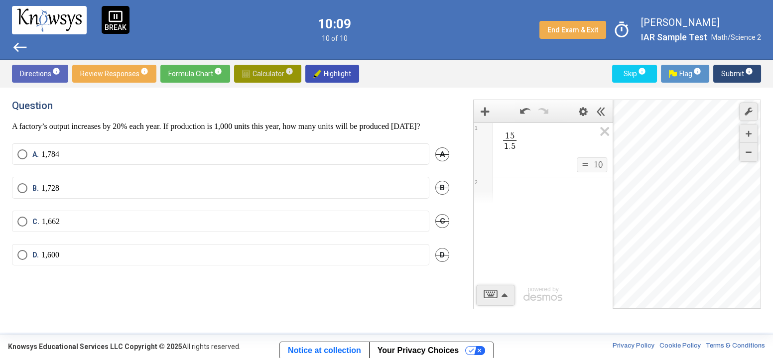
click at [255, 67] on span "Calculator info" at bounding box center [267, 74] width 51 height 18
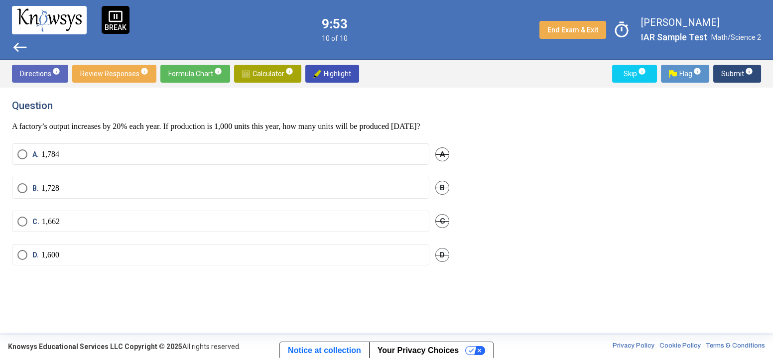
click at [18, 260] on span "Select an option" at bounding box center [22, 255] width 10 height 10
click at [720, 79] on button "Submit info" at bounding box center [737, 74] width 48 height 18
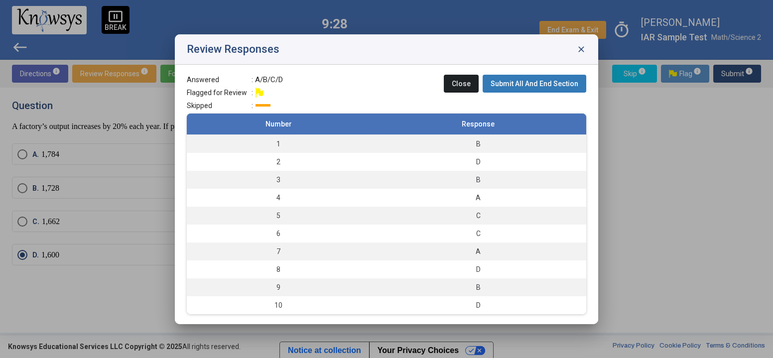
click at [545, 81] on span "Submit All And End Section" at bounding box center [534, 84] width 88 height 8
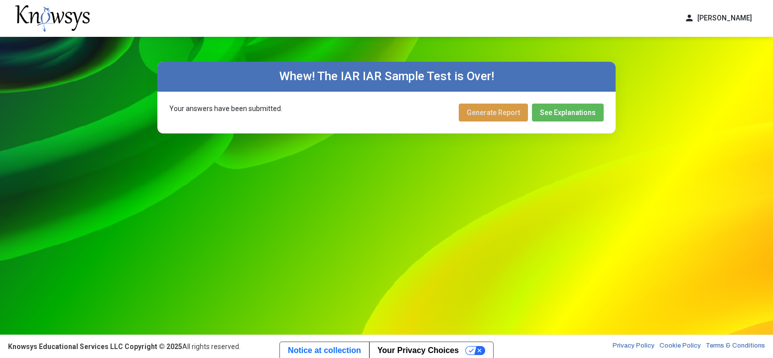
click at [519, 112] on span "Generate Report" at bounding box center [493, 113] width 53 height 8
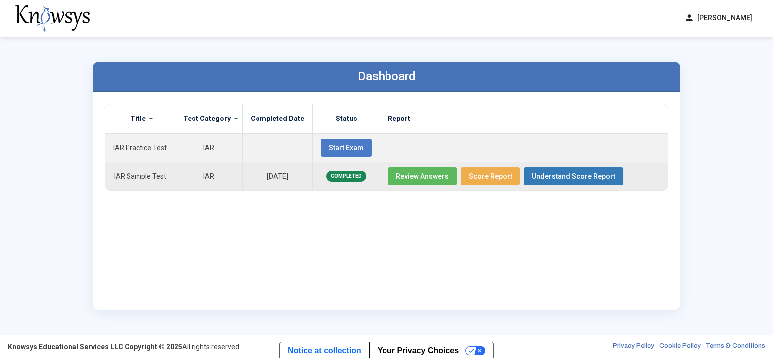
click at [427, 169] on button "Review Answers" at bounding box center [422, 176] width 69 height 18
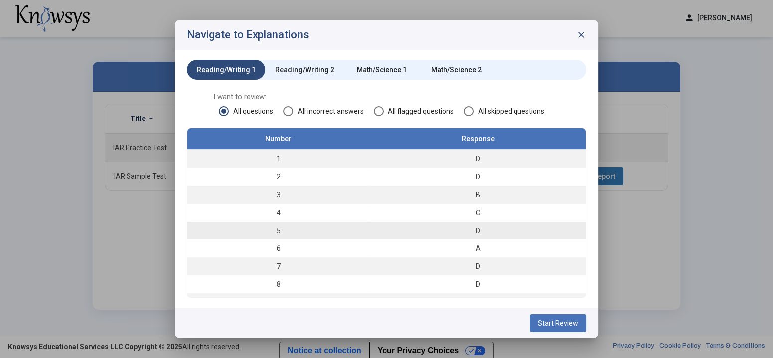
scroll to position [31, 0]
click at [540, 319] on span "Start Review" at bounding box center [558, 323] width 40 height 8
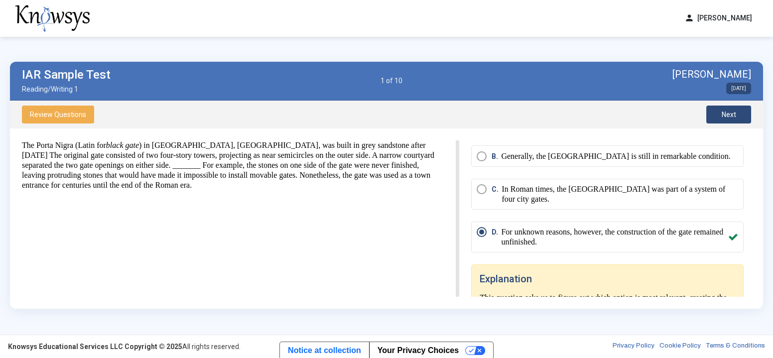
scroll to position [56, 0]
click at [722, 119] on button "Next" at bounding box center [728, 115] width 45 height 18
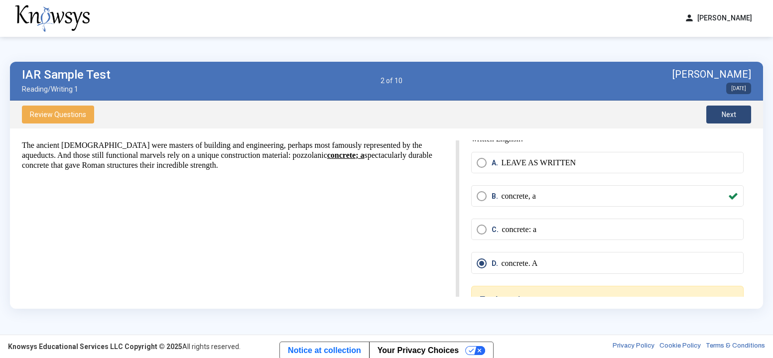
scroll to position [0, 0]
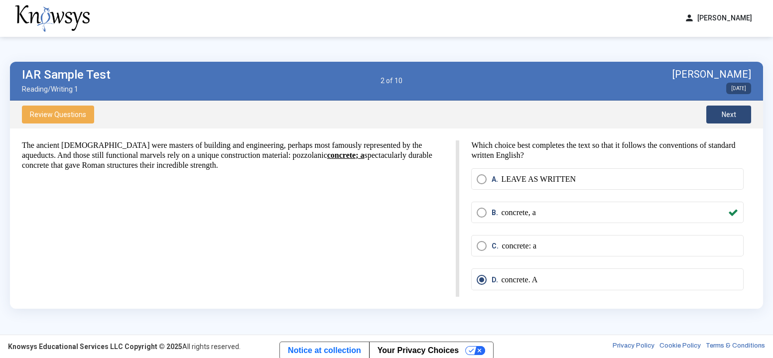
click at [719, 112] on button "Next" at bounding box center [728, 115] width 45 height 18
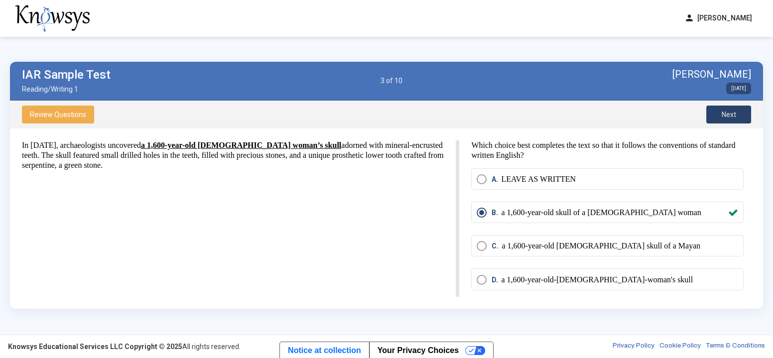
click at [719, 112] on button "Next" at bounding box center [728, 115] width 45 height 18
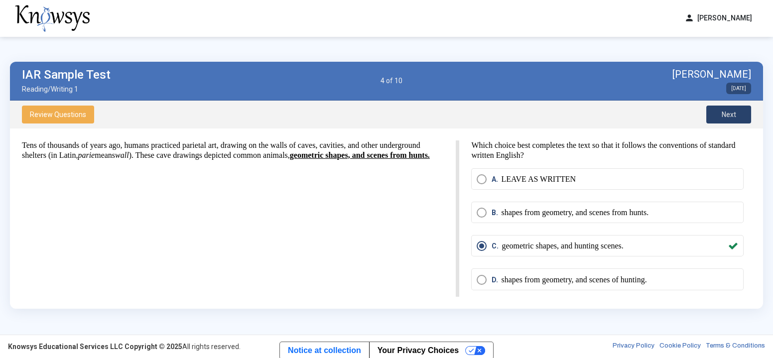
click at [719, 112] on button "Next" at bounding box center [728, 115] width 45 height 18
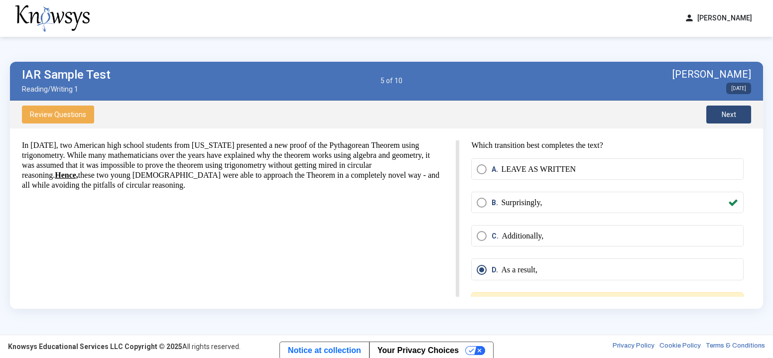
click at [718, 117] on button "Next" at bounding box center [728, 115] width 45 height 18
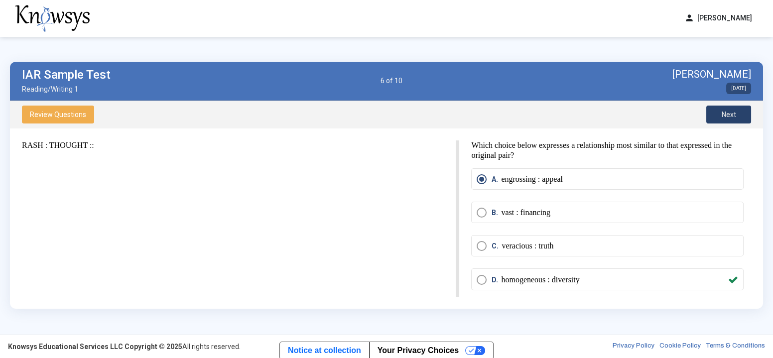
click at [715, 114] on button "Next" at bounding box center [728, 115] width 45 height 18
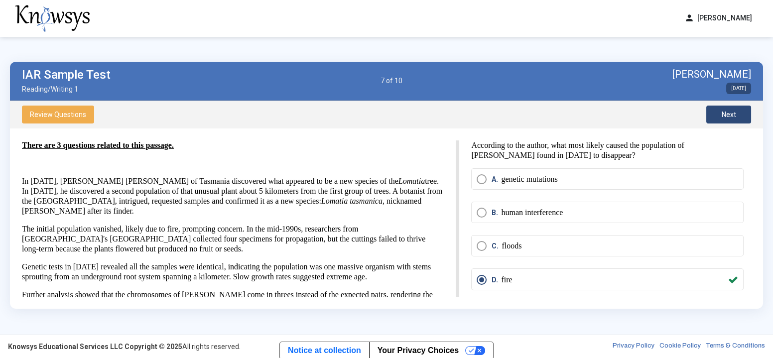
click at [715, 114] on button "Next" at bounding box center [728, 115] width 45 height 18
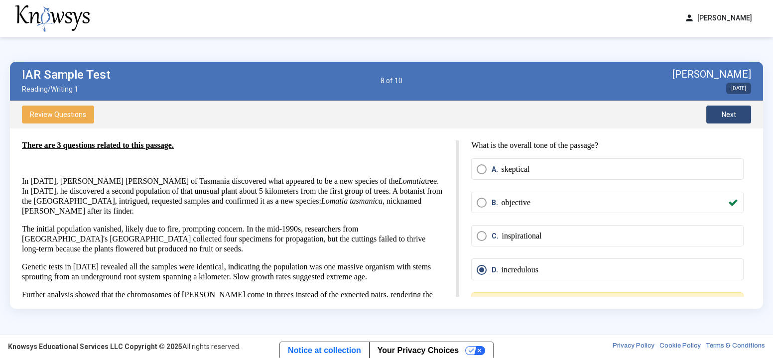
click at [715, 114] on button "Next" at bounding box center [728, 115] width 45 height 18
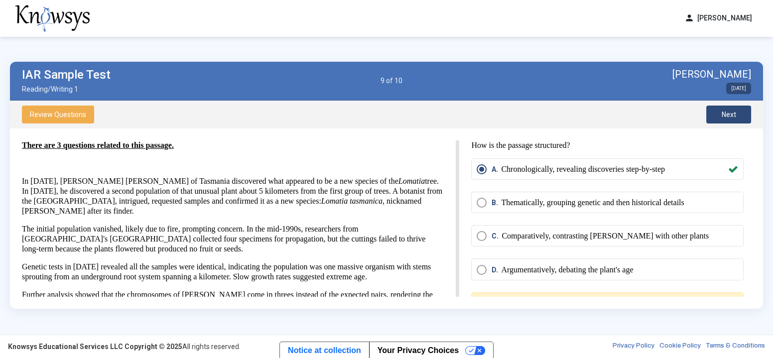
click at [715, 114] on button "Next" at bounding box center [728, 115] width 45 height 18
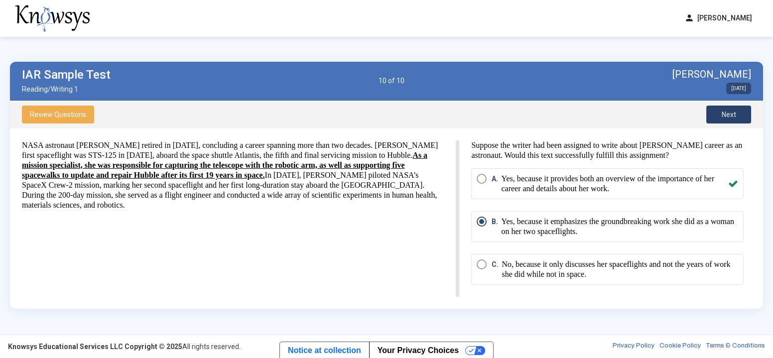
click at [715, 114] on button "Next" at bounding box center [728, 115] width 45 height 18
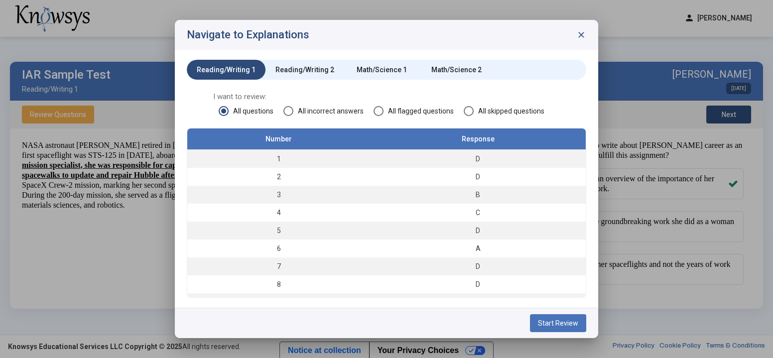
click at [322, 61] on div "Reading/Writing 2" at bounding box center [304, 70] width 79 height 20
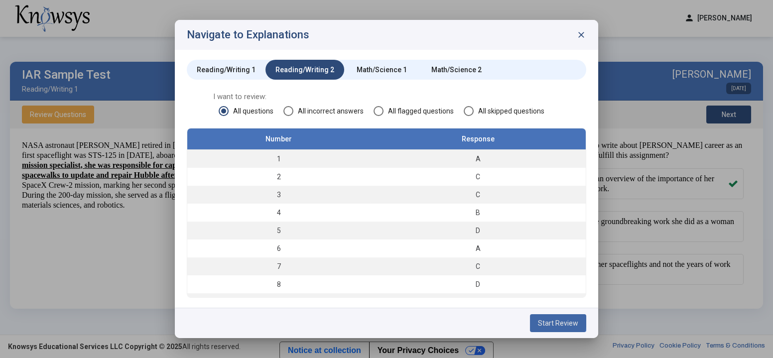
click at [546, 318] on button "Start Review" at bounding box center [558, 323] width 56 height 18
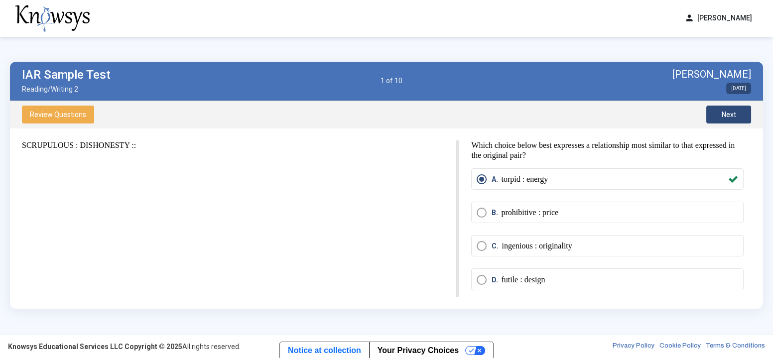
click at [719, 124] on div "Review Questions Next" at bounding box center [386, 115] width 753 height 28
click at [720, 109] on button "Next" at bounding box center [728, 115] width 45 height 18
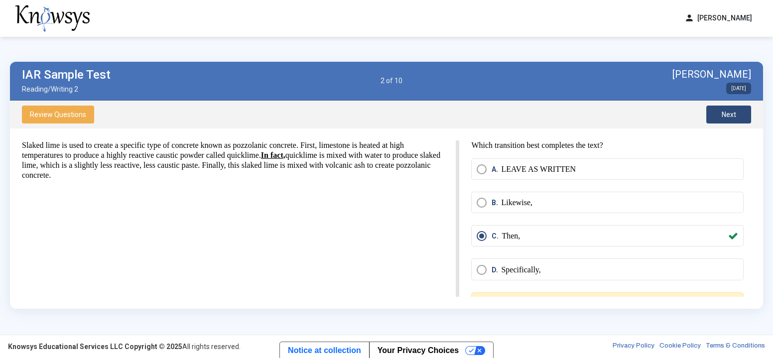
click at [719, 110] on button "Next" at bounding box center [728, 115] width 45 height 18
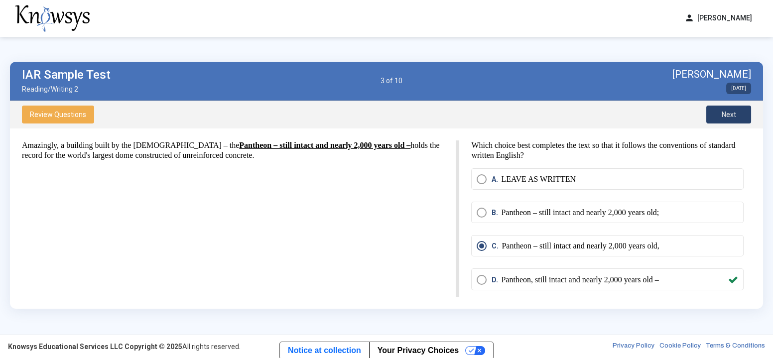
click at [719, 110] on button "Next" at bounding box center [728, 115] width 45 height 18
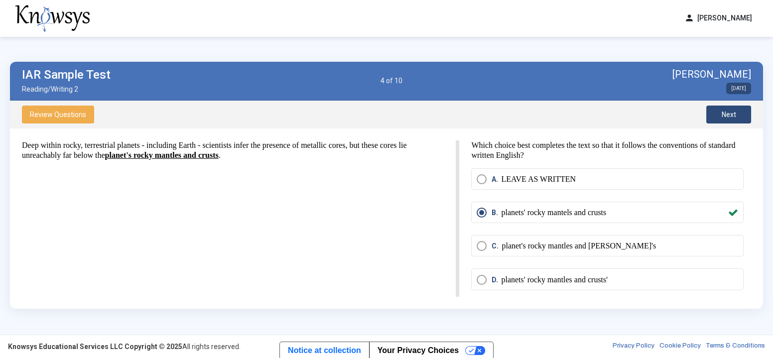
click at [718, 109] on button "Next" at bounding box center [728, 115] width 45 height 18
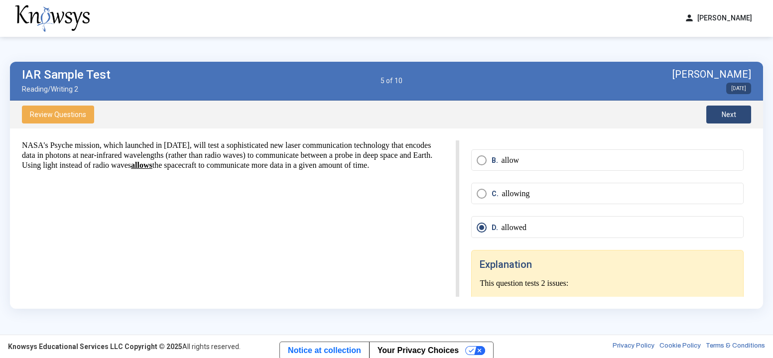
scroll to position [255, 0]
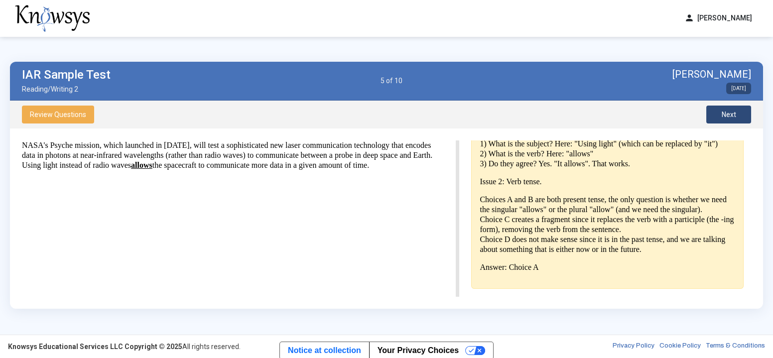
click at [707, 116] on button "Next" at bounding box center [728, 115] width 45 height 18
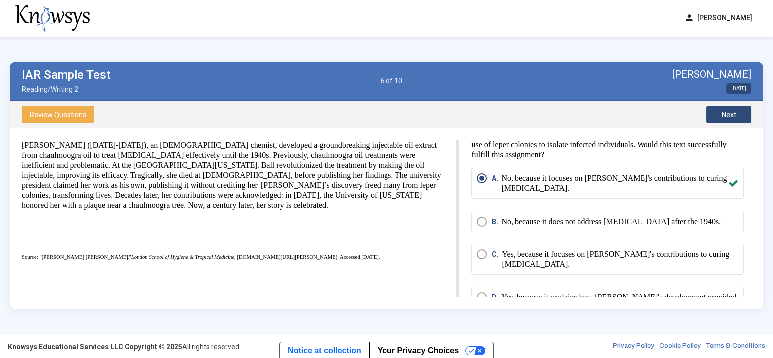
scroll to position [10, 0]
click at [724, 113] on span "Next" at bounding box center [728, 115] width 14 height 8
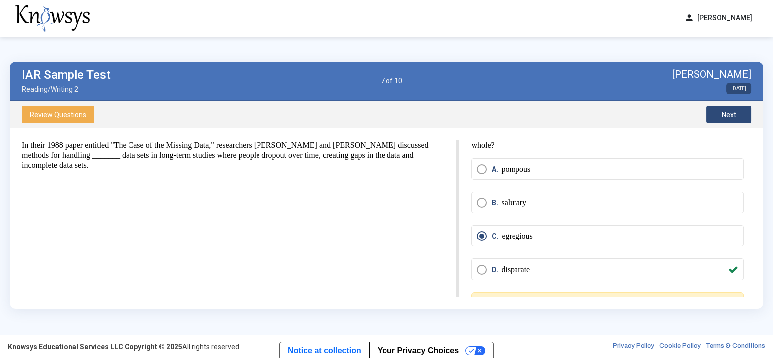
click at [724, 113] on span "Next" at bounding box center [728, 115] width 14 height 8
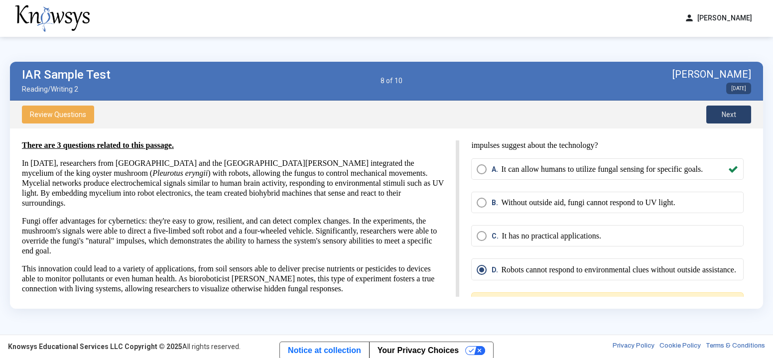
click at [724, 113] on span "Next" at bounding box center [728, 115] width 14 height 8
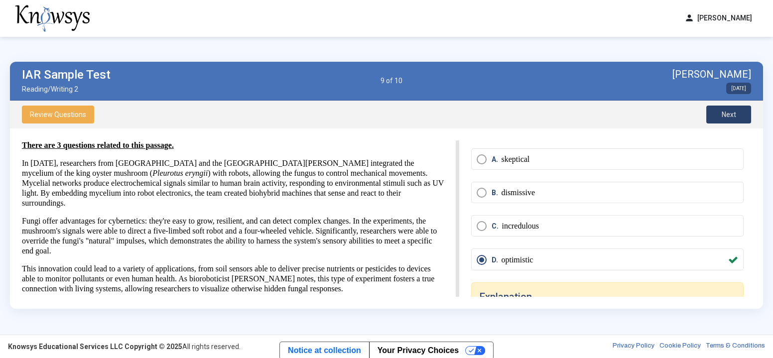
click at [724, 113] on span "Next" at bounding box center [728, 115] width 14 height 8
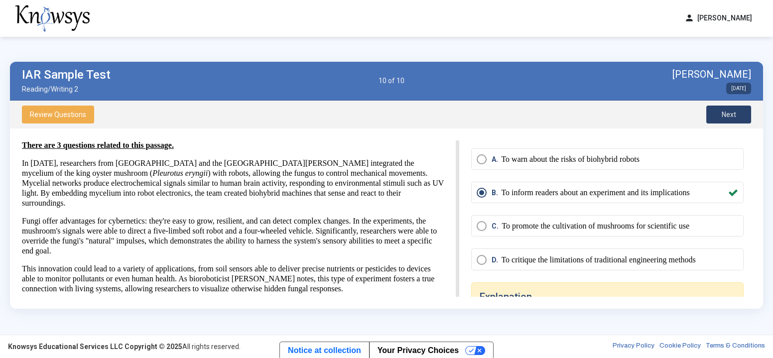
click at [724, 113] on span "Next" at bounding box center [728, 115] width 14 height 8
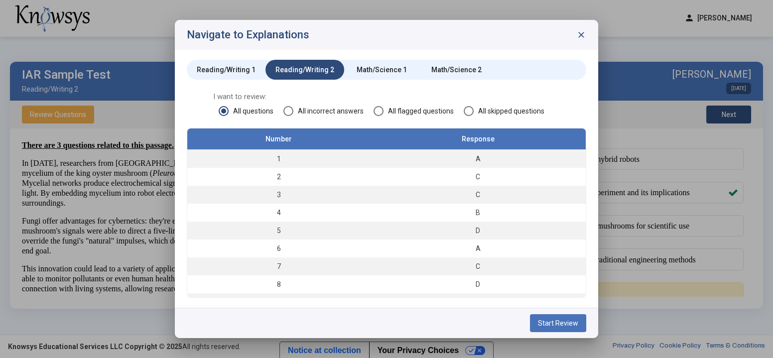
click at [387, 62] on div "Math/Science 1" at bounding box center [381, 70] width 75 height 20
click at [543, 318] on button "Start Review" at bounding box center [558, 323] width 56 height 18
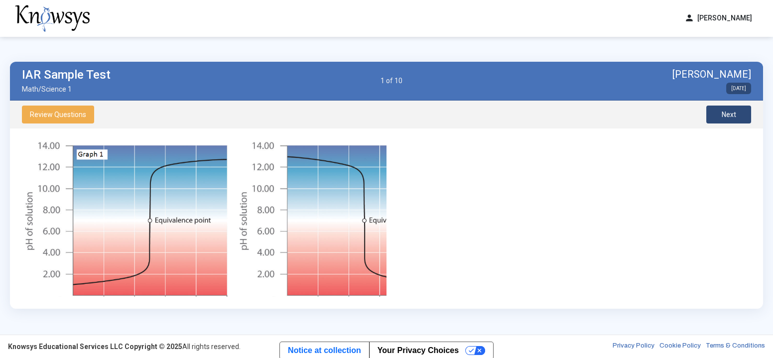
scroll to position [39, 0]
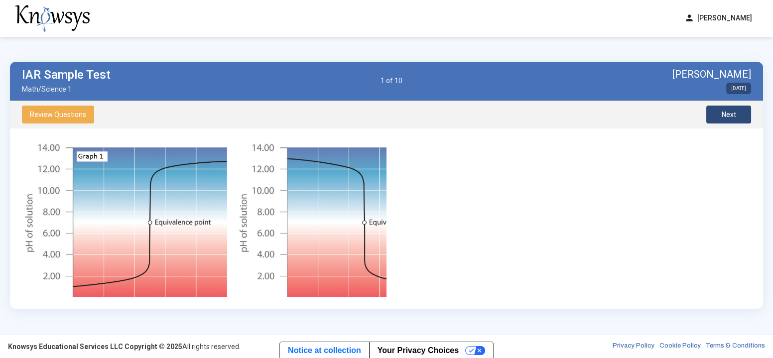
click at [725, 112] on span "Next" at bounding box center [728, 115] width 14 height 8
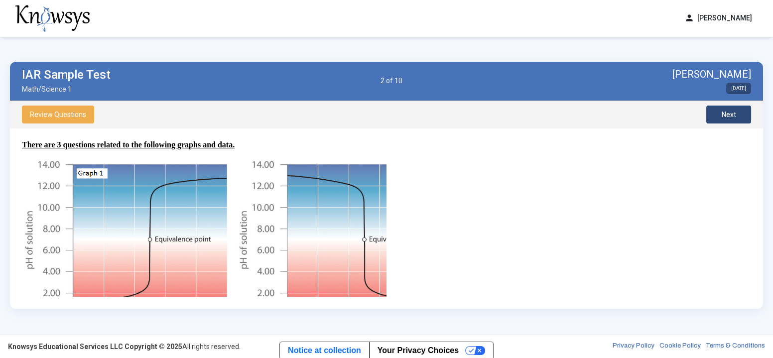
scroll to position [13, 0]
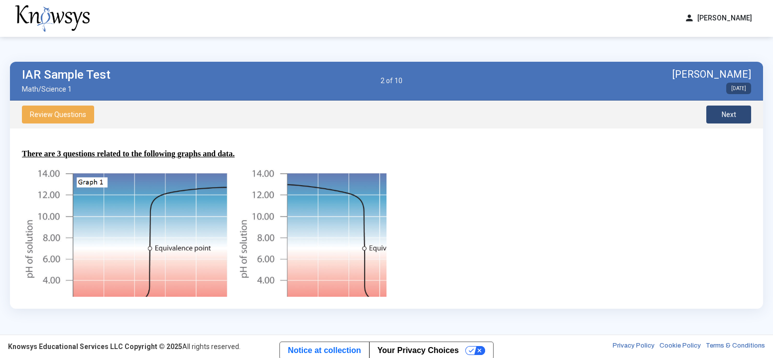
click at [719, 110] on button "Next" at bounding box center [728, 115] width 45 height 18
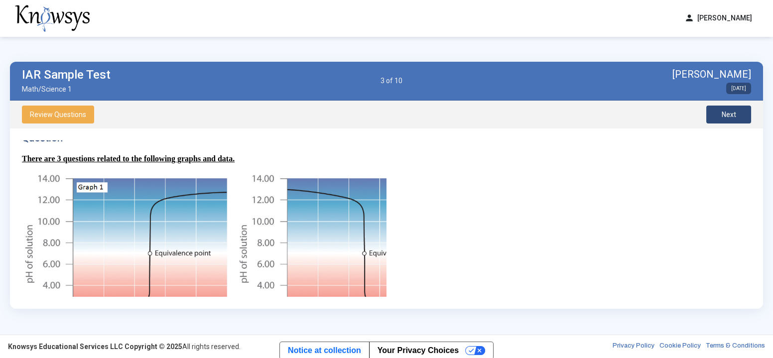
scroll to position [0, 0]
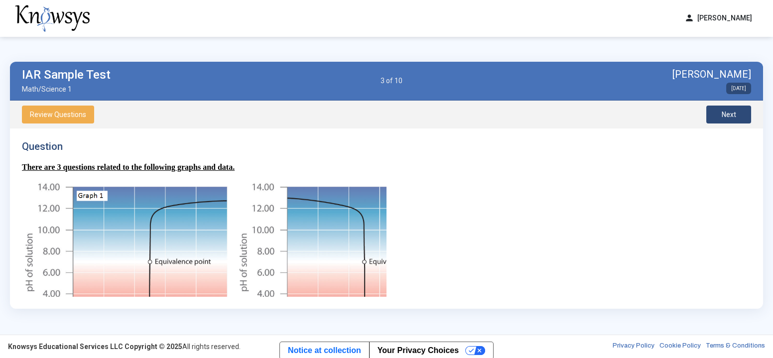
click at [716, 114] on button "Next" at bounding box center [728, 115] width 45 height 18
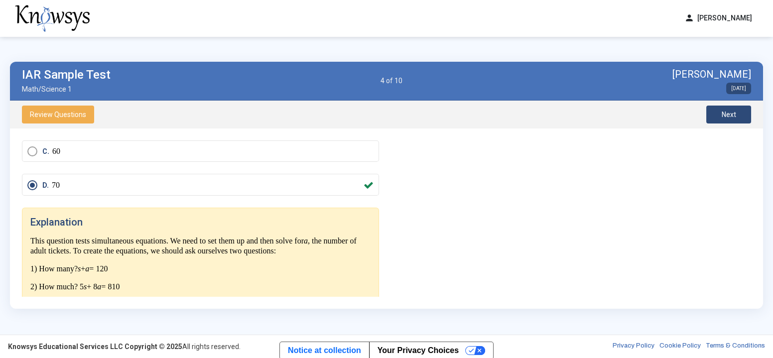
scroll to position [122, 0]
click at [714, 116] on button "Next" at bounding box center [728, 115] width 45 height 18
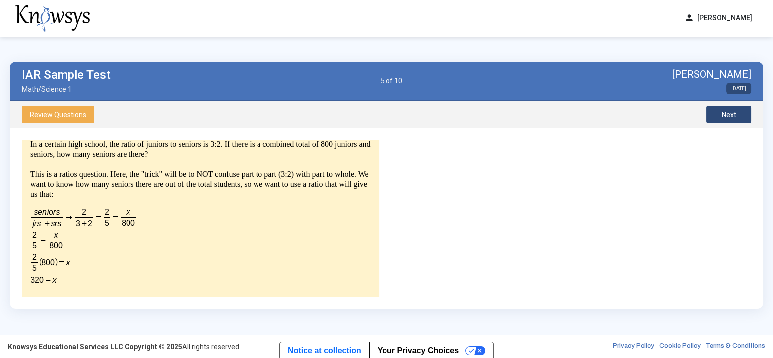
scroll to position [218, 0]
click at [725, 108] on button "Next" at bounding box center [728, 115] width 45 height 18
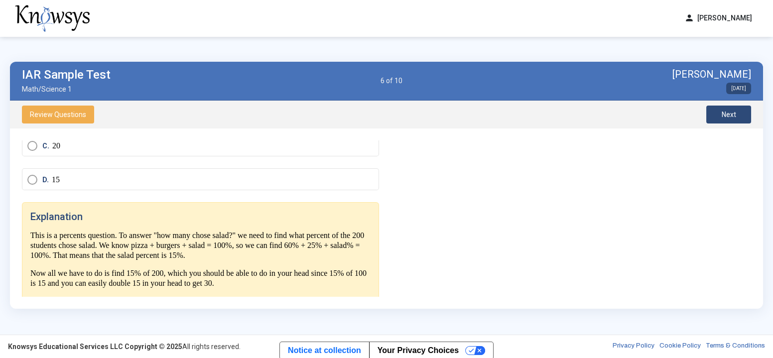
scroll to position [133, 0]
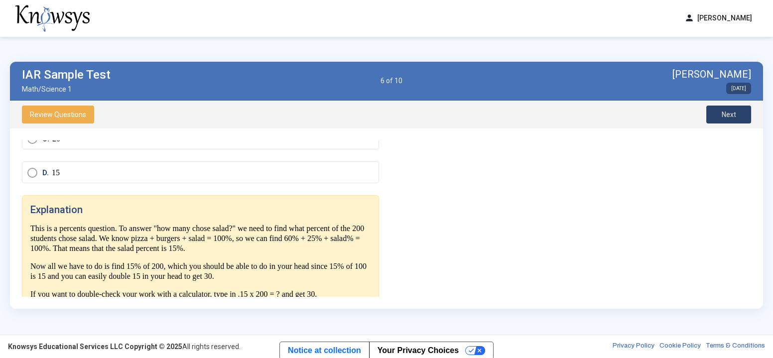
click at [718, 113] on button "Next" at bounding box center [728, 115] width 45 height 18
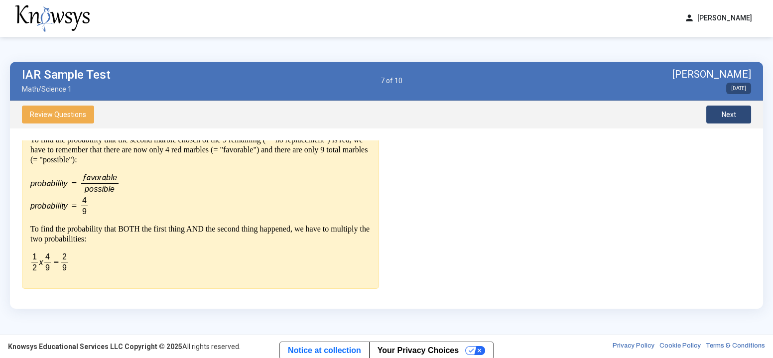
scroll to position [400, 0]
click at [718, 115] on button "Next" at bounding box center [728, 115] width 45 height 18
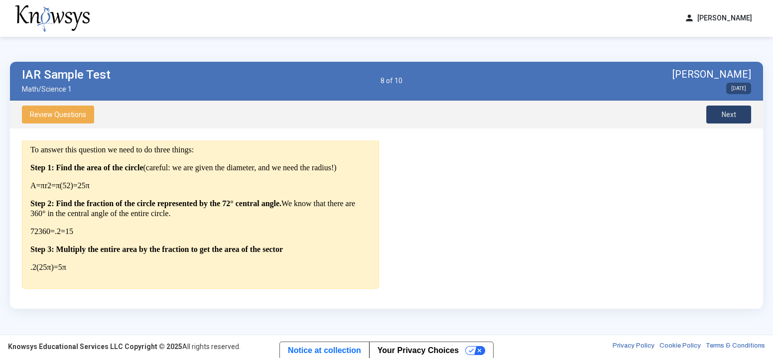
scroll to position [236, 0]
click at [718, 115] on button "Next" at bounding box center [728, 115] width 45 height 18
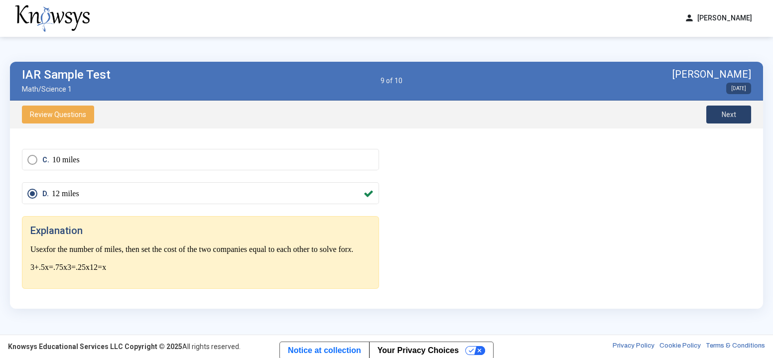
scroll to position [120, 0]
click at [728, 111] on span "Next" at bounding box center [728, 115] width 14 height 8
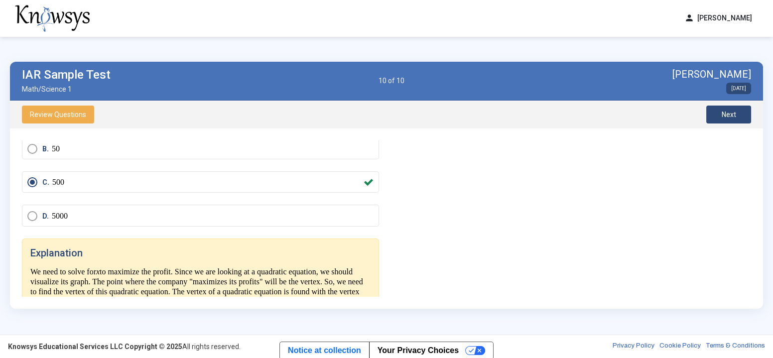
scroll to position [89, 0]
click at [733, 120] on button "Next" at bounding box center [728, 115] width 45 height 18
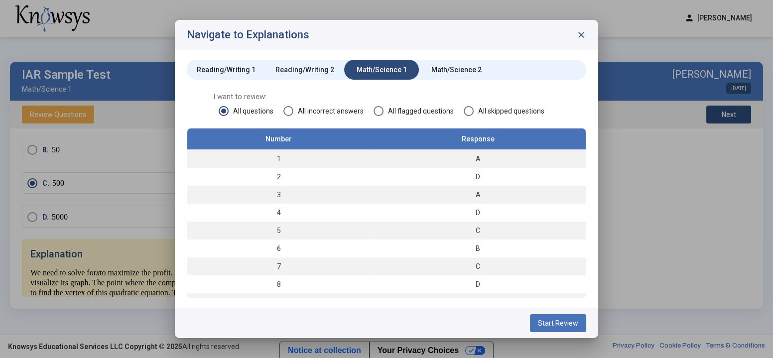
click at [439, 65] on div "Math/Science 2" at bounding box center [456, 70] width 50 height 10
click at [561, 315] on button "Start Review" at bounding box center [558, 323] width 56 height 18
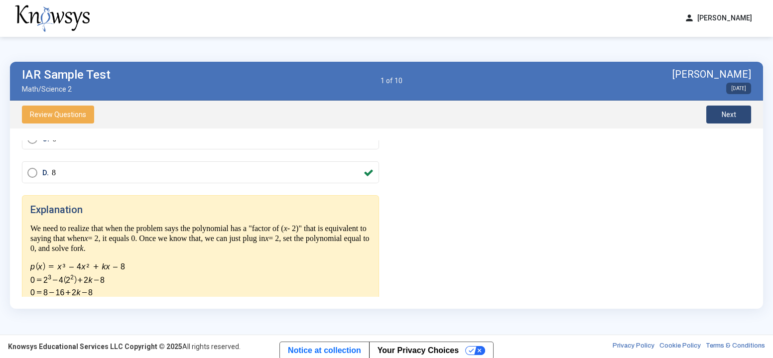
scroll to position [182, 0]
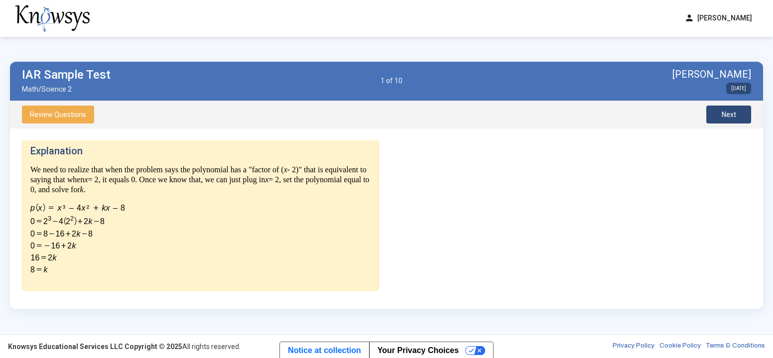
click at [727, 116] on span "Next" at bounding box center [728, 115] width 14 height 8
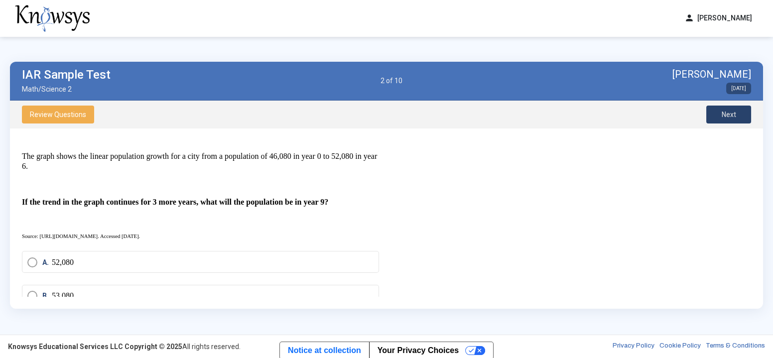
scroll to position [361, 0]
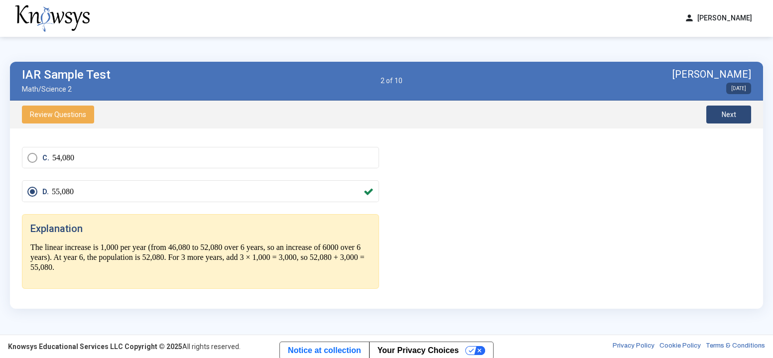
click at [707, 117] on button "Next" at bounding box center [728, 115] width 45 height 18
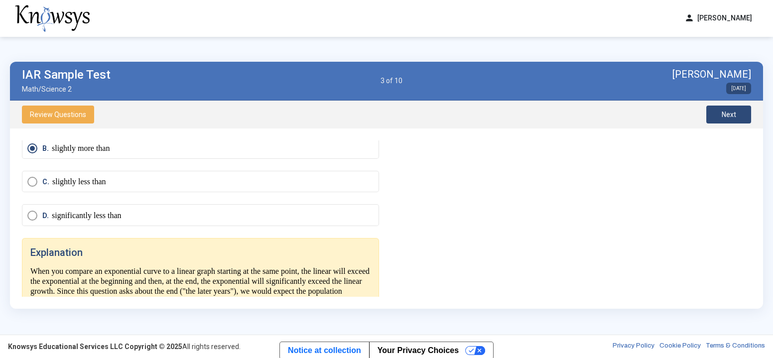
scroll to position [369, 0]
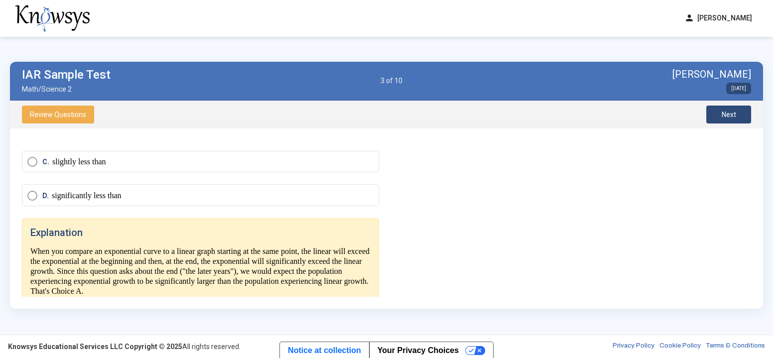
click at [714, 112] on button "Next" at bounding box center [728, 115] width 45 height 18
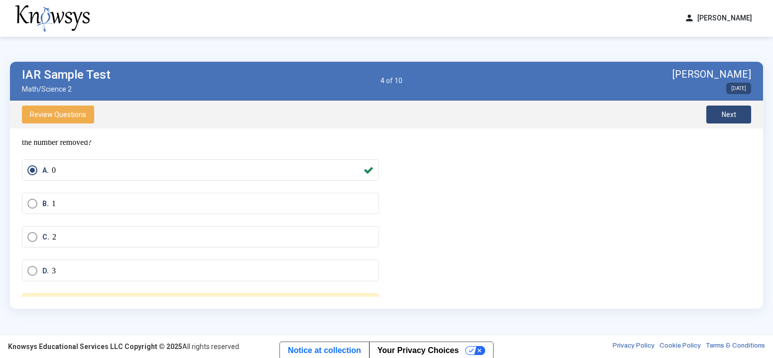
scroll to position [0, 0]
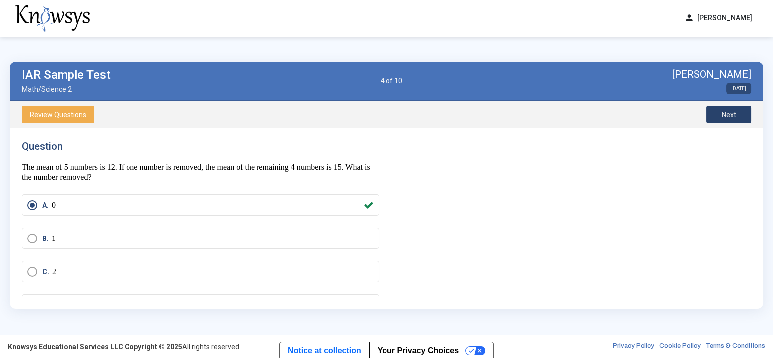
click at [727, 116] on span "Next" at bounding box center [728, 115] width 14 height 8
click at [716, 116] on button "Next" at bounding box center [728, 115] width 45 height 18
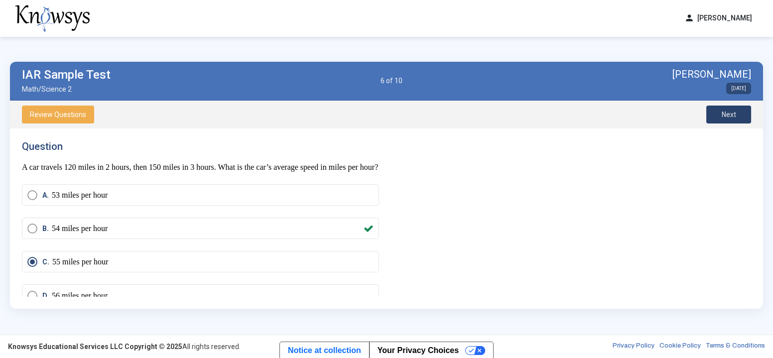
click at [730, 116] on span "Next" at bounding box center [728, 115] width 14 height 8
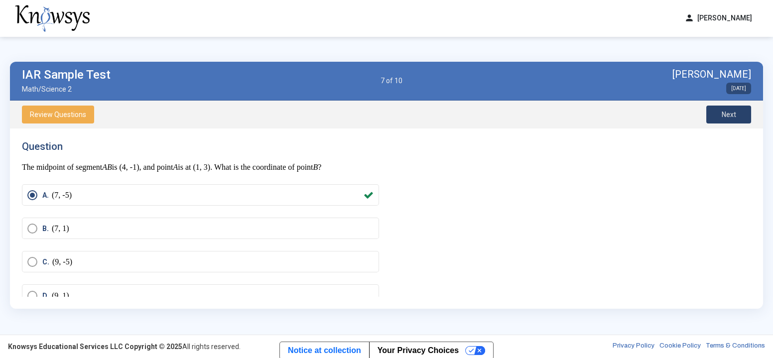
click at [729, 115] on span "Next" at bounding box center [728, 115] width 14 height 8
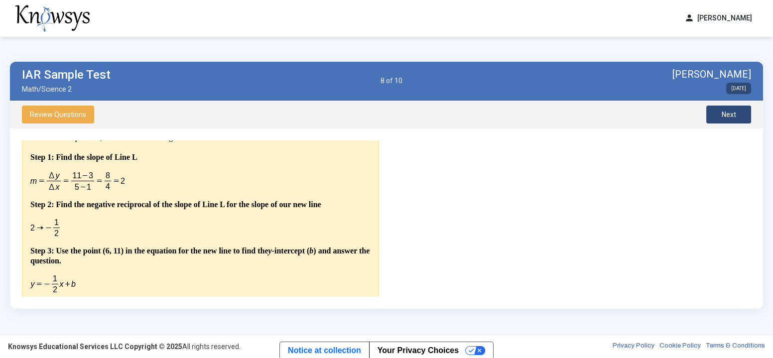
scroll to position [257, 0]
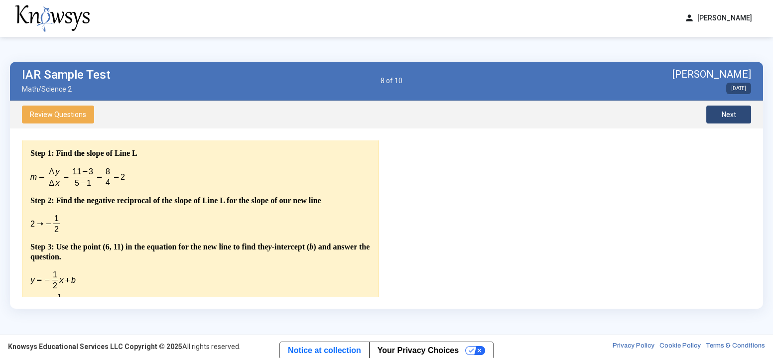
click at [730, 113] on span "Next" at bounding box center [728, 115] width 14 height 8
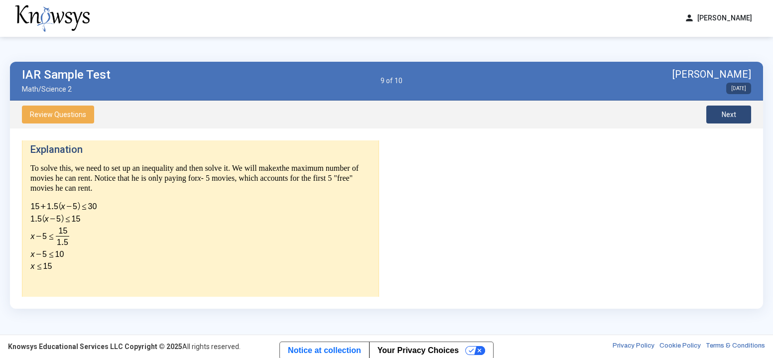
scroll to position [204, 0]
click at [721, 114] on span "Next" at bounding box center [728, 115] width 14 height 8
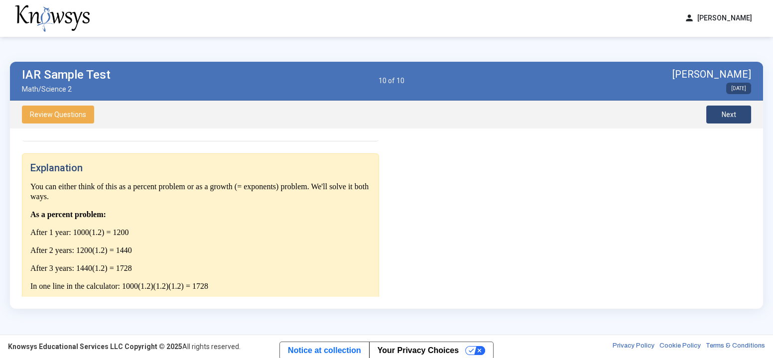
scroll to position [193, 0]
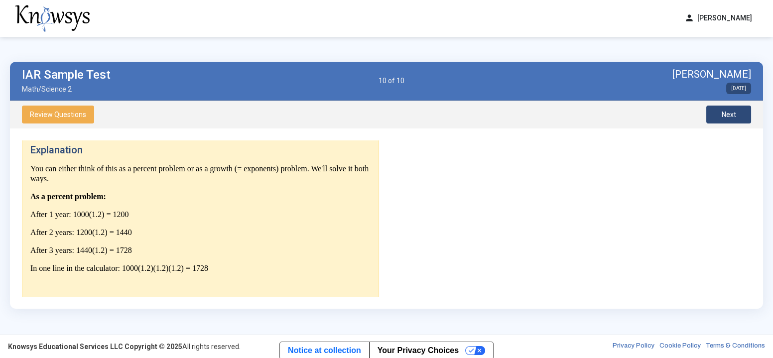
click at [721, 115] on span "Next" at bounding box center [728, 115] width 14 height 8
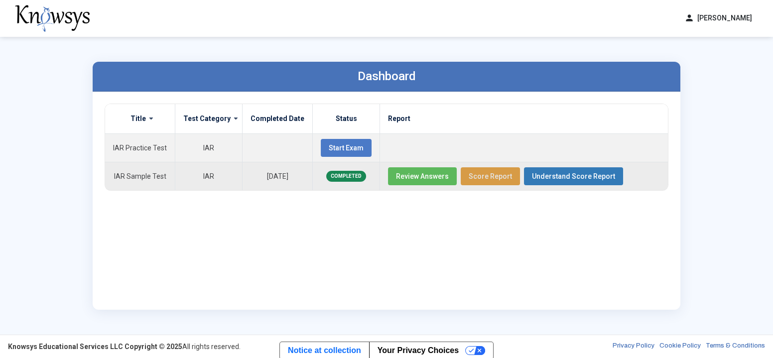
click at [492, 176] on span "Score Report" at bounding box center [490, 176] width 43 height 8
